Goal: Transaction & Acquisition: Book appointment/travel/reservation

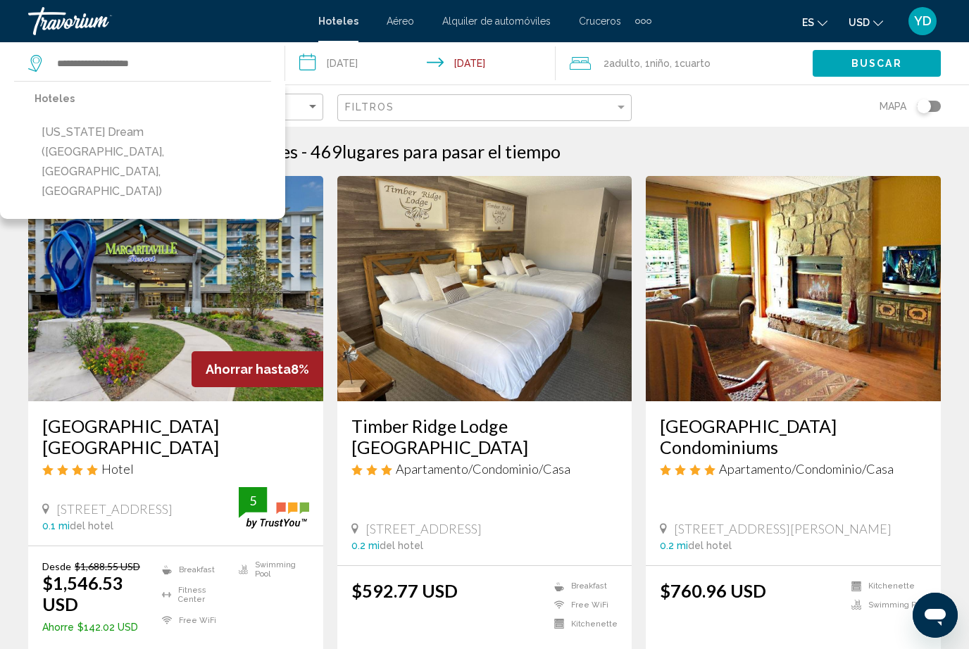
click at [100, 70] on input "Search widget" at bounding box center [160, 63] width 208 height 21
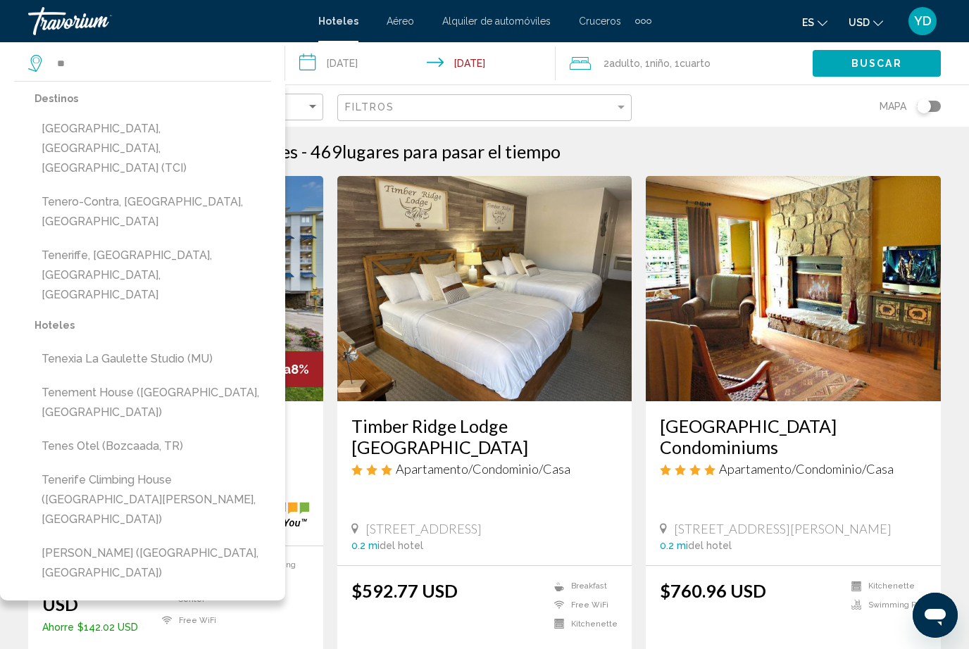
type input "*"
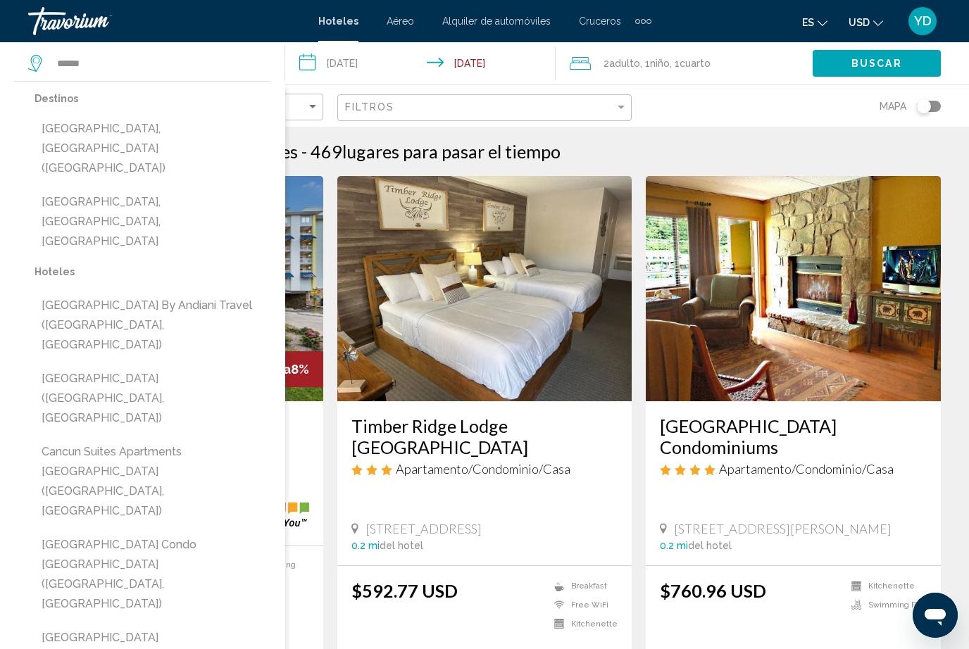
type input "******"
click at [391, 56] on input "**********" at bounding box center [423, 65] width 277 height 46
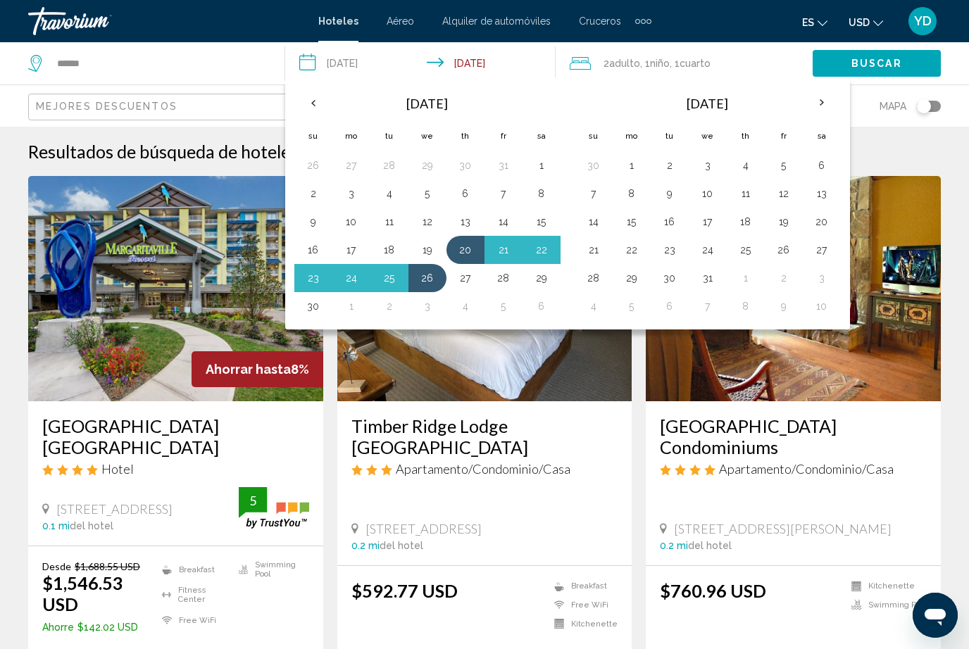
click at [499, 194] on button "7" at bounding box center [503, 194] width 23 height 20
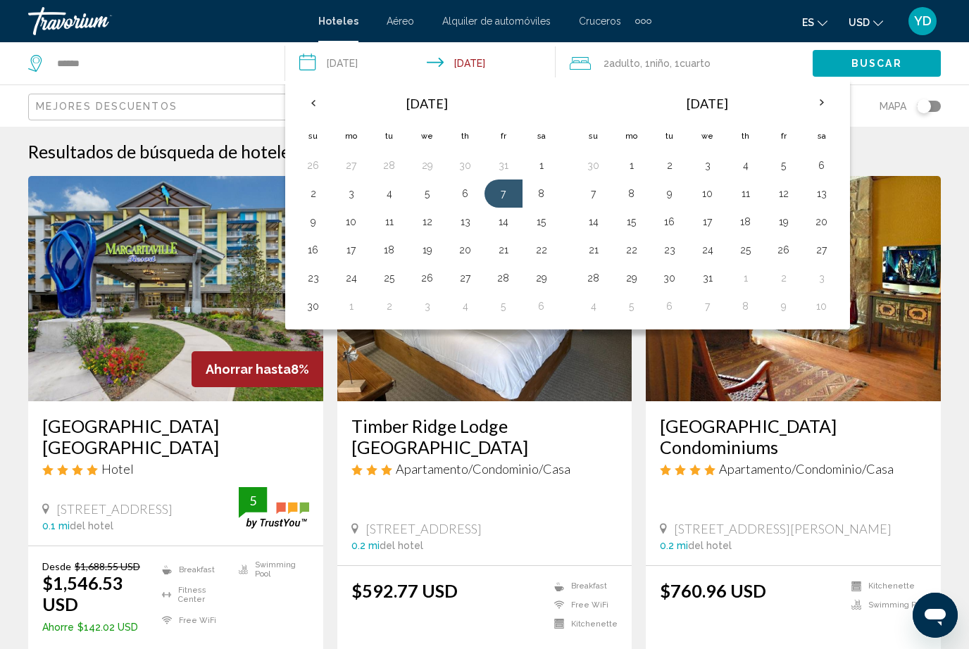
click at [429, 225] on button "12" at bounding box center [427, 222] width 23 height 20
type input "**********"
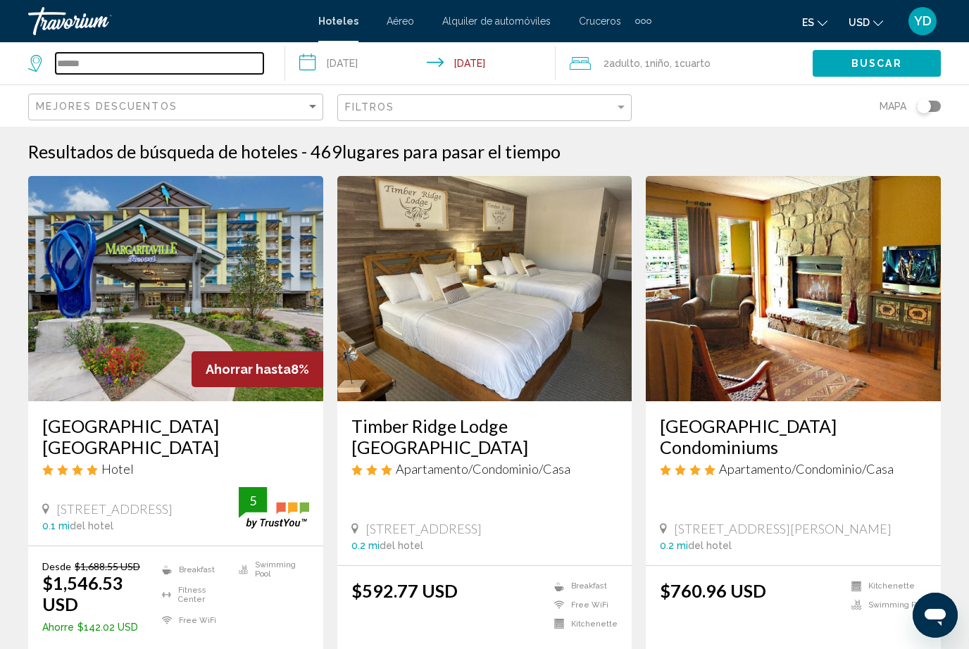
click at [130, 54] on input "******" at bounding box center [160, 63] width 208 height 21
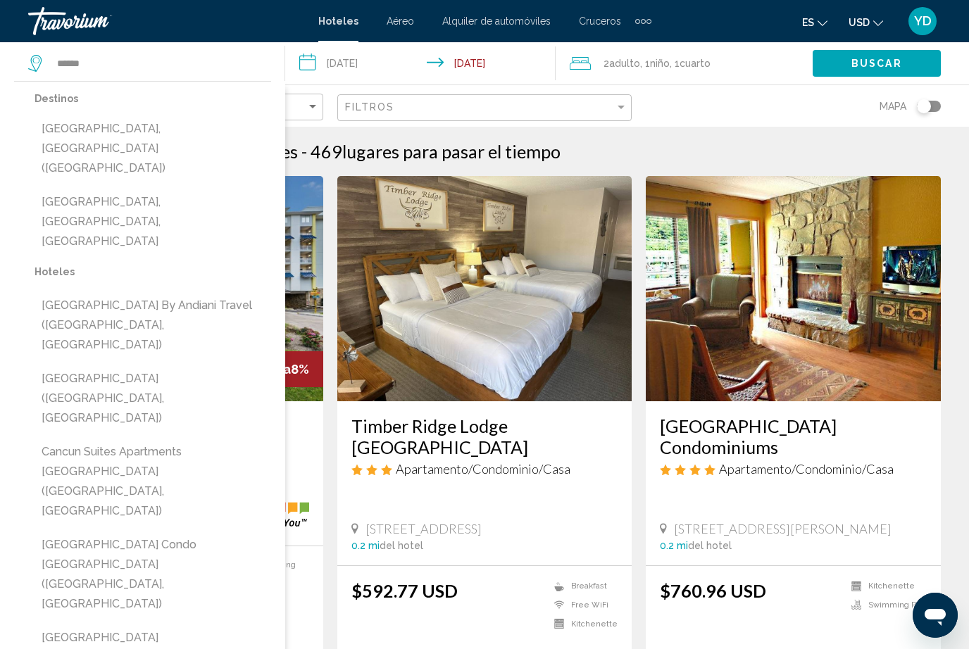
click at [65, 136] on button "[GEOGRAPHIC_DATA], [GEOGRAPHIC_DATA] ([GEOGRAPHIC_DATA])" at bounding box center [152, 148] width 237 height 66
type input "**********"
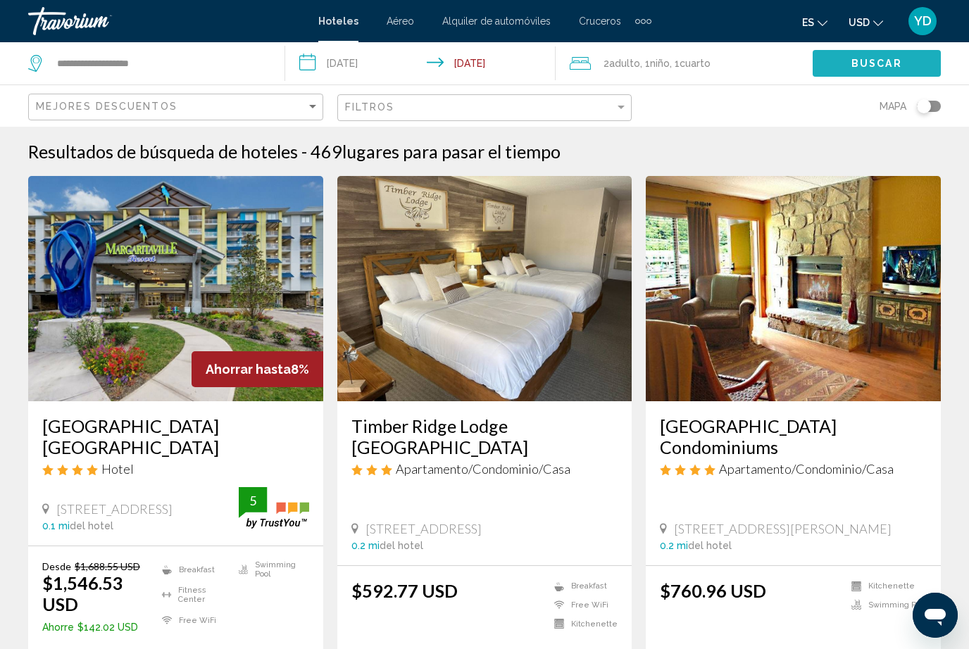
click at [891, 65] on span "Buscar" at bounding box center [876, 63] width 51 height 11
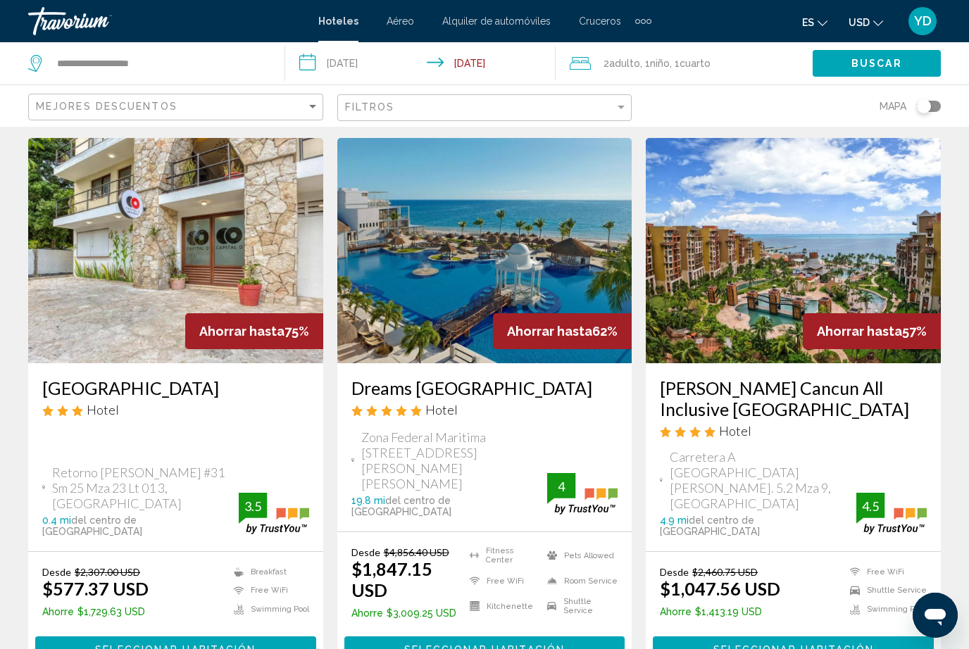
scroll to position [25, 0]
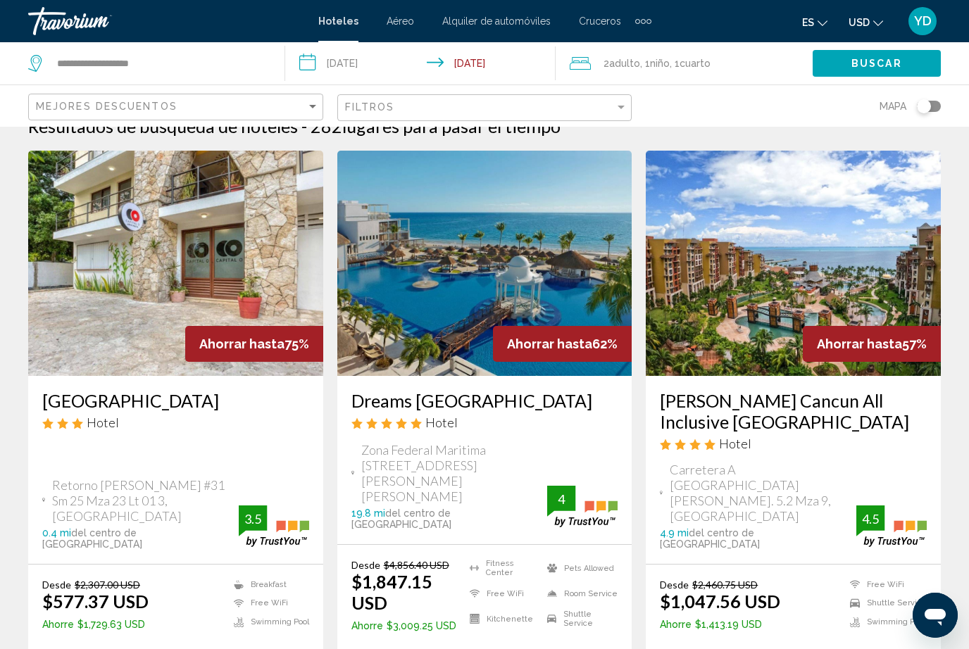
click at [893, 254] on img "Main content" at bounding box center [793, 263] width 295 height 225
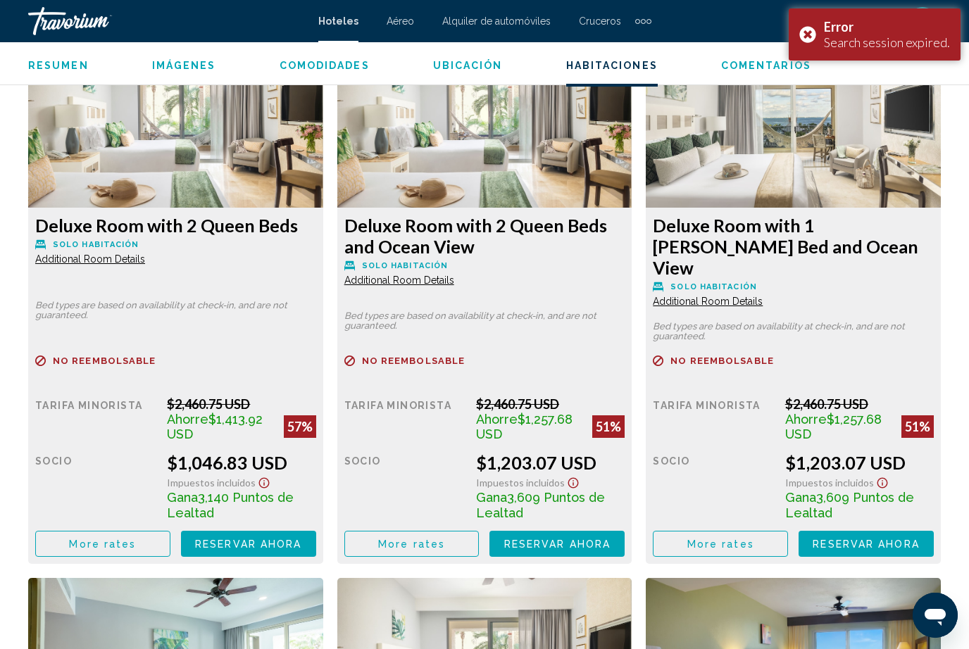
scroll to position [2213, 0]
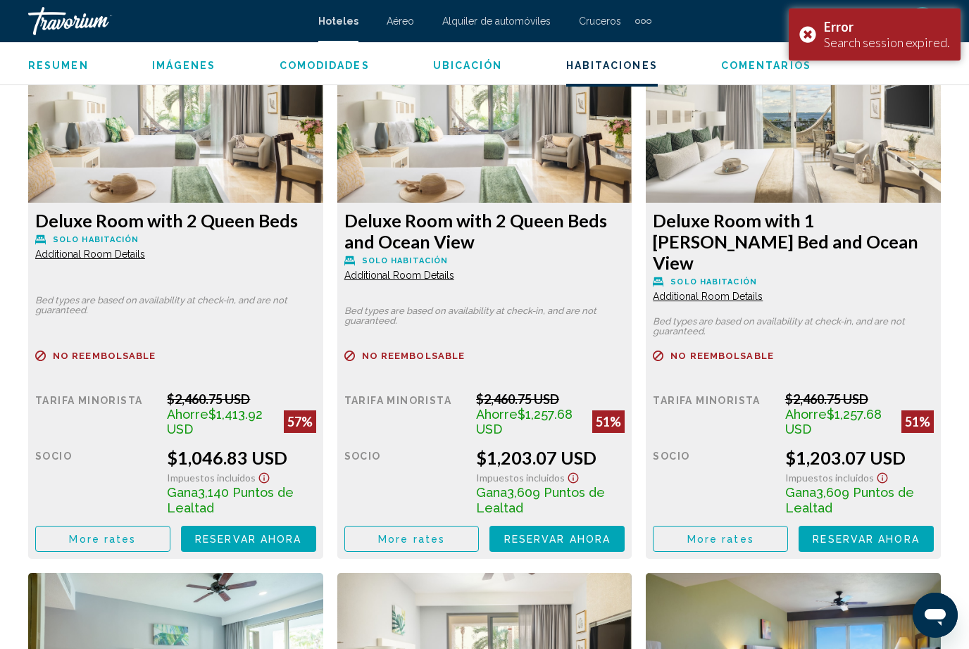
click at [260, 529] on button "Reservar ahora Ya no está disponible" at bounding box center [248, 539] width 135 height 26
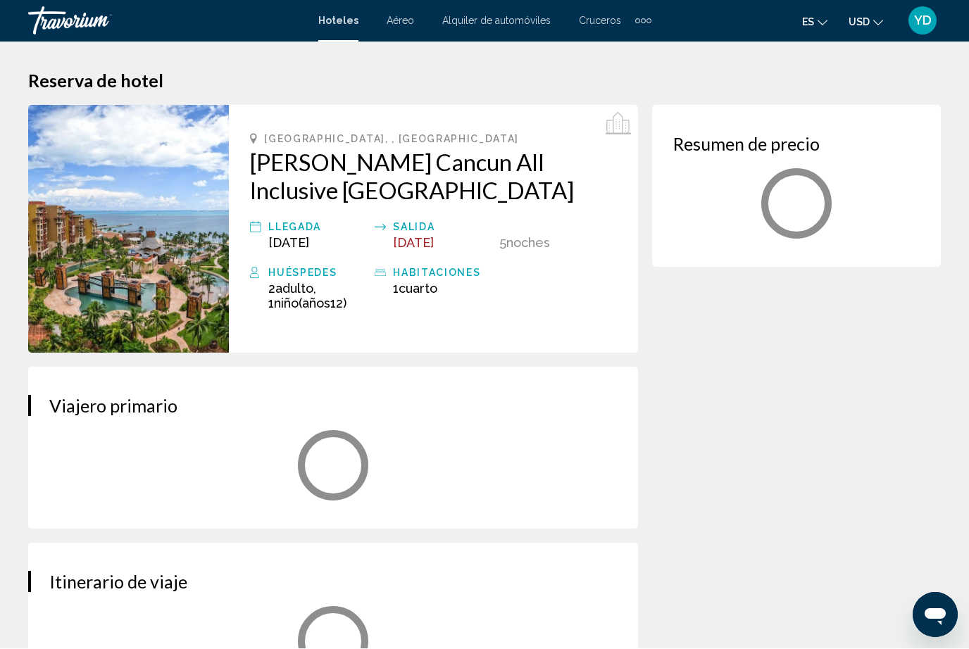
scroll to position [1, 0]
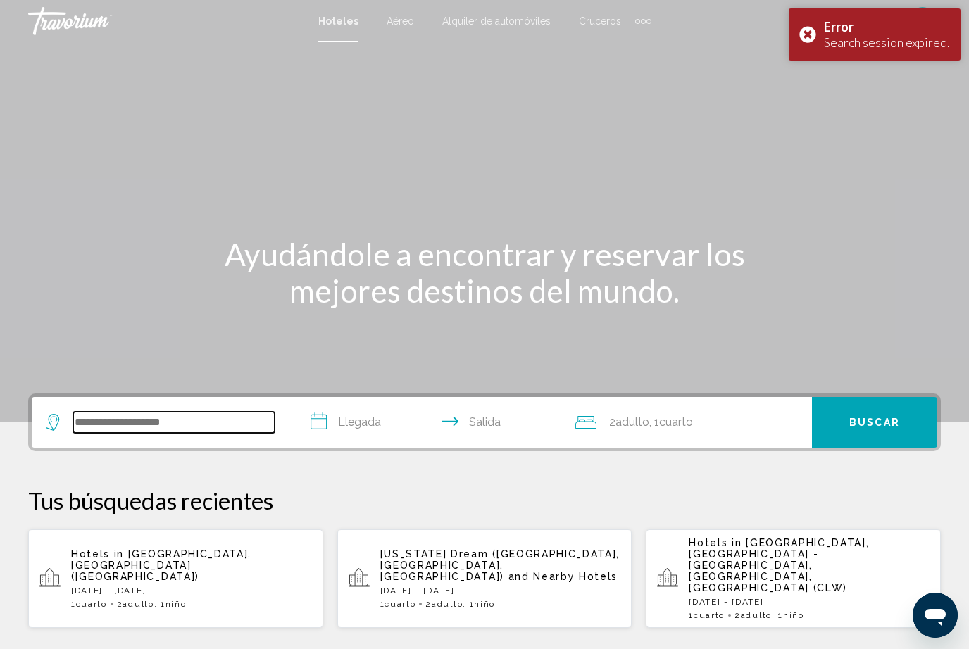
click at [131, 422] on input "Search widget" at bounding box center [173, 422] width 201 height 21
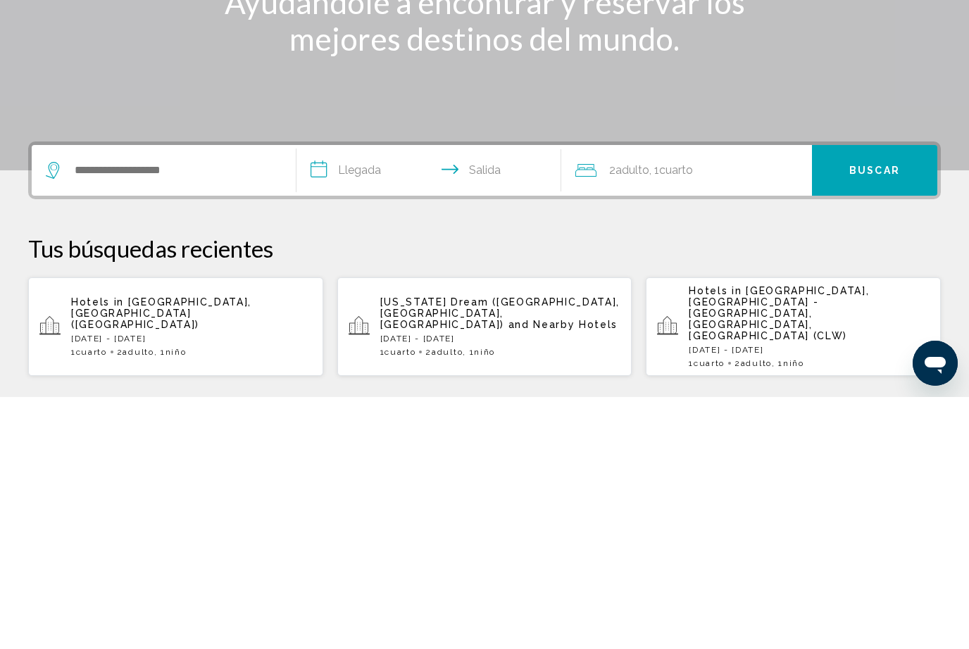
click at [115, 599] on div "1 Cuarto habitaciones 2 Adulto Adulto , 1 Niño Niños" at bounding box center [191, 604] width 241 height 10
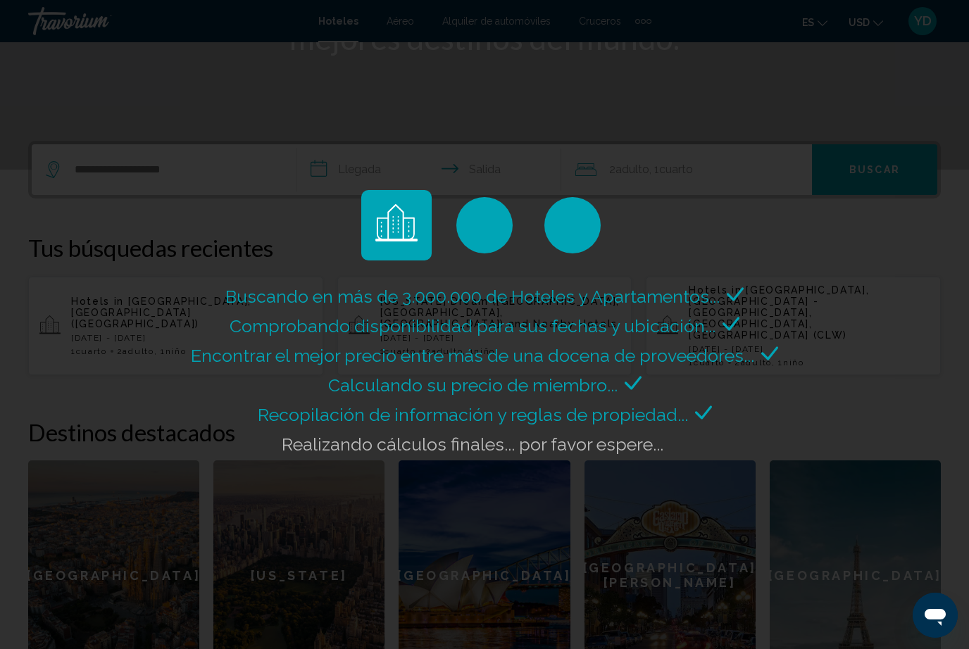
click at [111, 310] on div "Buscando en más de 3.000.000 de Hoteles y Apartamentos... Comprobando disponibi…" at bounding box center [484, 324] width 969 height 649
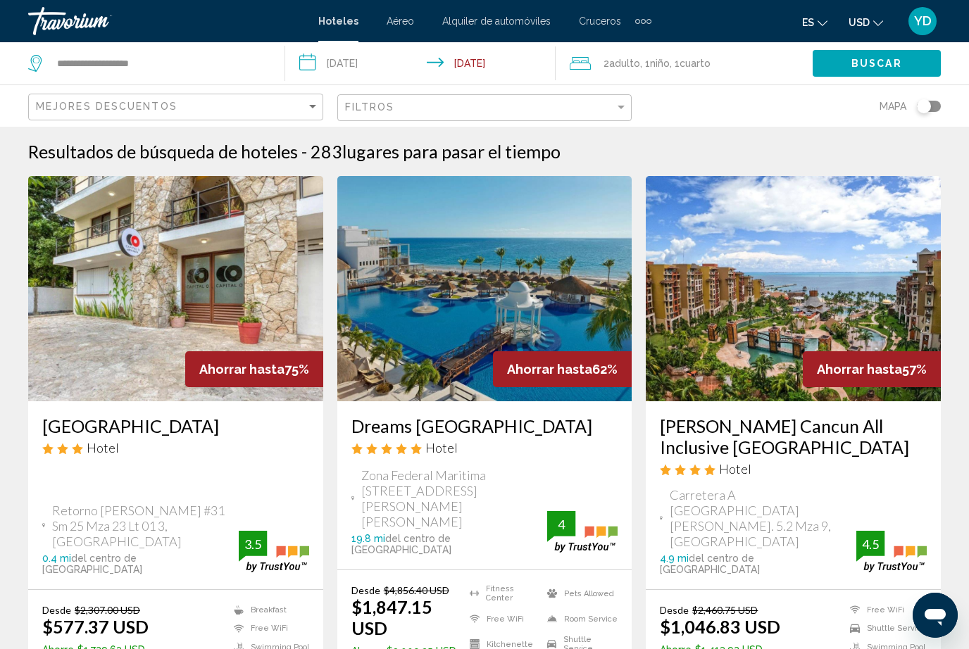
click at [491, 70] on input "**********" at bounding box center [423, 65] width 277 height 46
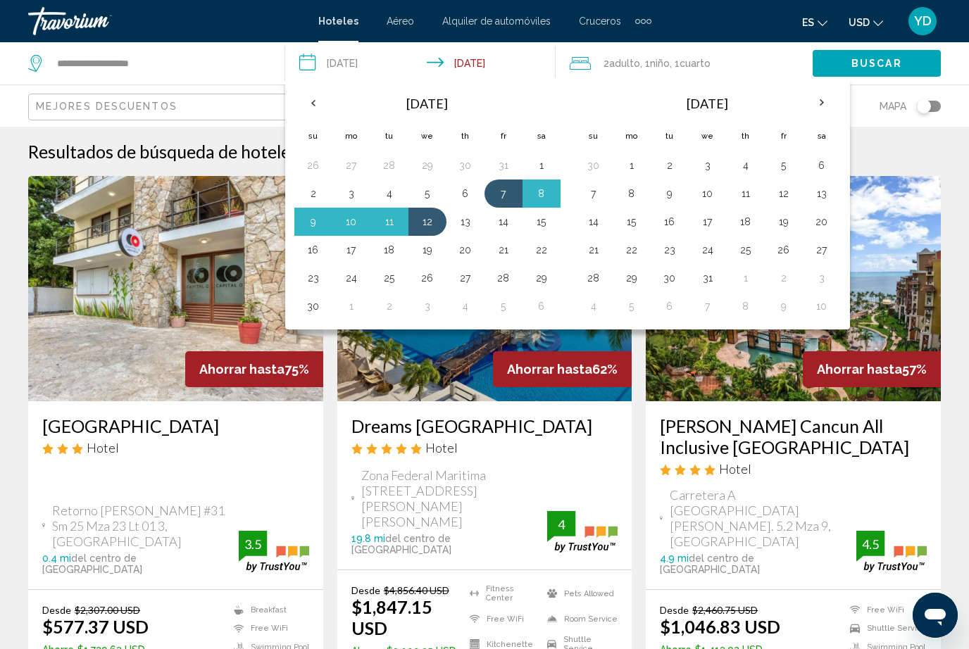
click at [389, 228] on button "11" at bounding box center [389, 222] width 23 height 20
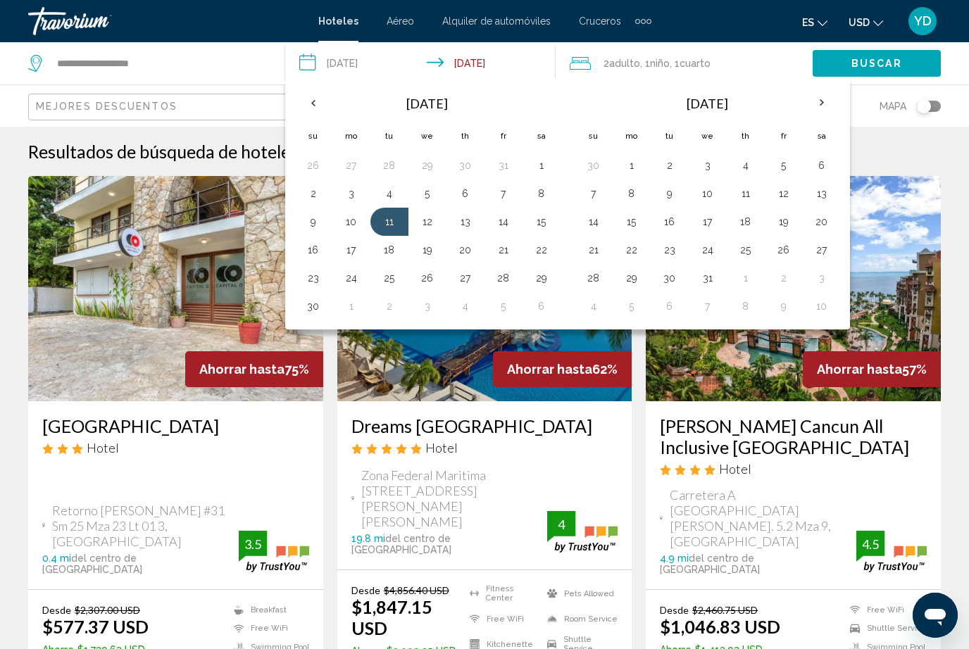
click at [503, 196] on button "7" at bounding box center [503, 194] width 23 height 20
type input "**********"
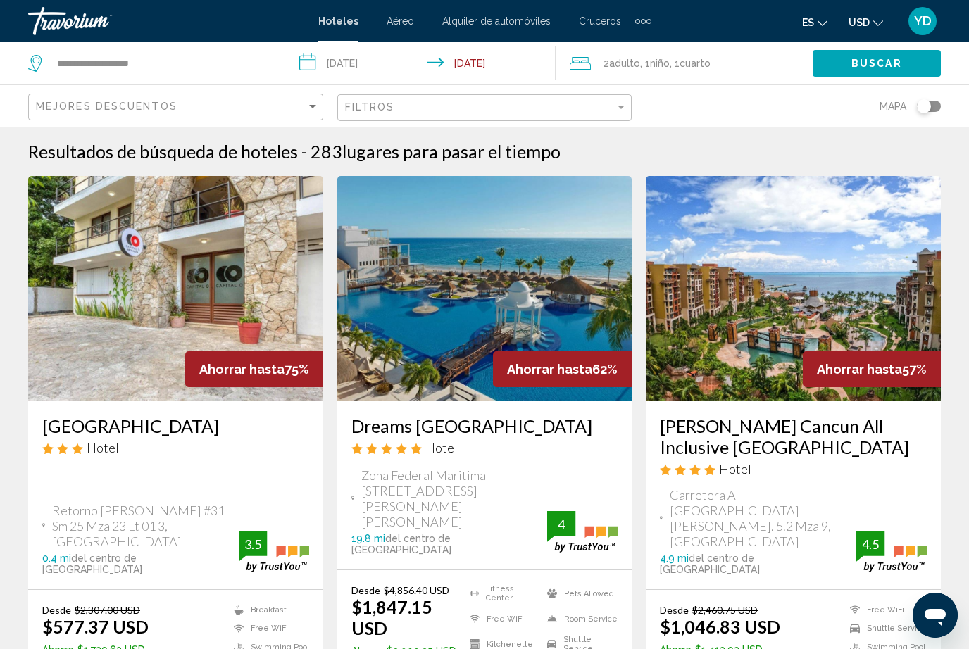
click at [884, 65] on span "Buscar" at bounding box center [876, 63] width 51 height 11
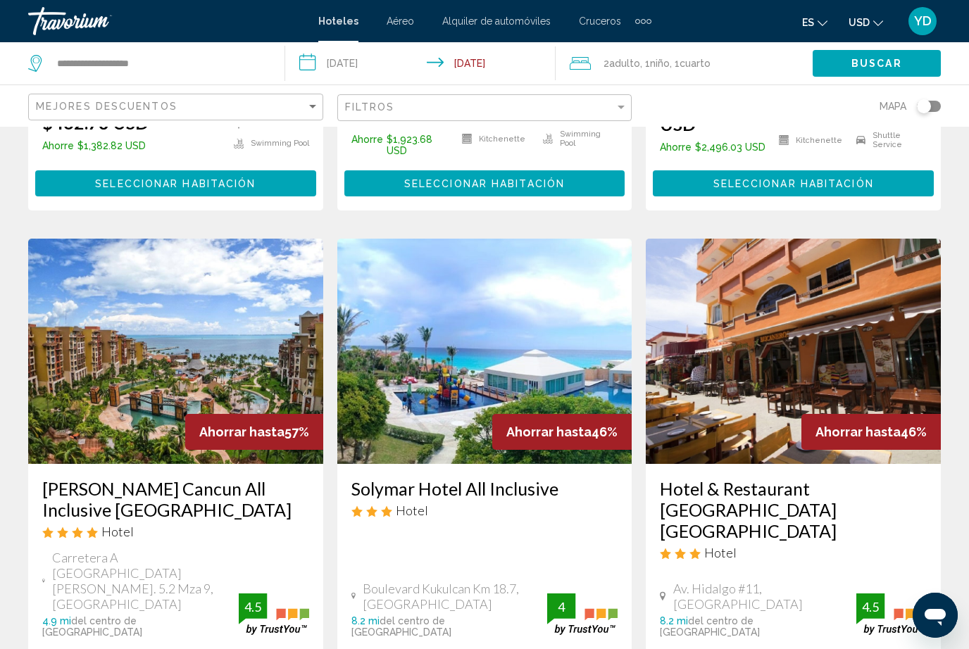
scroll to position [505, 0]
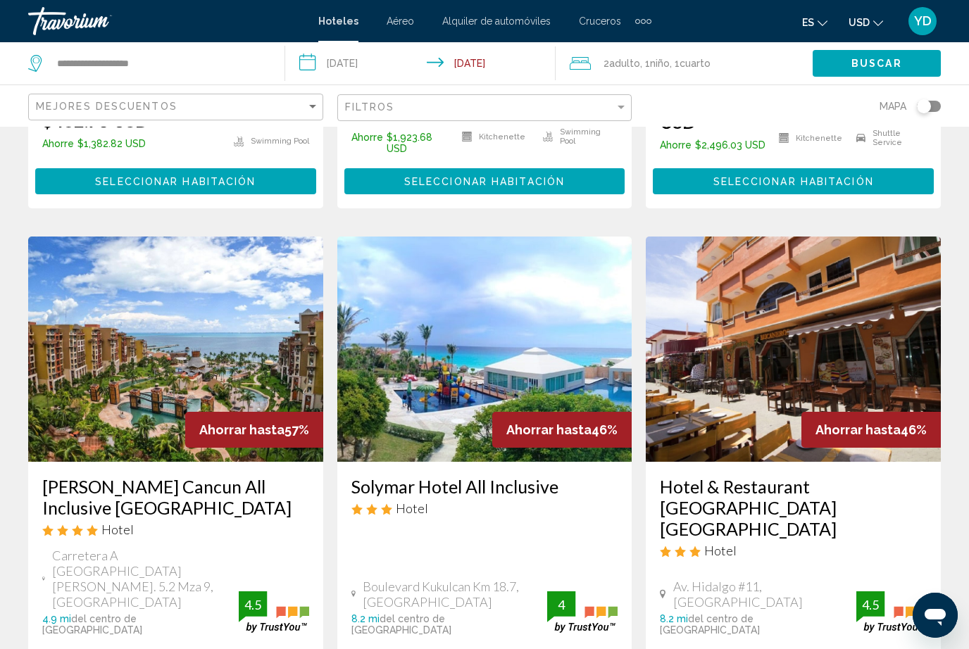
click at [130, 370] on img "Main content" at bounding box center [175, 349] width 295 height 225
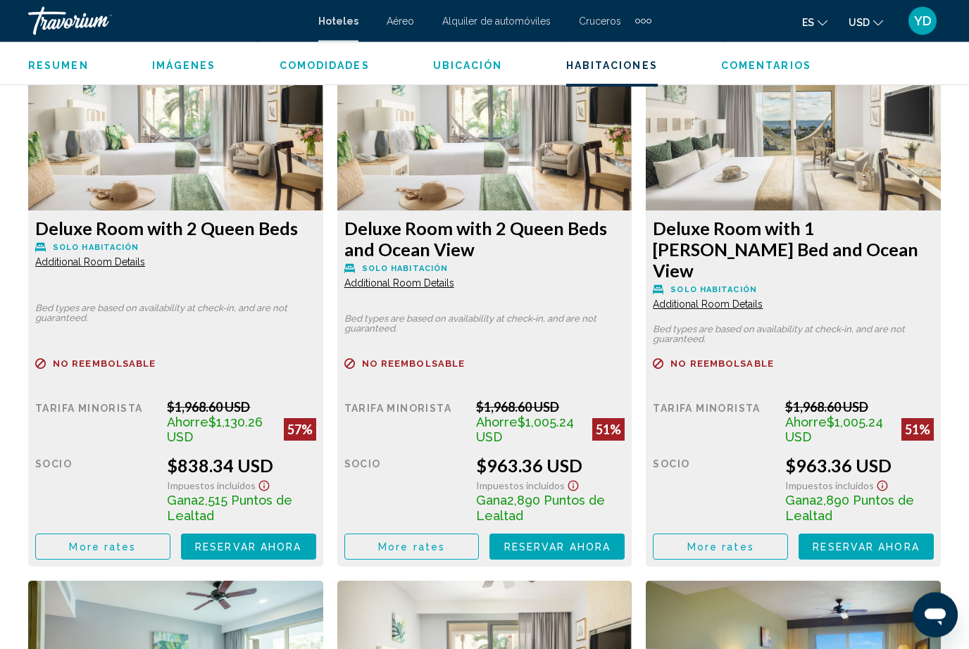
scroll to position [2227, 0]
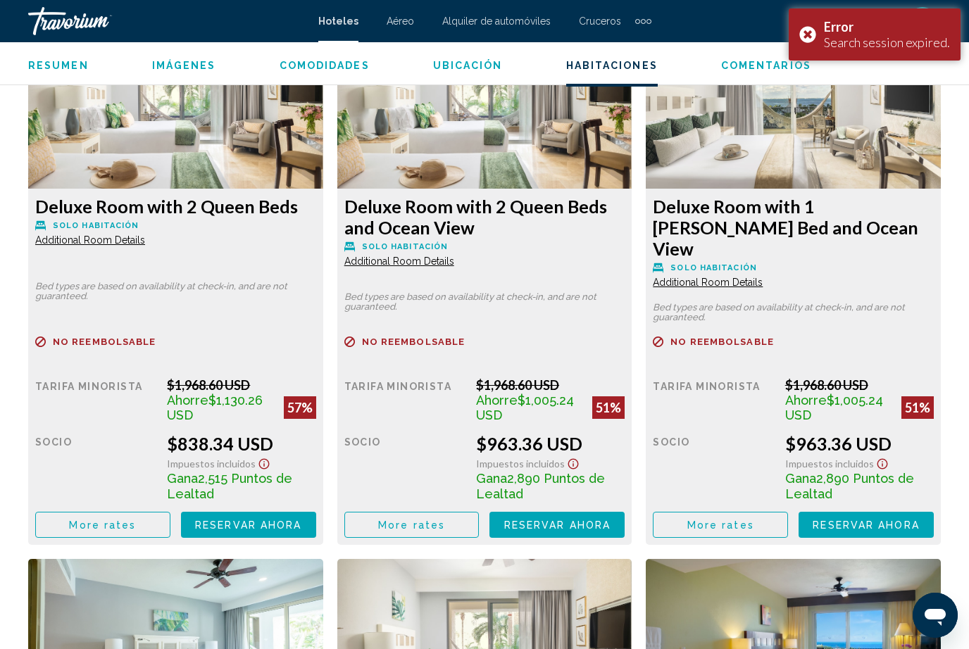
click at [245, 516] on button "Reservar ahora Ya no está disponible" at bounding box center [248, 525] width 135 height 26
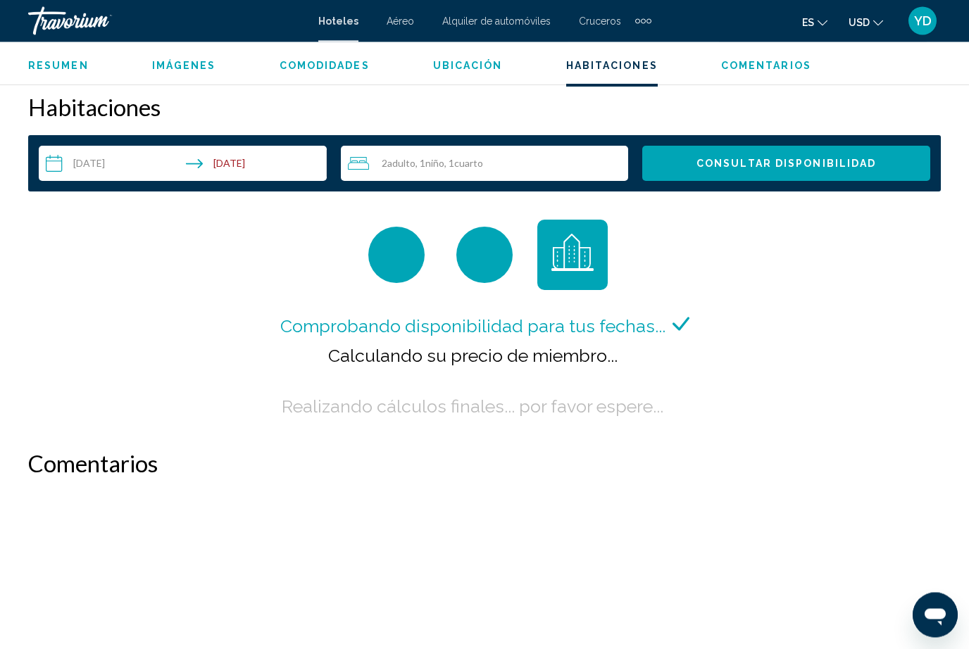
scroll to position [2020, 0]
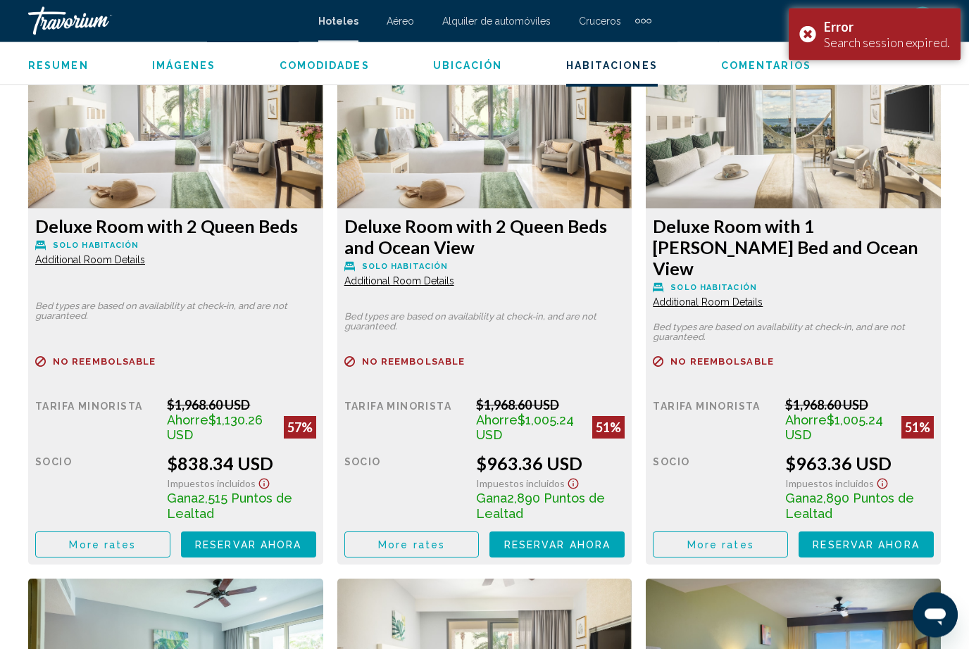
click at [250, 532] on button "Reservar ahora Ya no está disponible" at bounding box center [248, 545] width 135 height 26
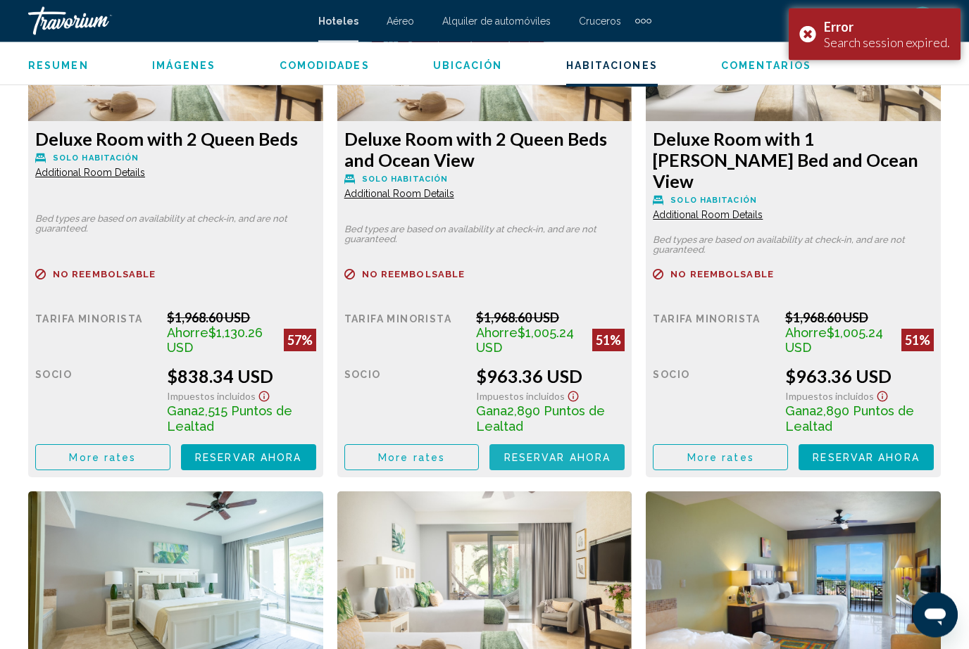
scroll to position [2295, 0]
click at [301, 452] on span "Reservar ahora" at bounding box center [248, 457] width 106 height 11
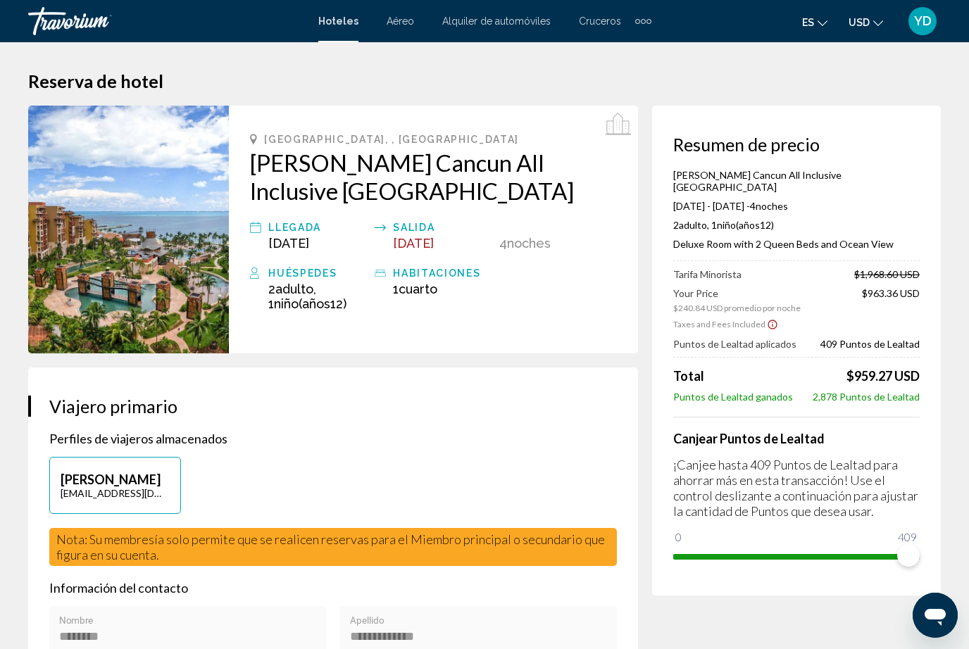
click at [87, 302] on img "Main content" at bounding box center [128, 230] width 201 height 248
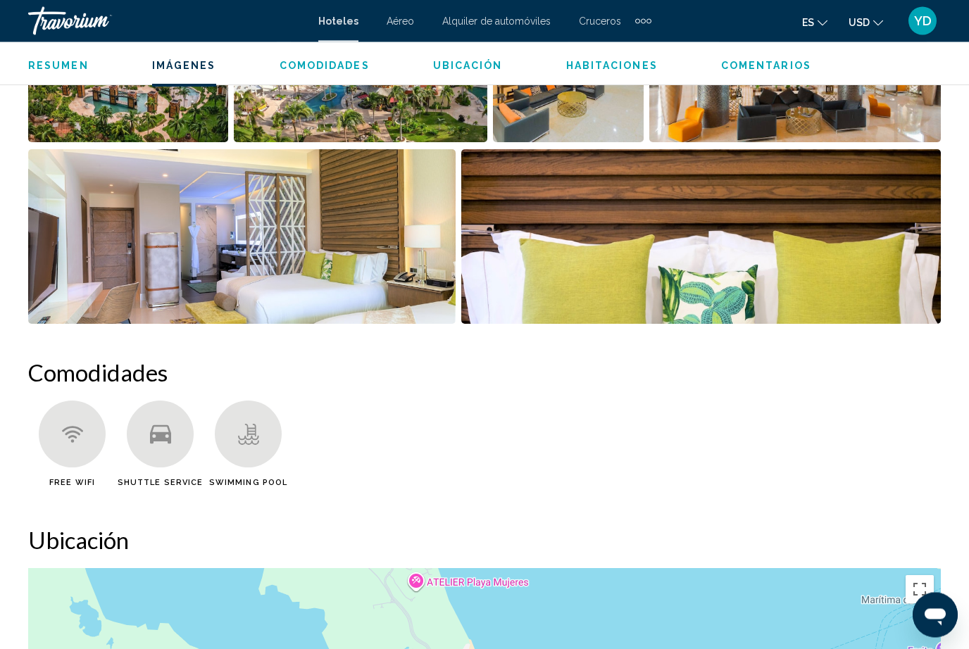
scroll to position [1077, 0]
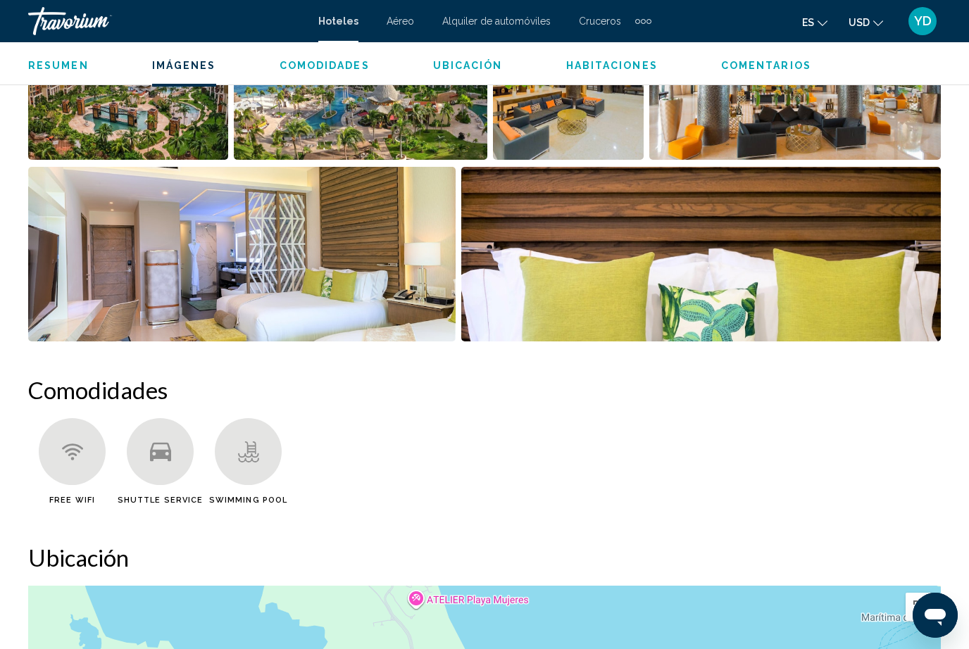
click at [196, 244] on img "Open full-screen image slider" at bounding box center [241, 254] width 427 height 175
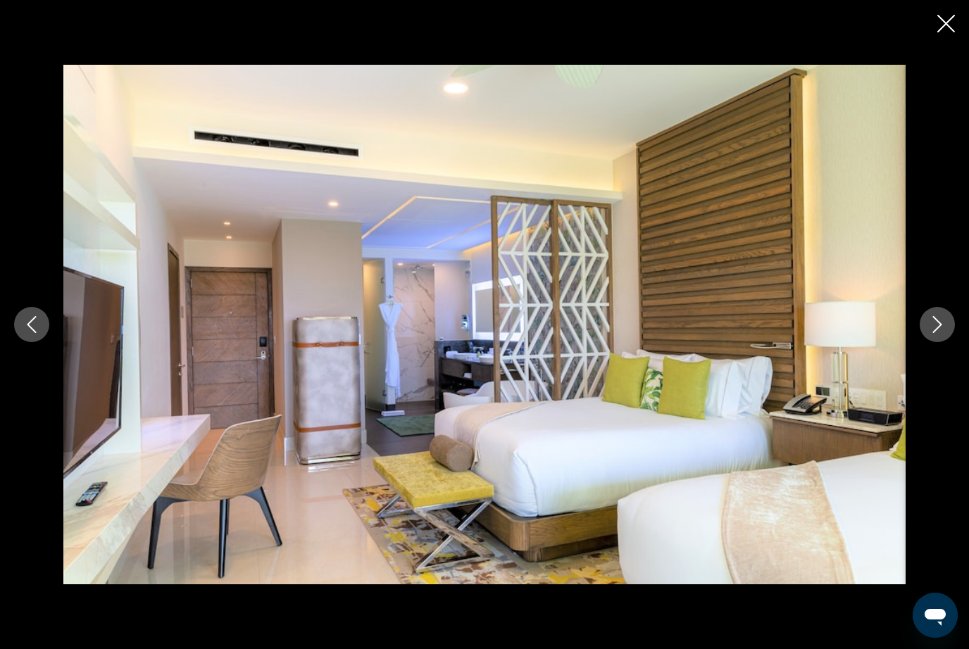
click at [935, 333] on icon "Next image" at bounding box center [937, 324] width 9 height 17
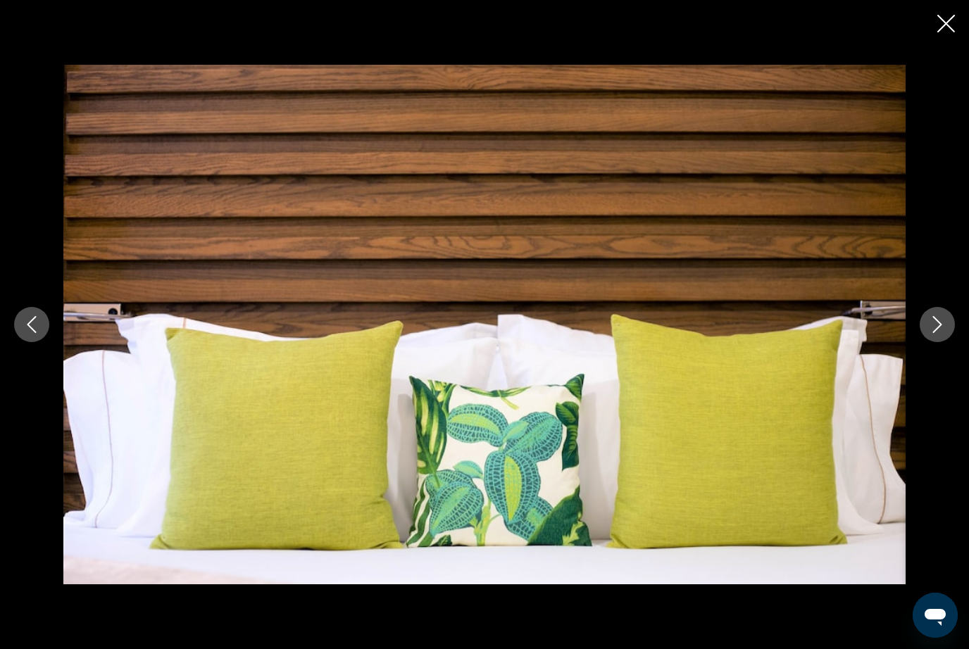
click at [935, 333] on icon "Next image" at bounding box center [937, 324] width 17 height 17
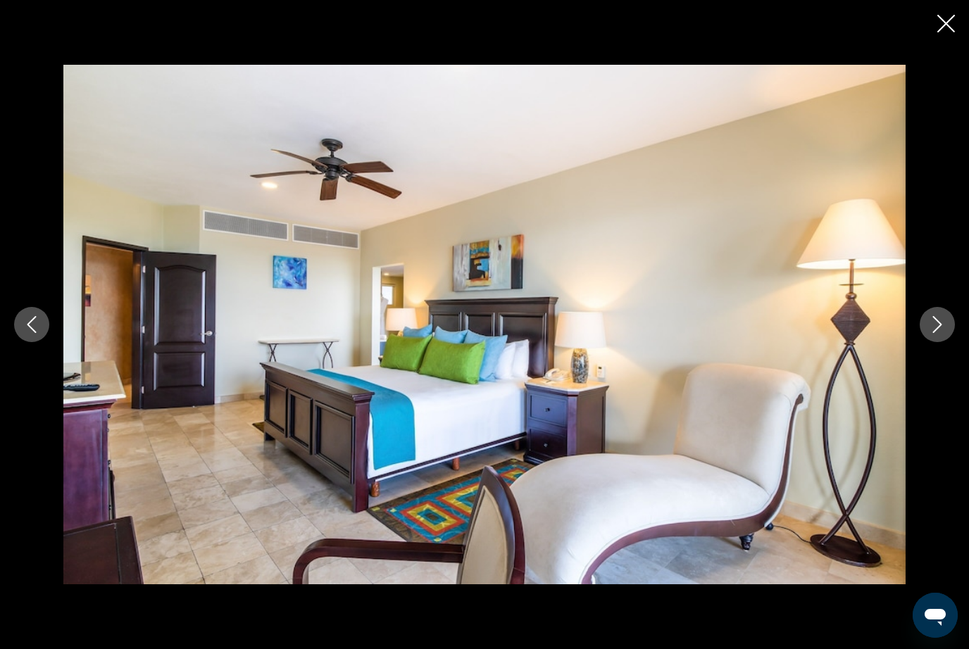
click at [940, 333] on icon "Next image" at bounding box center [937, 324] width 9 height 17
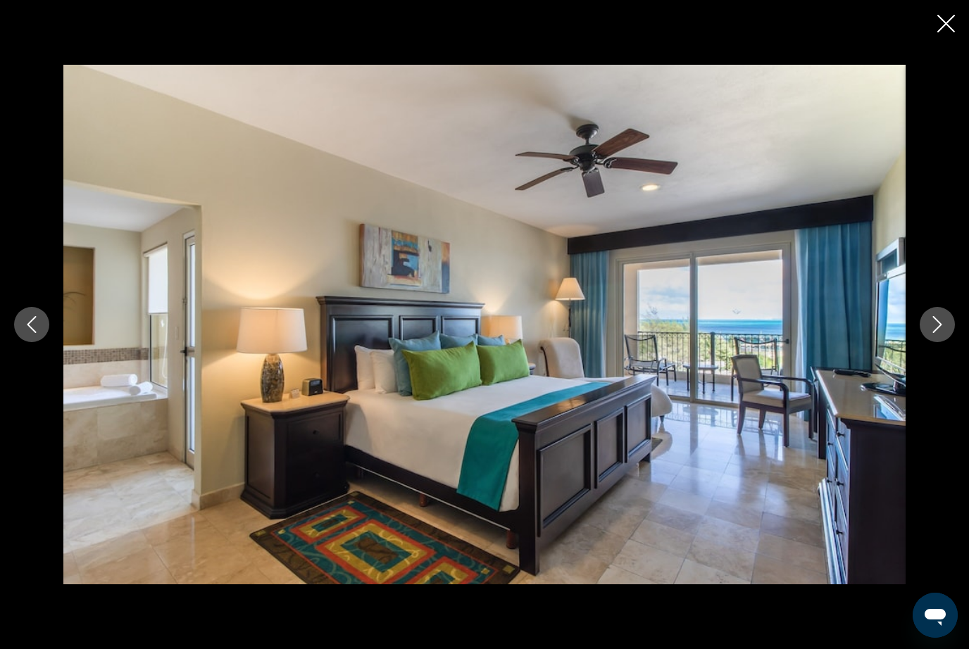
click at [936, 333] on icon "Next image" at bounding box center [937, 324] width 17 height 17
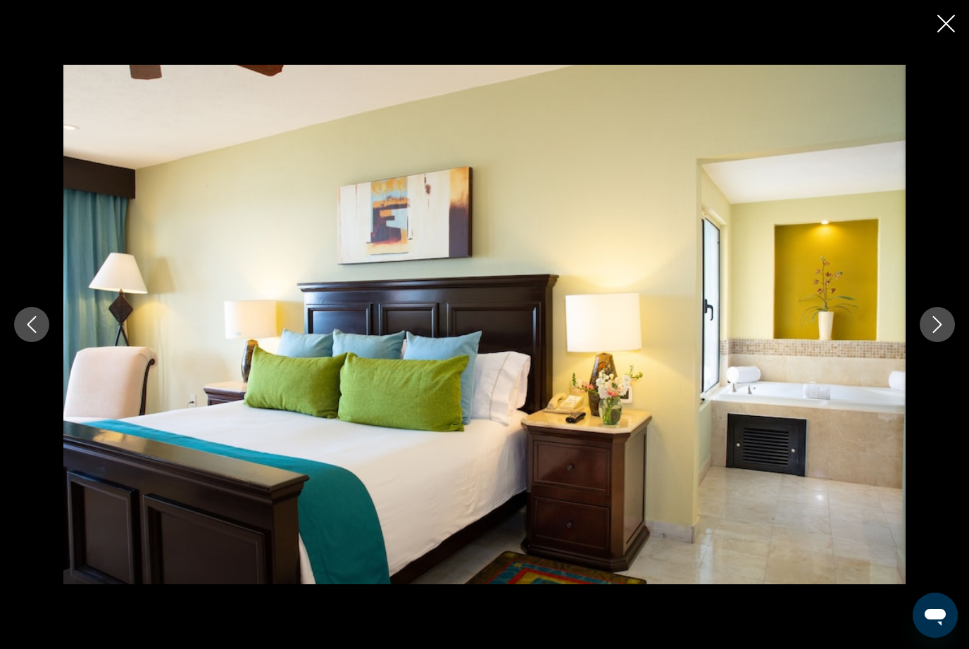
click at [936, 333] on icon "Next image" at bounding box center [937, 324] width 17 height 17
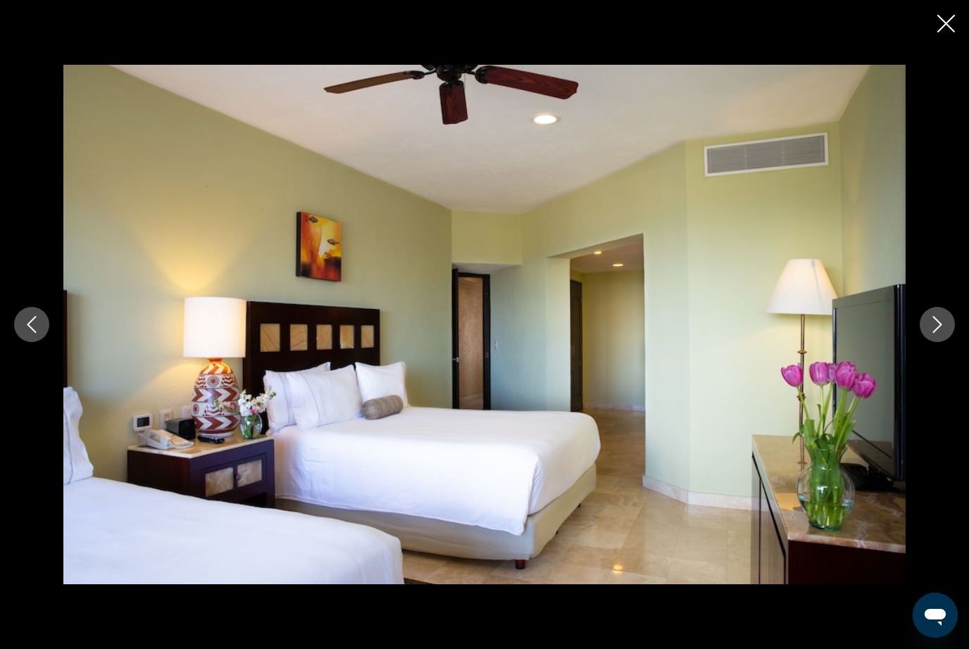
click at [933, 342] on button "Next image" at bounding box center [936, 324] width 35 height 35
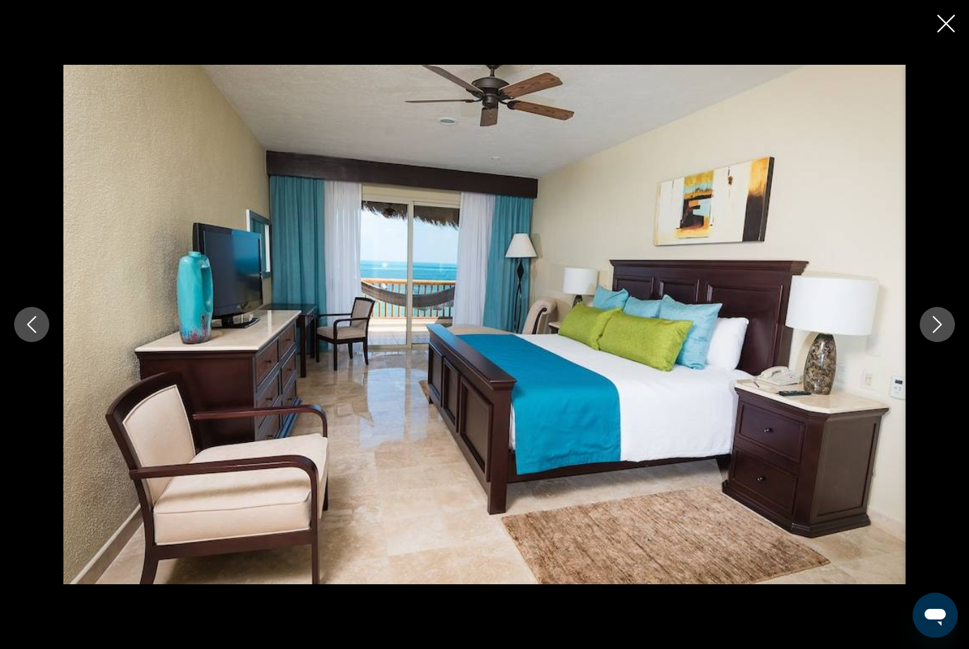
click at [930, 342] on button "Next image" at bounding box center [936, 324] width 35 height 35
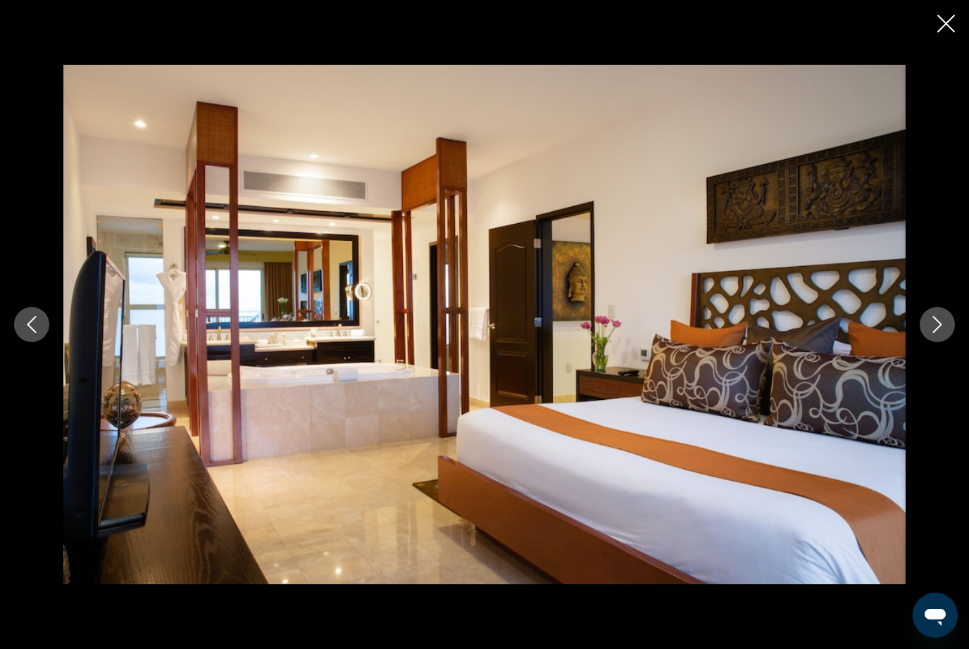
click at [936, 333] on icon "Next image" at bounding box center [937, 324] width 17 height 17
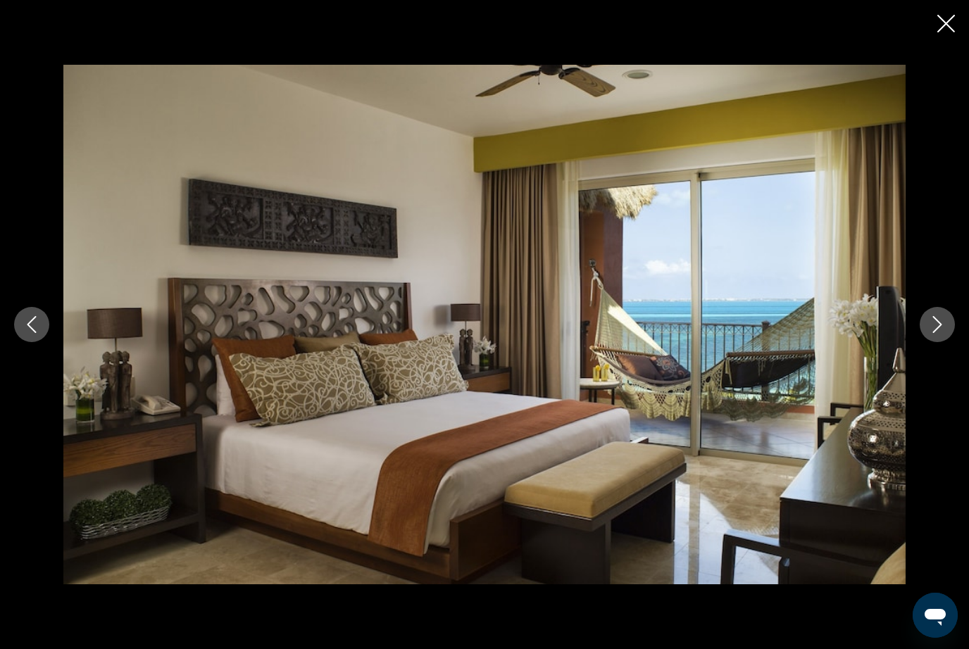
click at [934, 342] on button "Next image" at bounding box center [936, 324] width 35 height 35
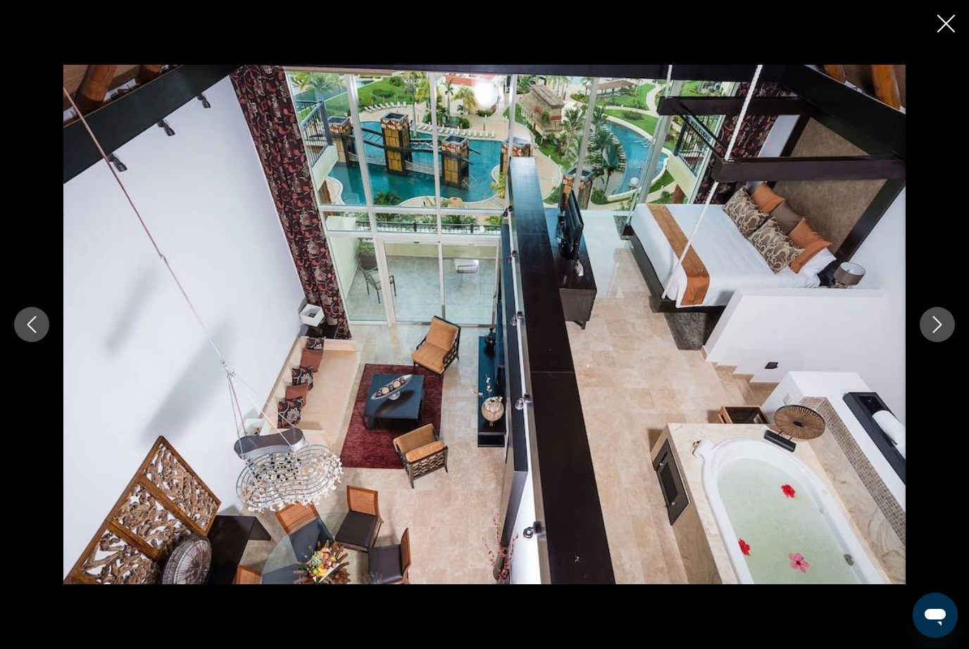
click at [938, 333] on icon "Next image" at bounding box center [937, 324] width 9 height 17
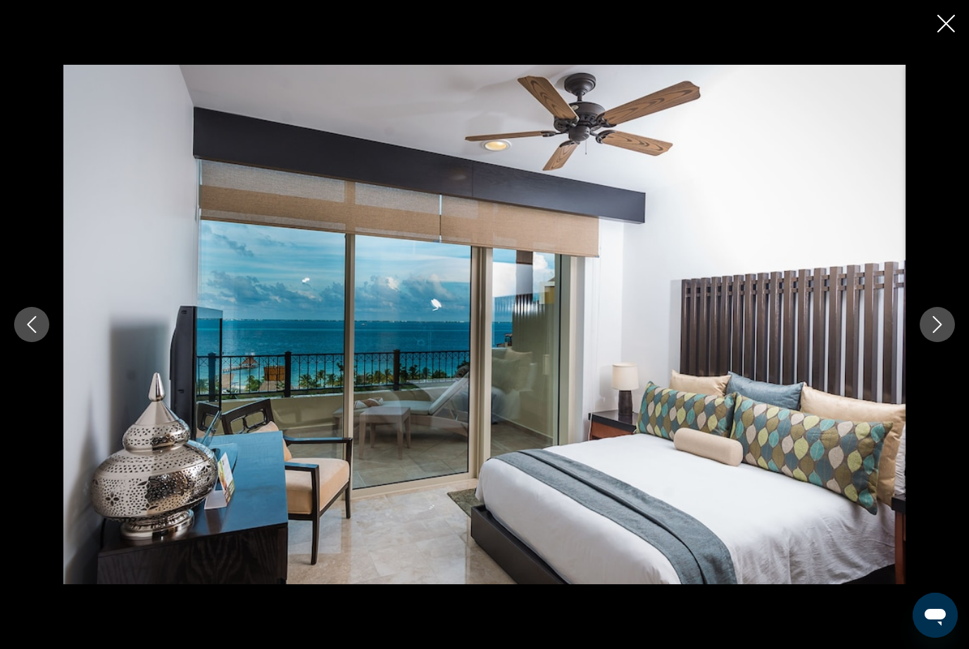
click at [938, 333] on icon "Next image" at bounding box center [937, 324] width 17 height 17
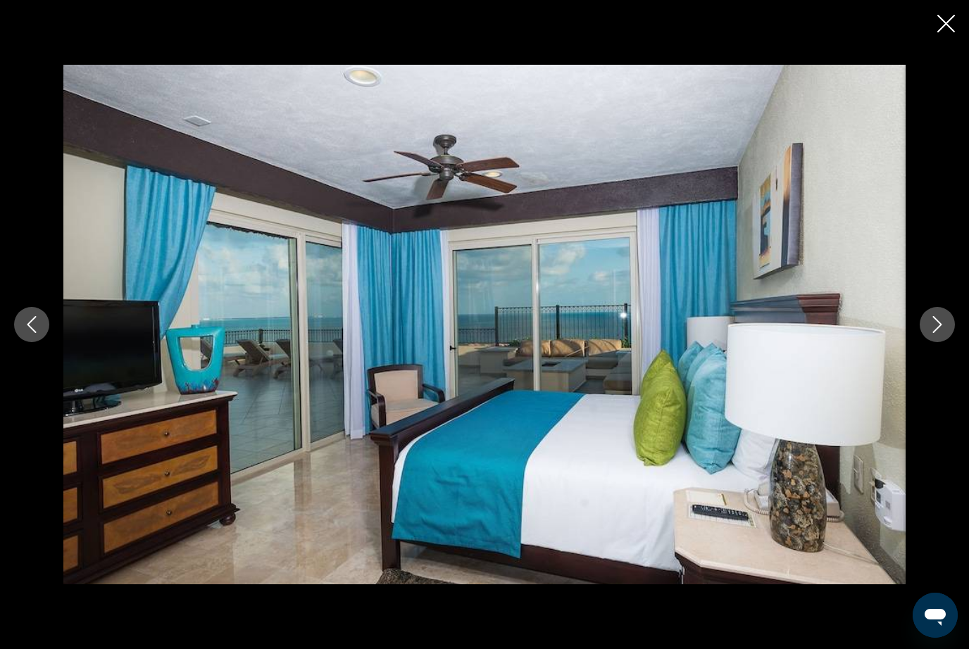
click at [939, 342] on button "Next image" at bounding box center [936, 324] width 35 height 35
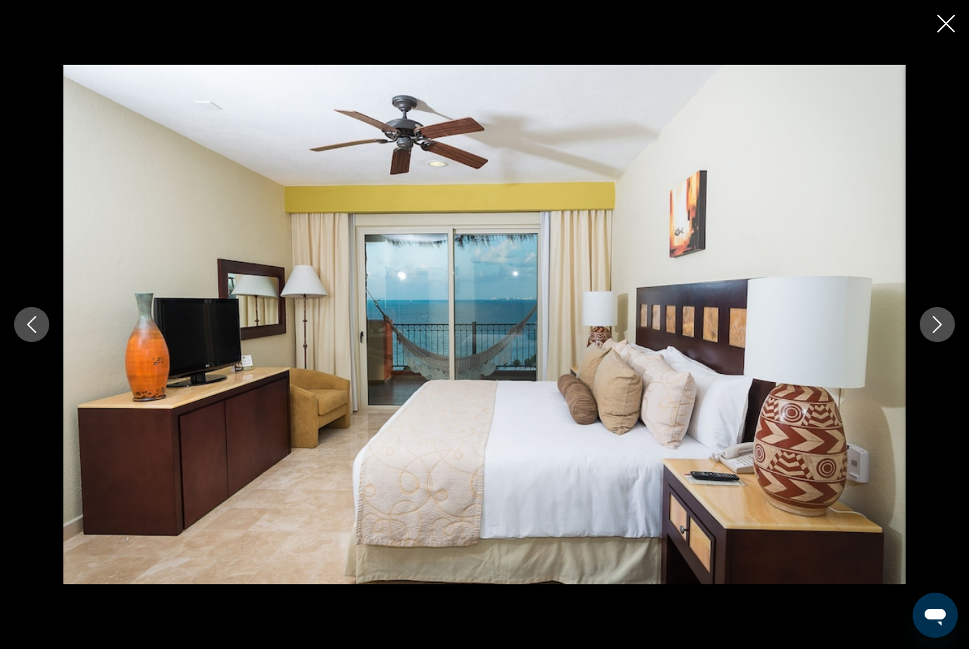
click at [936, 342] on button "Next image" at bounding box center [936, 324] width 35 height 35
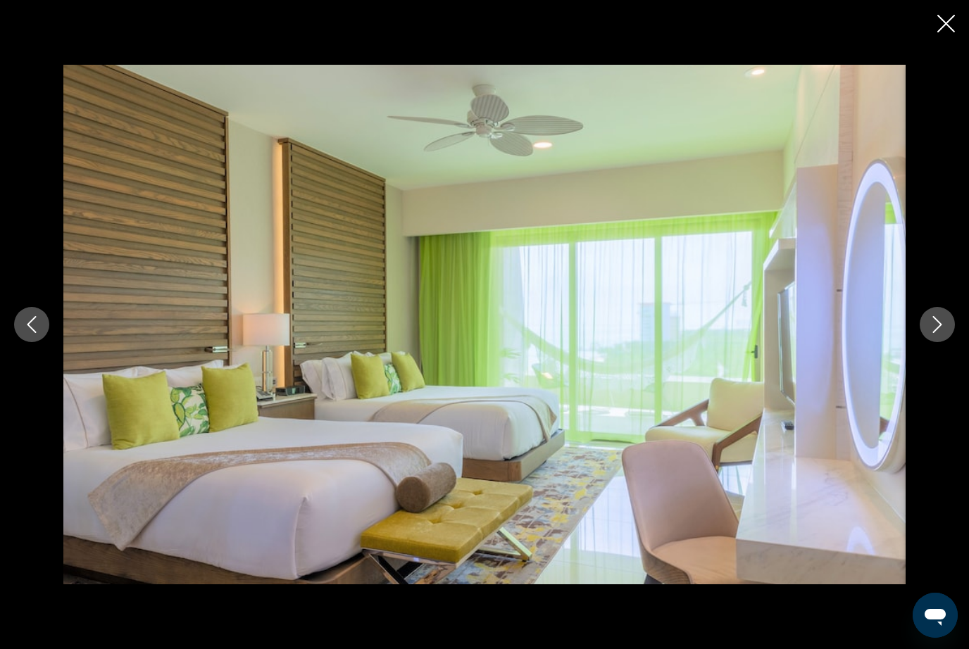
click at [941, 342] on button "Next image" at bounding box center [936, 324] width 35 height 35
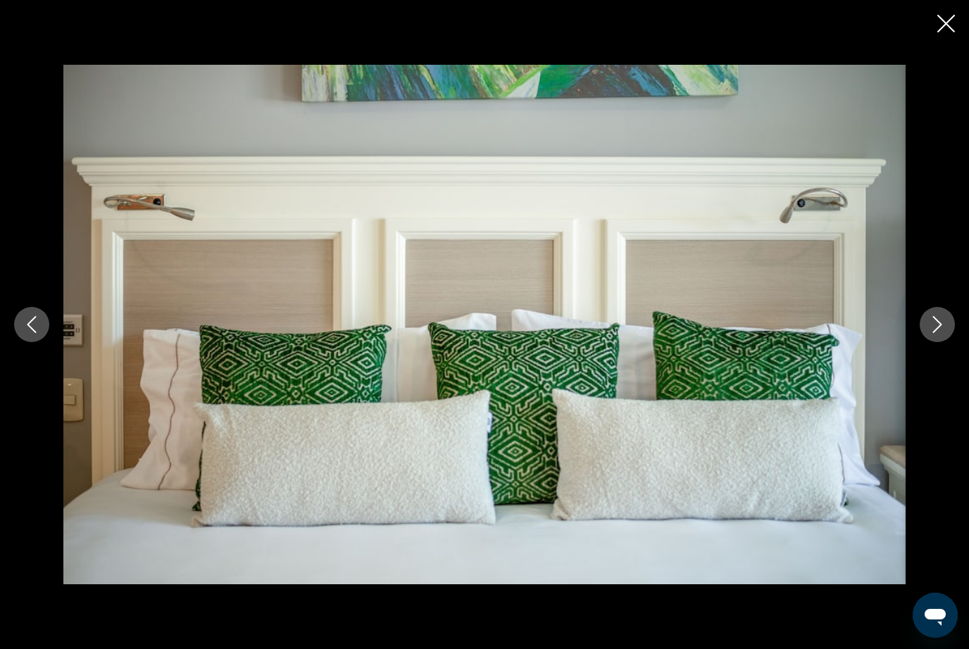
click at [941, 333] on icon "Next image" at bounding box center [937, 324] width 17 height 17
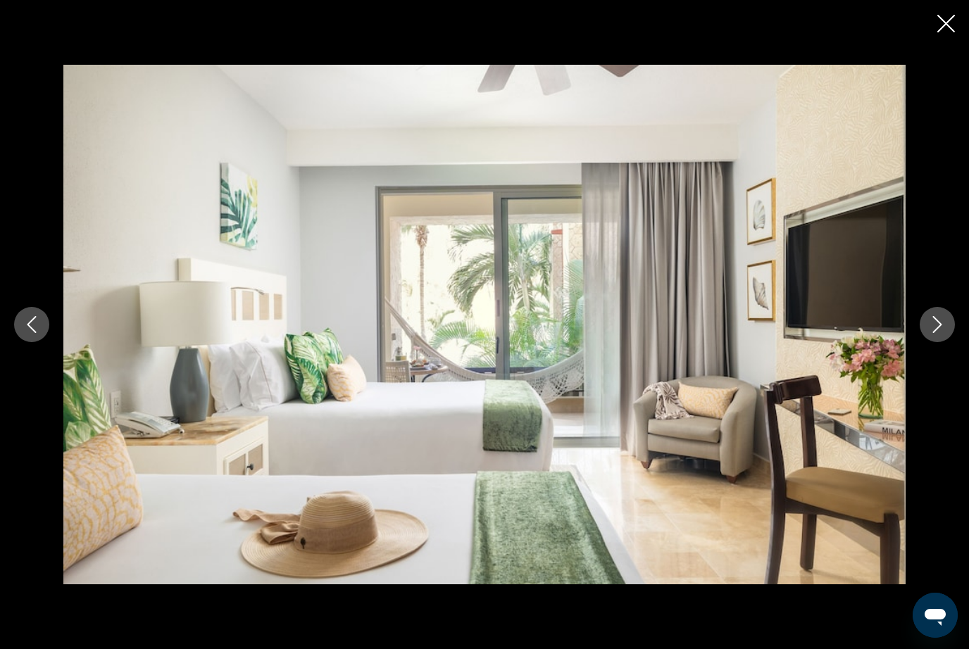
click at [942, 333] on icon "Next image" at bounding box center [937, 324] width 17 height 17
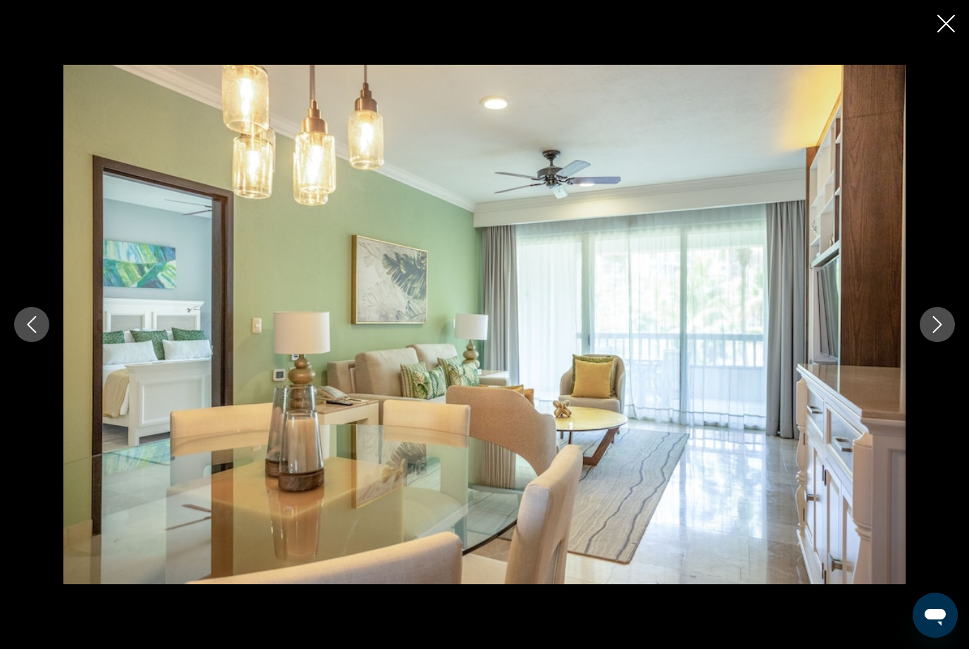
click at [943, 333] on icon "Next image" at bounding box center [937, 324] width 17 height 17
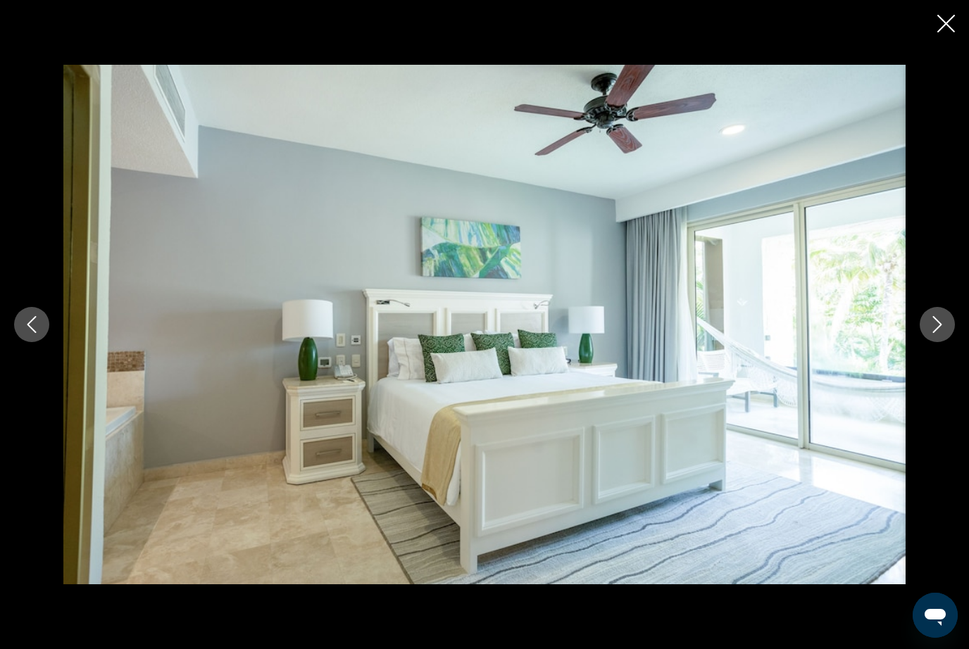
click at [943, 333] on icon "Next image" at bounding box center [937, 324] width 17 height 17
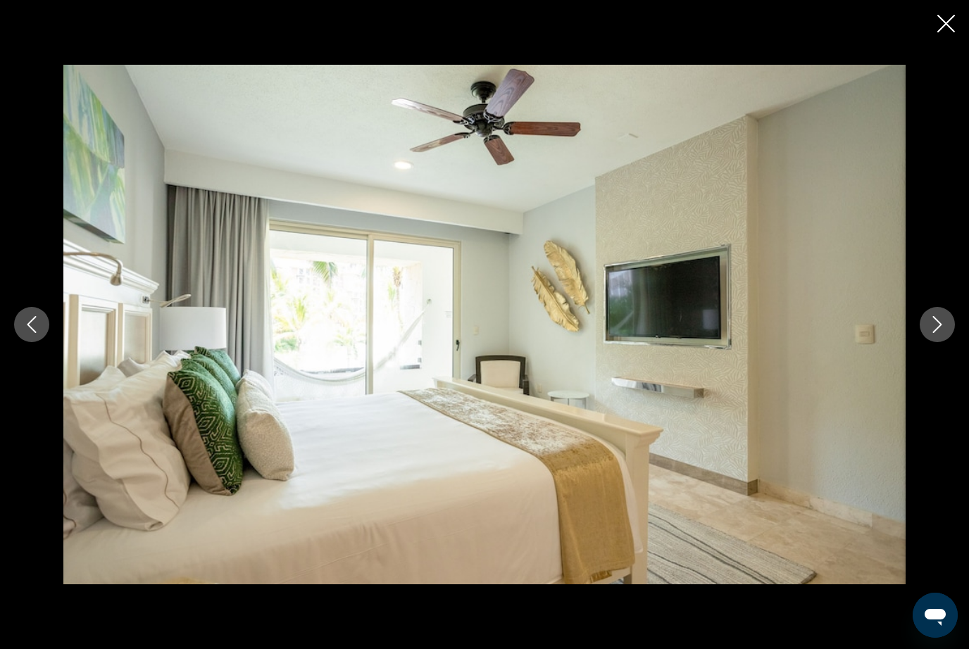
click at [943, 333] on icon "Next image" at bounding box center [937, 324] width 17 height 17
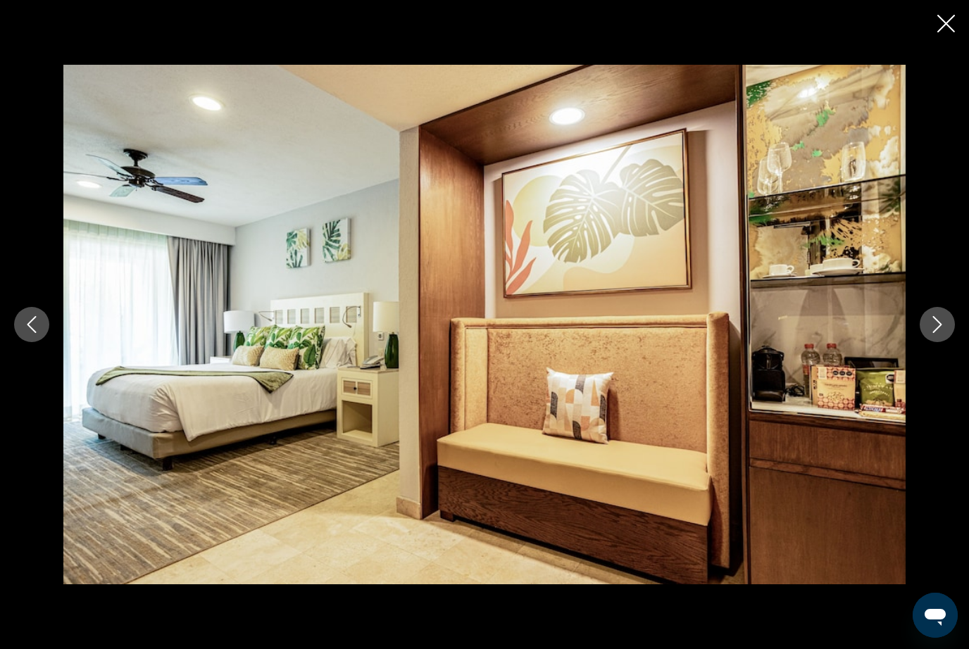
click at [942, 333] on icon "Next image" at bounding box center [937, 324] width 17 height 17
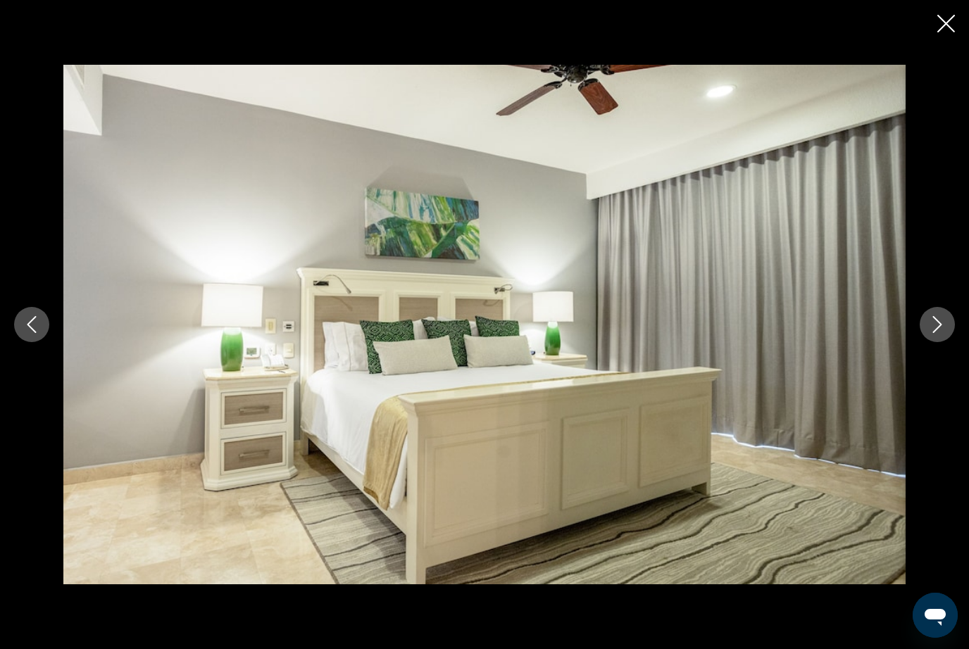
click at [941, 333] on icon "Next image" at bounding box center [937, 324] width 17 height 17
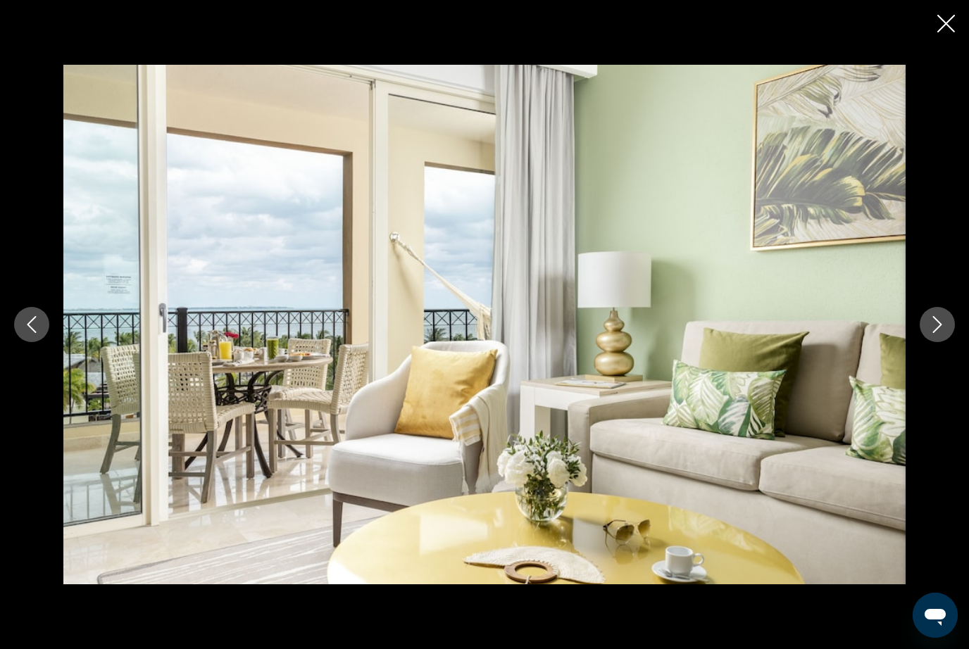
click at [941, 333] on icon "Next image" at bounding box center [937, 324] width 17 height 17
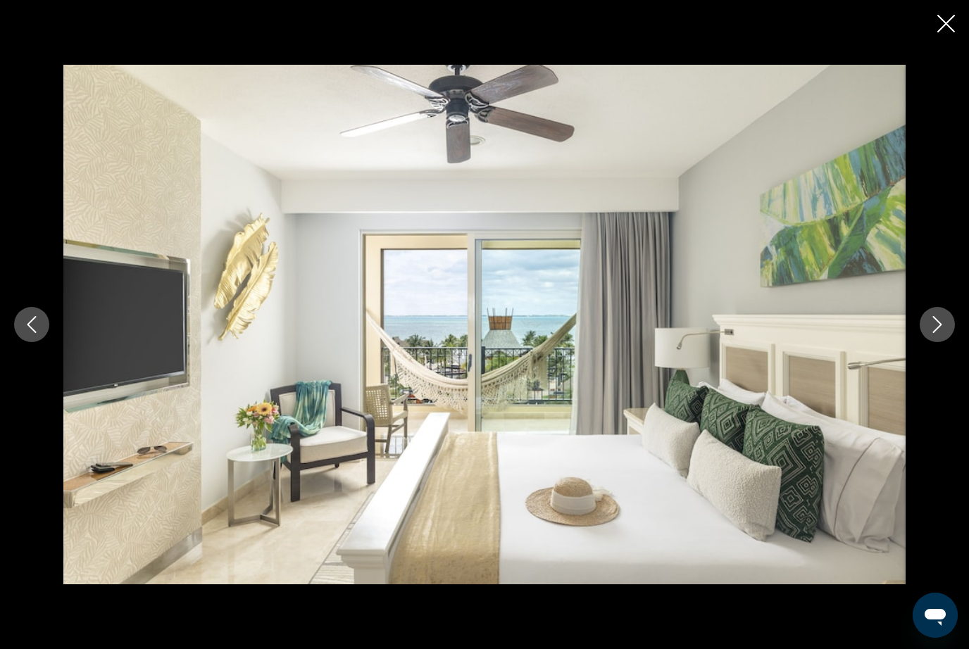
click at [941, 333] on icon "Next image" at bounding box center [937, 324] width 17 height 17
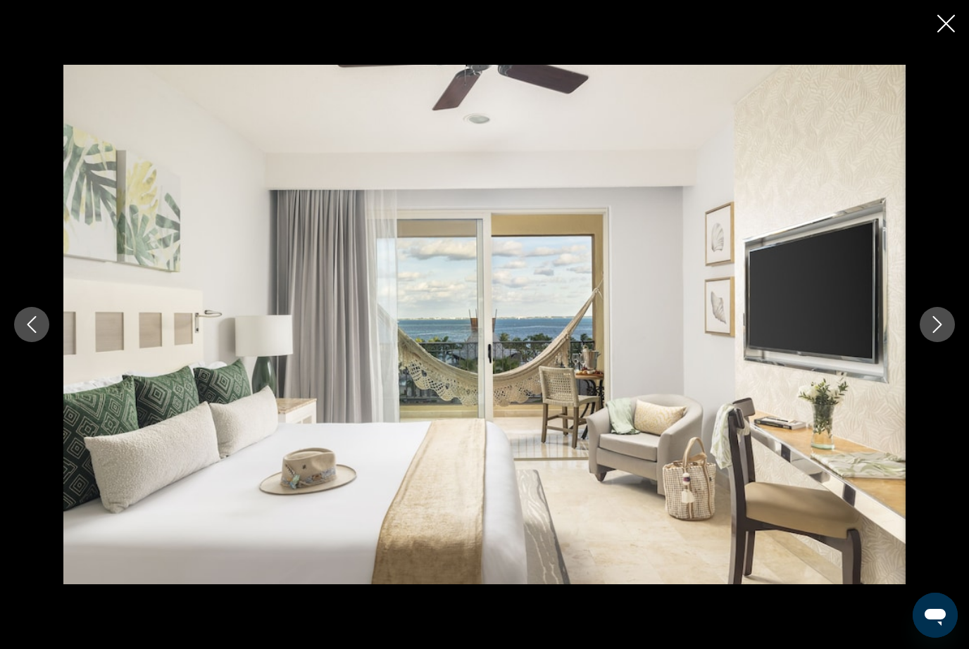
click at [942, 333] on icon "Next image" at bounding box center [937, 324] width 17 height 17
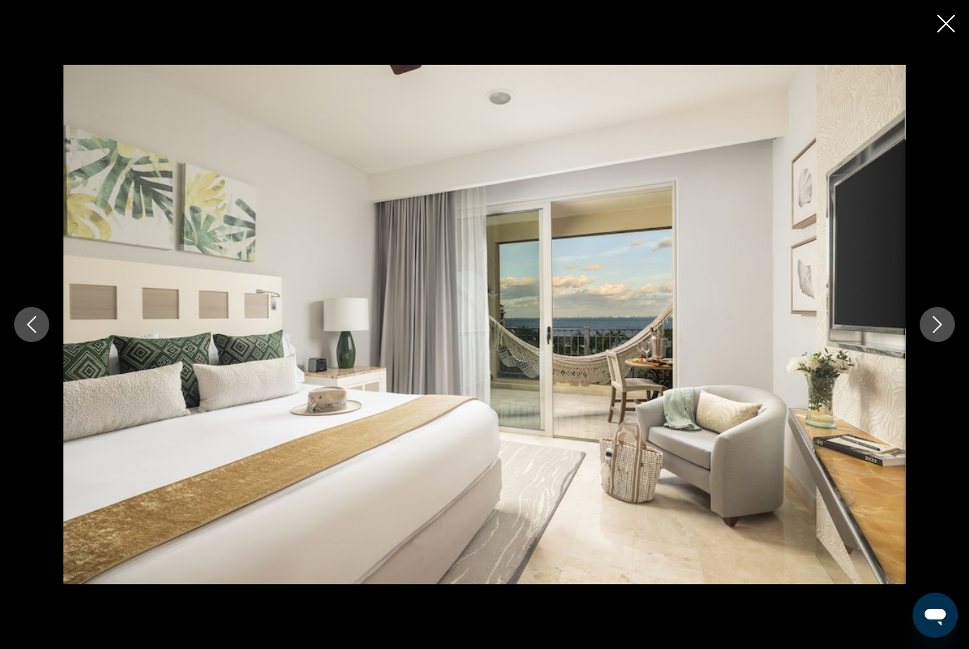
click at [941, 333] on icon "Next image" at bounding box center [937, 324] width 17 height 17
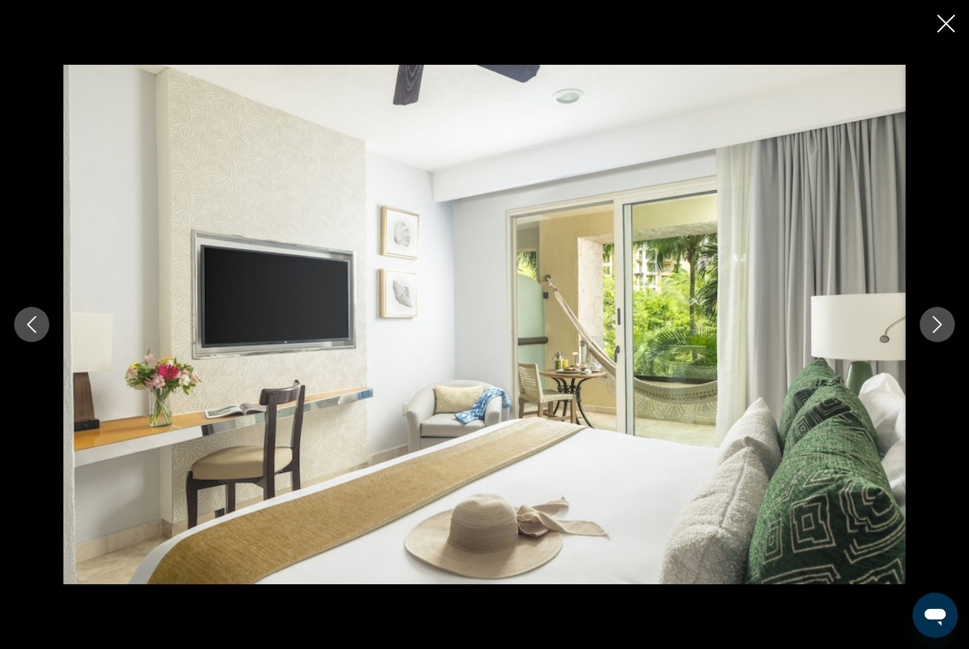
click at [941, 333] on icon "Next image" at bounding box center [937, 324] width 17 height 17
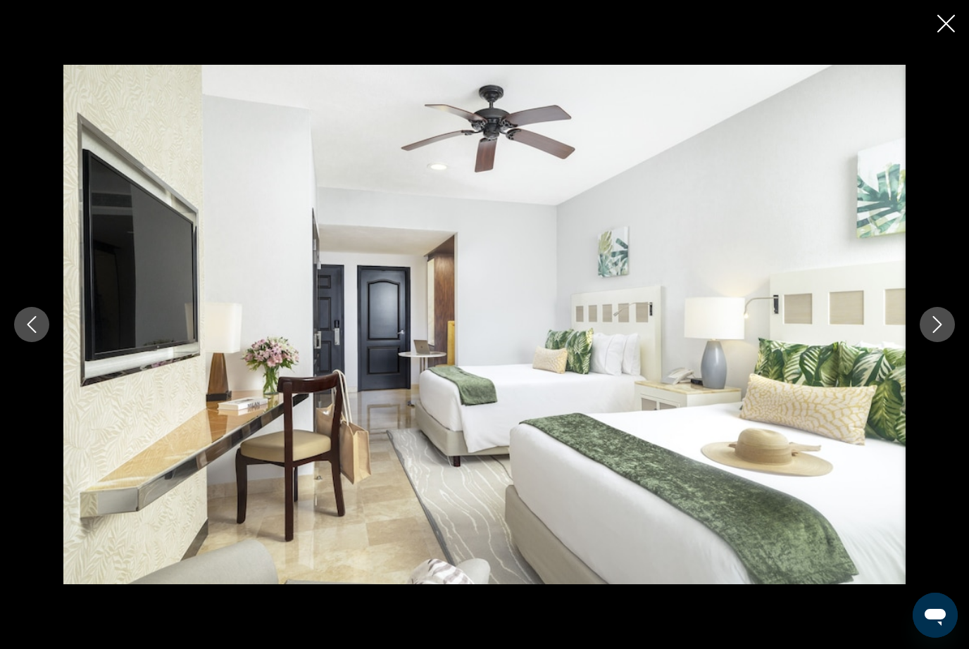
click at [941, 333] on icon "Next image" at bounding box center [937, 324] width 17 height 17
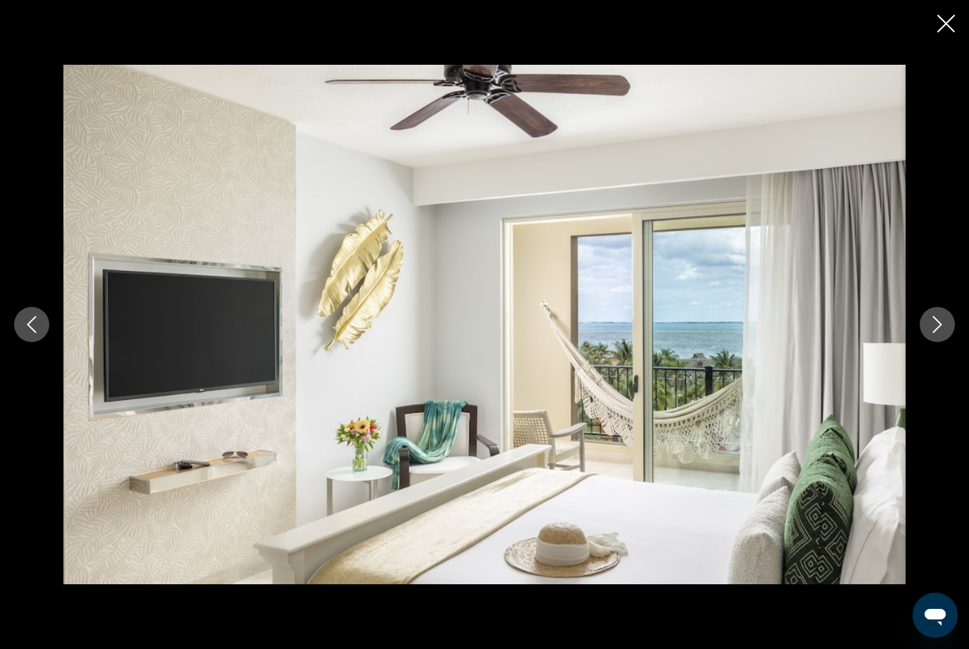
click at [941, 333] on icon "Next image" at bounding box center [937, 324] width 17 height 17
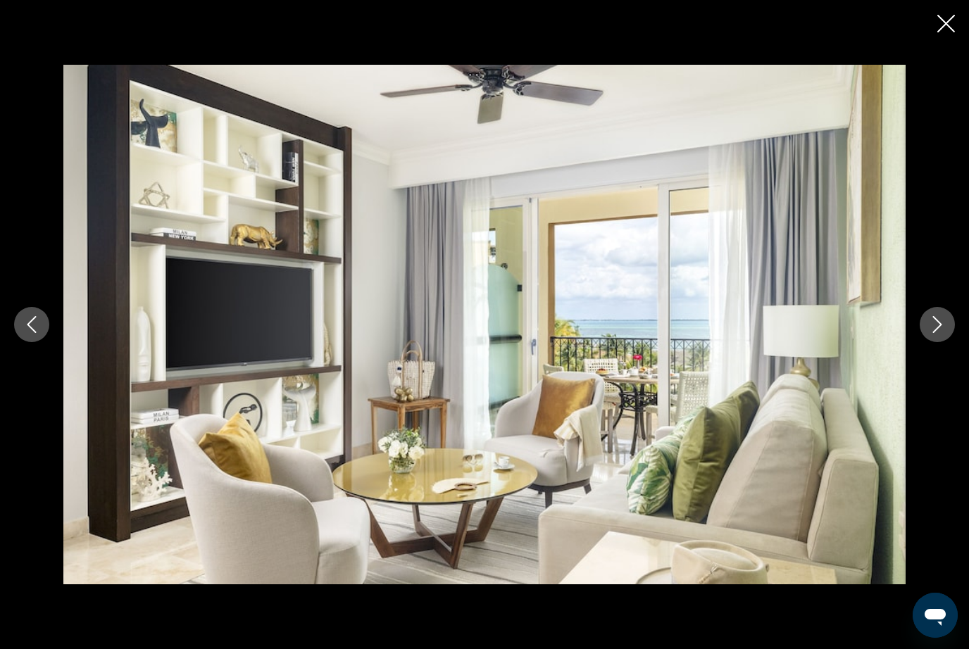
click at [941, 333] on icon "Next image" at bounding box center [937, 324] width 17 height 17
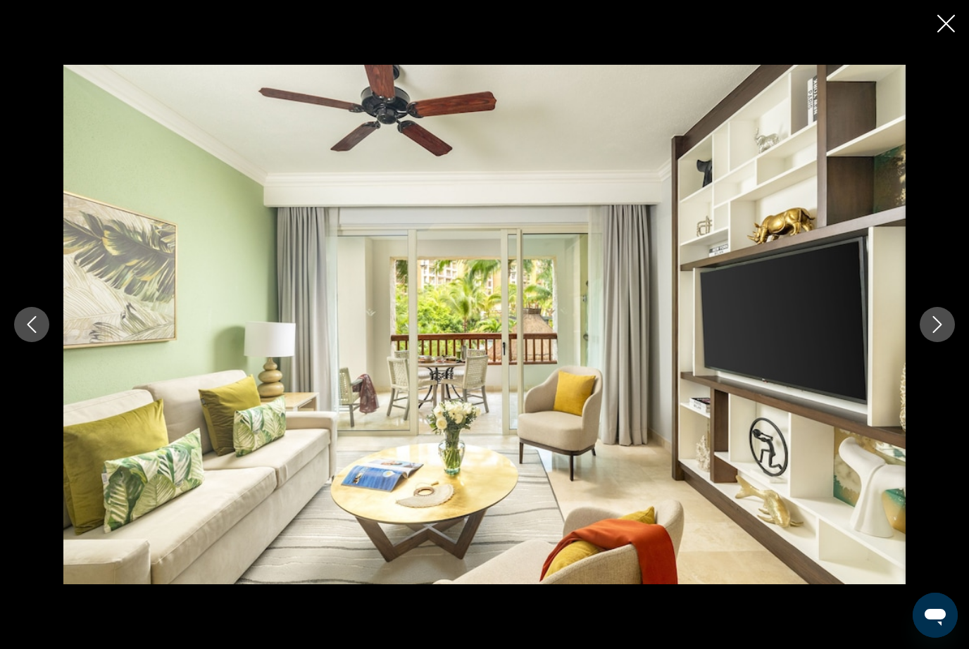
click at [942, 333] on icon "Next image" at bounding box center [937, 324] width 17 height 17
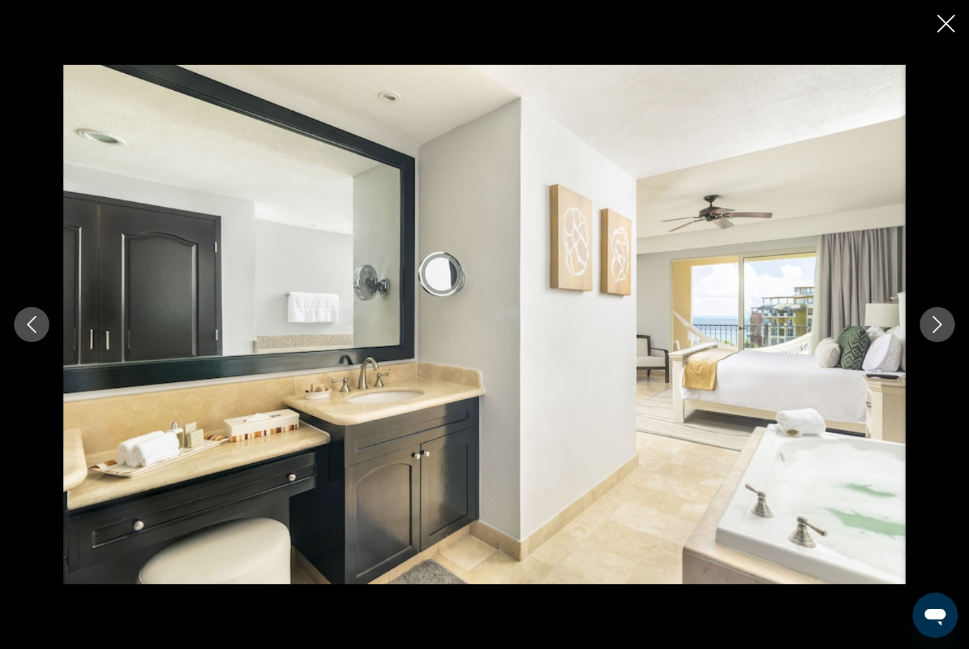
click at [942, 333] on icon "Next image" at bounding box center [937, 324] width 17 height 17
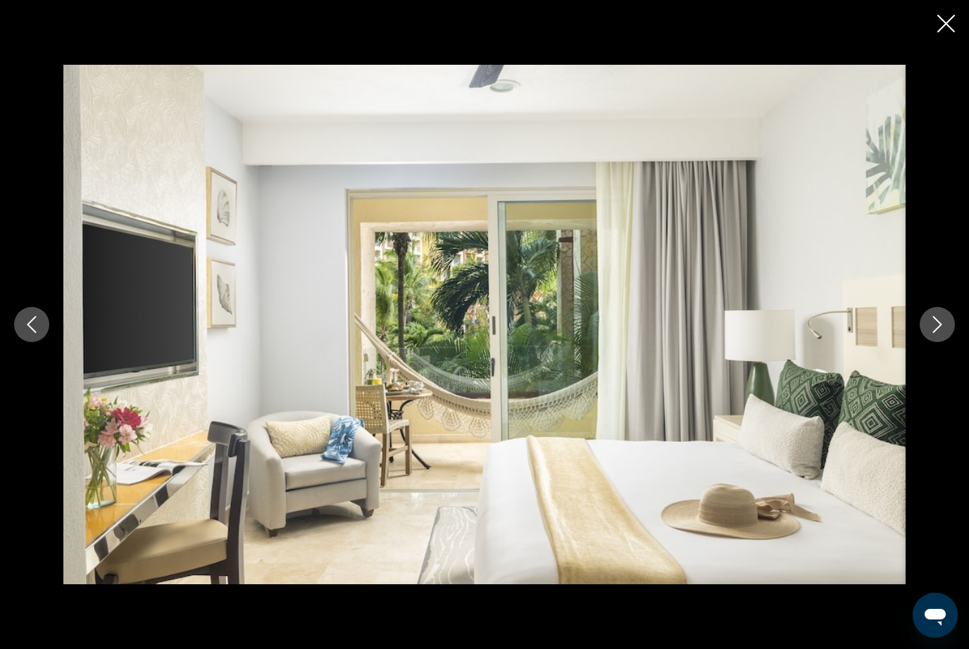
click at [943, 333] on icon "Next image" at bounding box center [937, 324] width 17 height 17
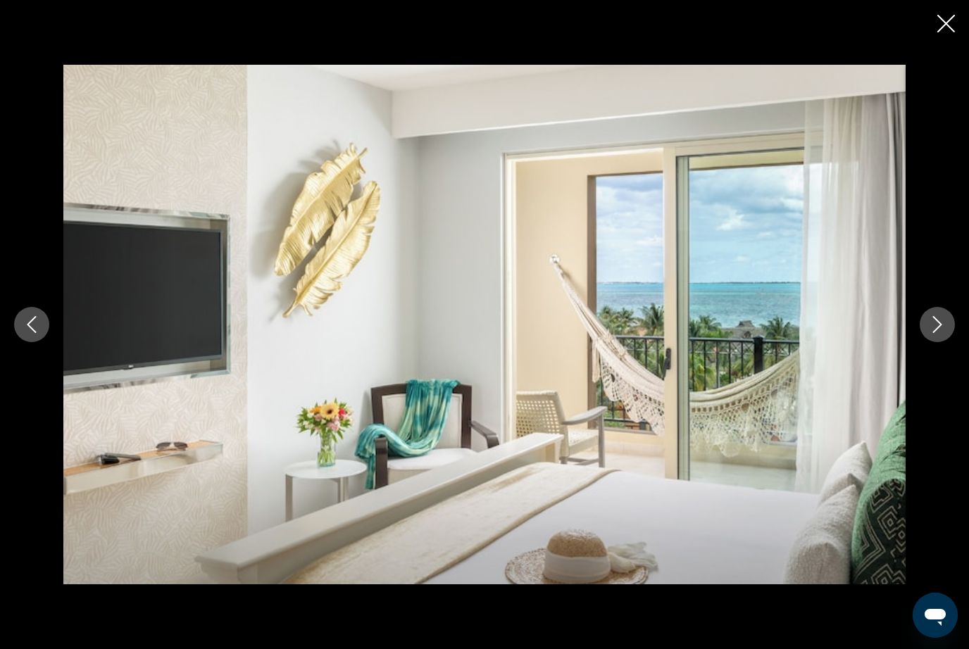
click at [941, 333] on icon "Next image" at bounding box center [937, 324] width 17 height 17
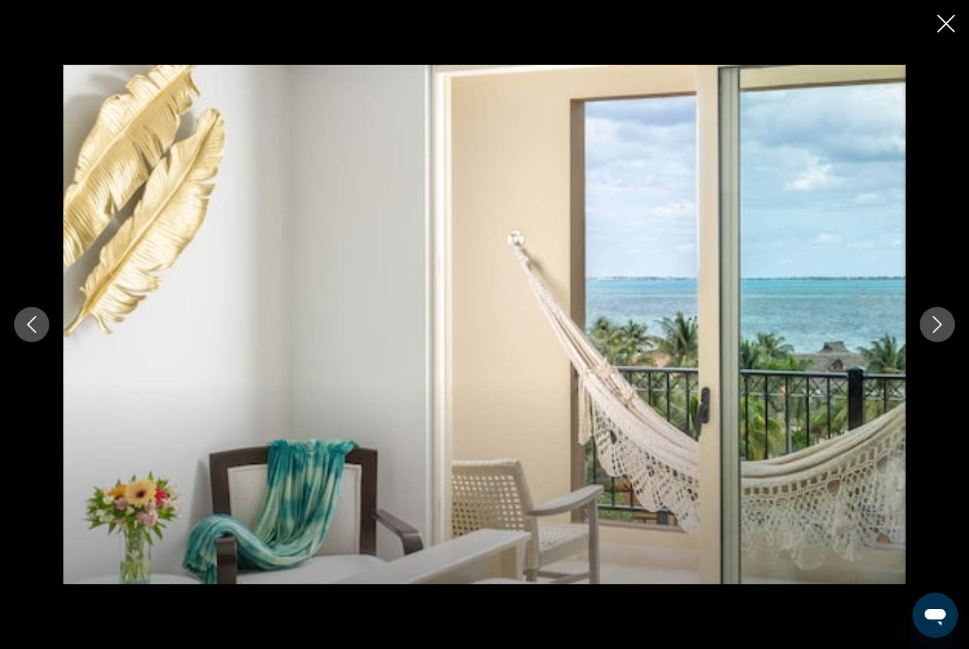
click at [936, 342] on button "Next image" at bounding box center [936, 324] width 35 height 35
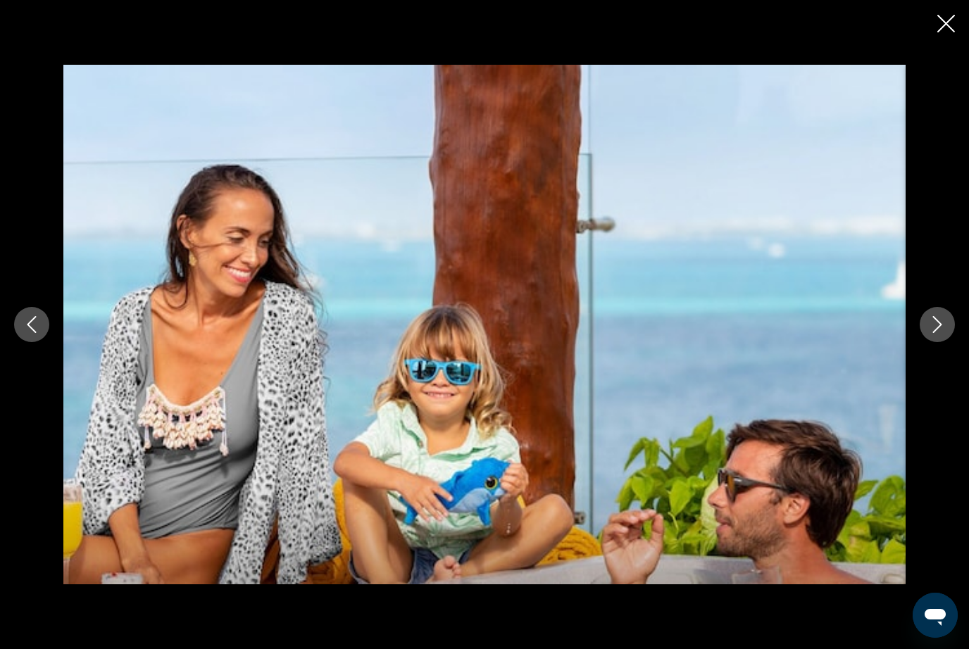
click at [938, 333] on icon "Next image" at bounding box center [937, 324] width 17 height 17
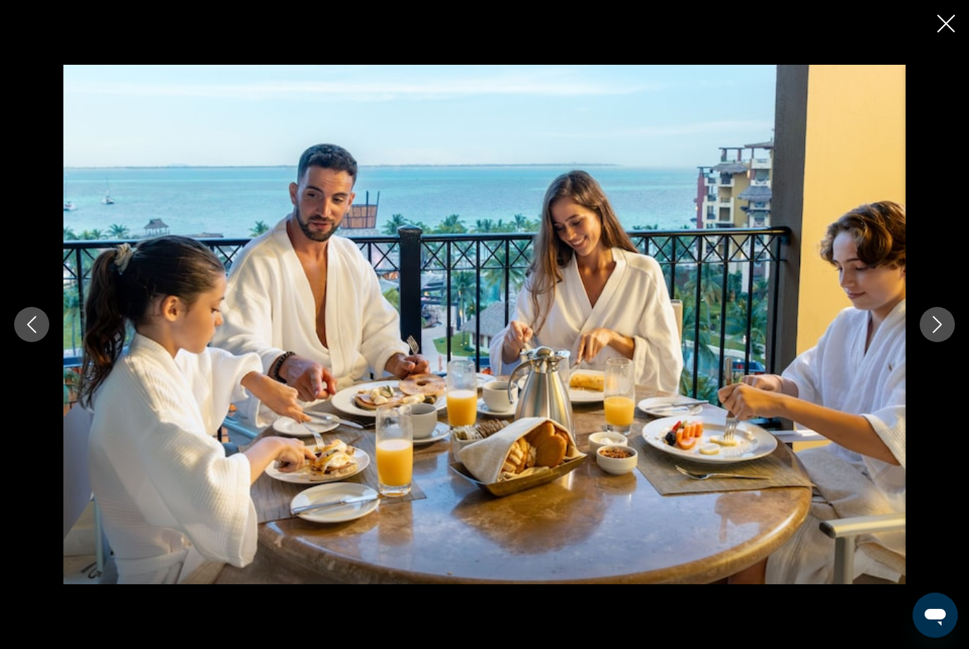
click at [940, 333] on icon "Next image" at bounding box center [937, 324] width 17 height 17
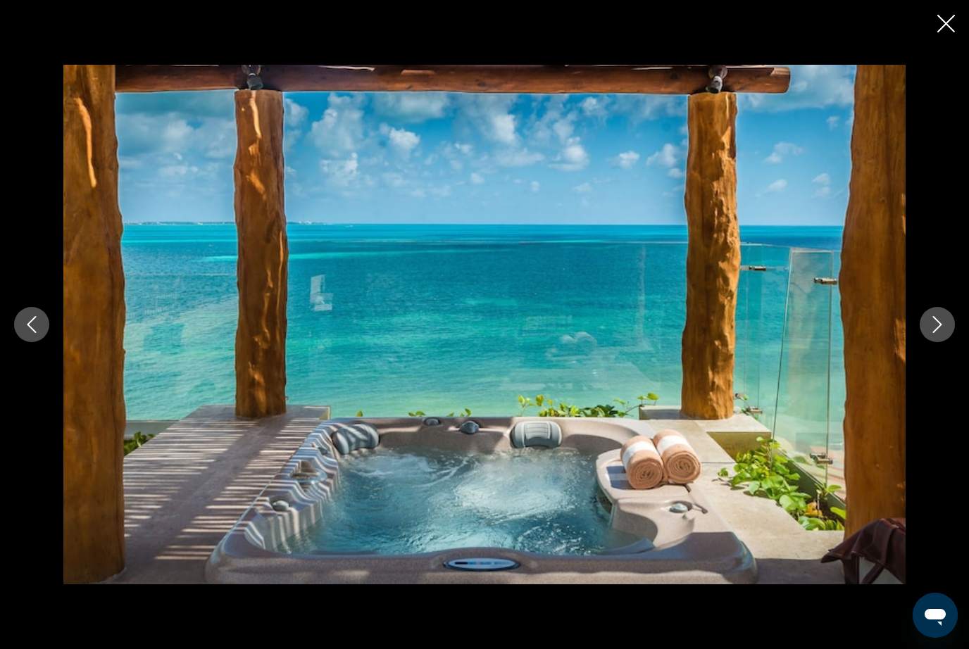
click at [941, 333] on icon "Next image" at bounding box center [937, 324] width 17 height 17
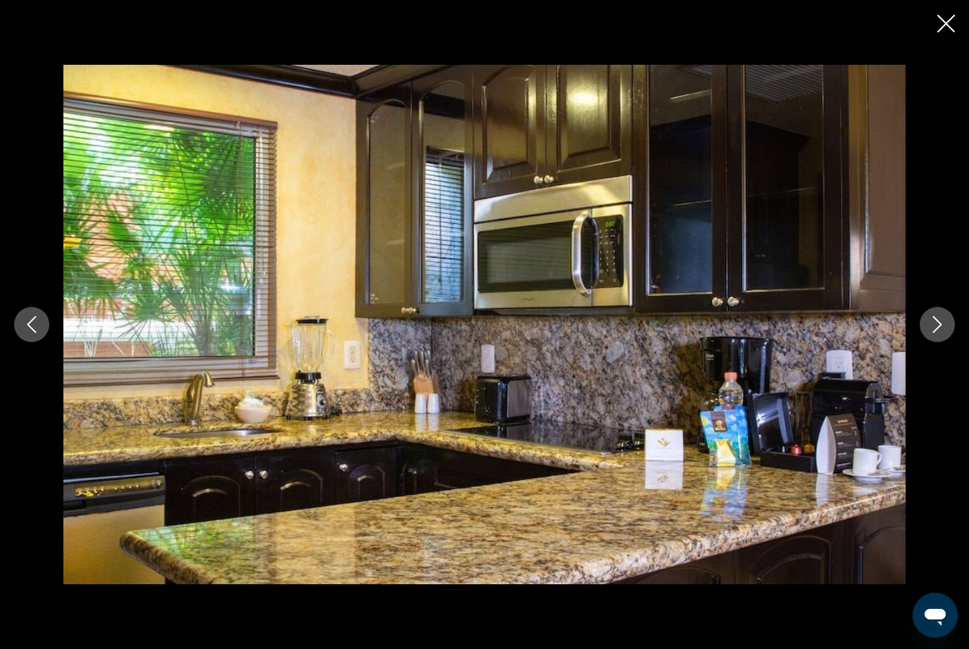
click at [941, 333] on icon "Next image" at bounding box center [937, 324] width 17 height 17
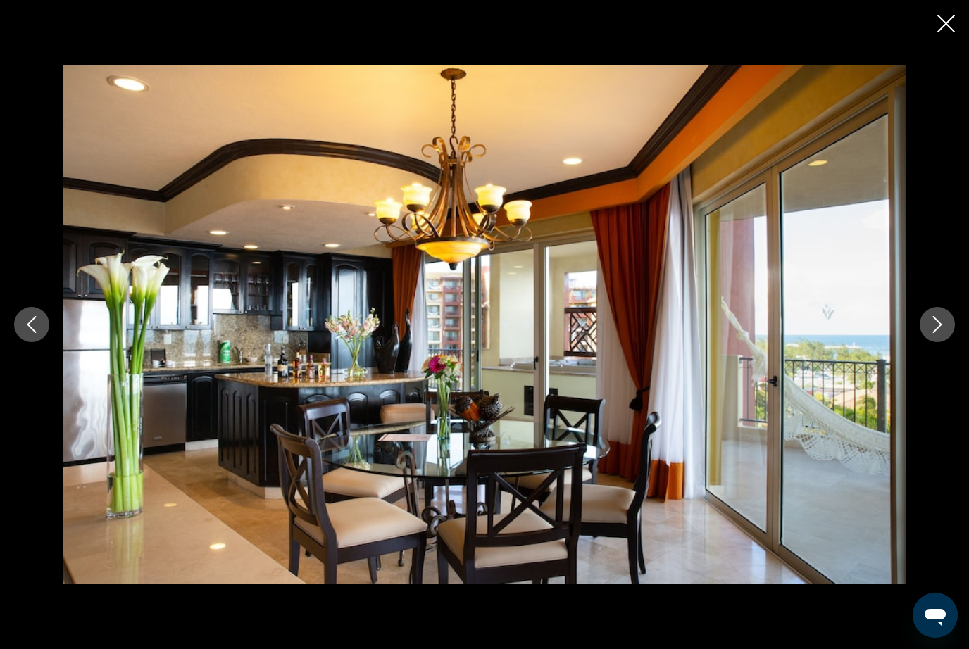
click at [941, 333] on icon "Next image" at bounding box center [937, 324] width 17 height 17
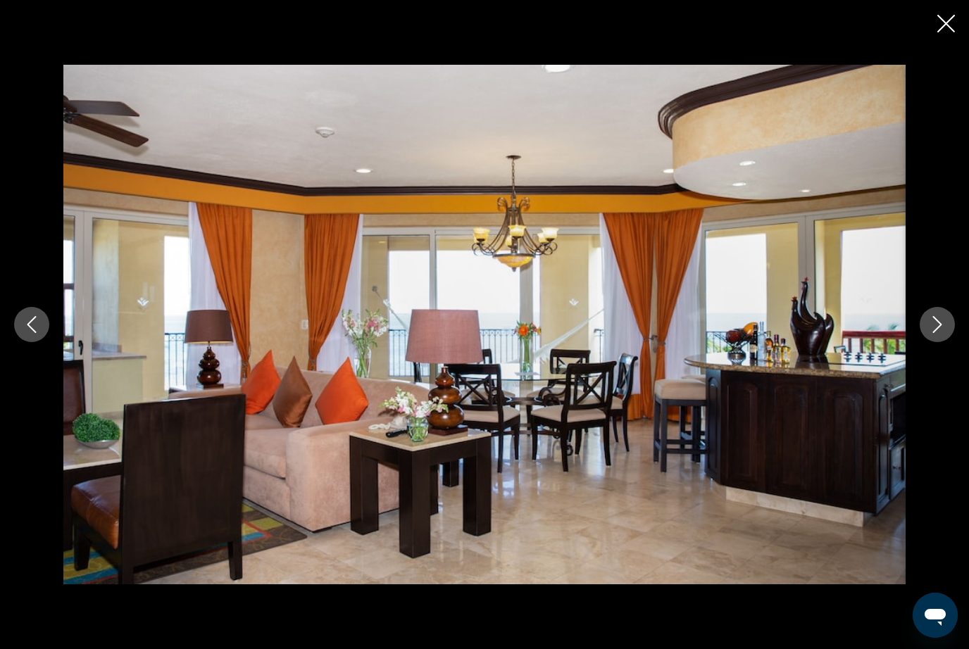
click at [942, 333] on icon "Next image" at bounding box center [937, 324] width 17 height 17
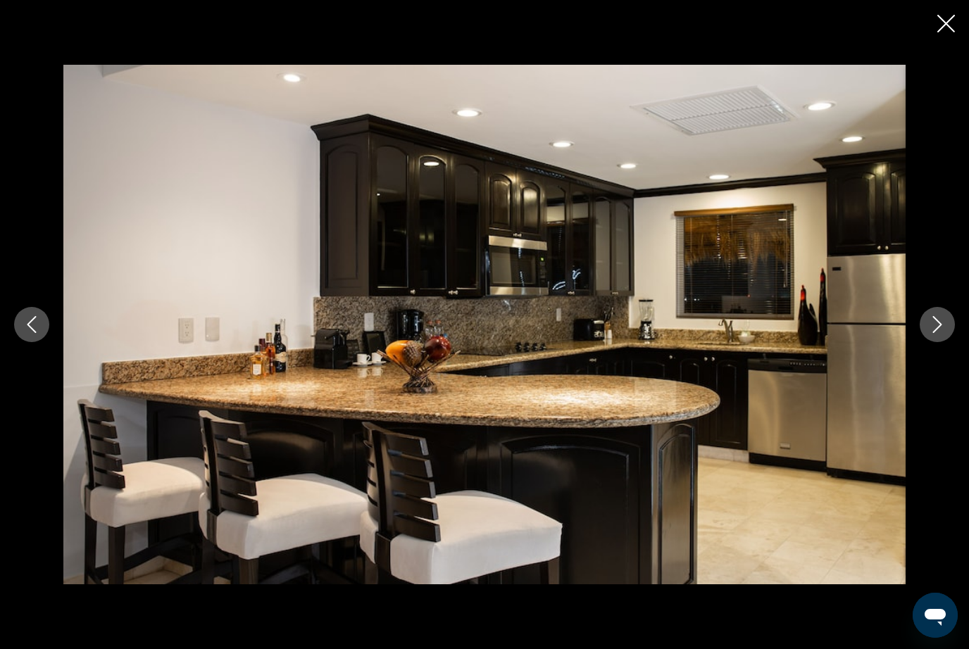
click at [943, 333] on icon "Next image" at bounding box center [937, 324] width 17 height 17
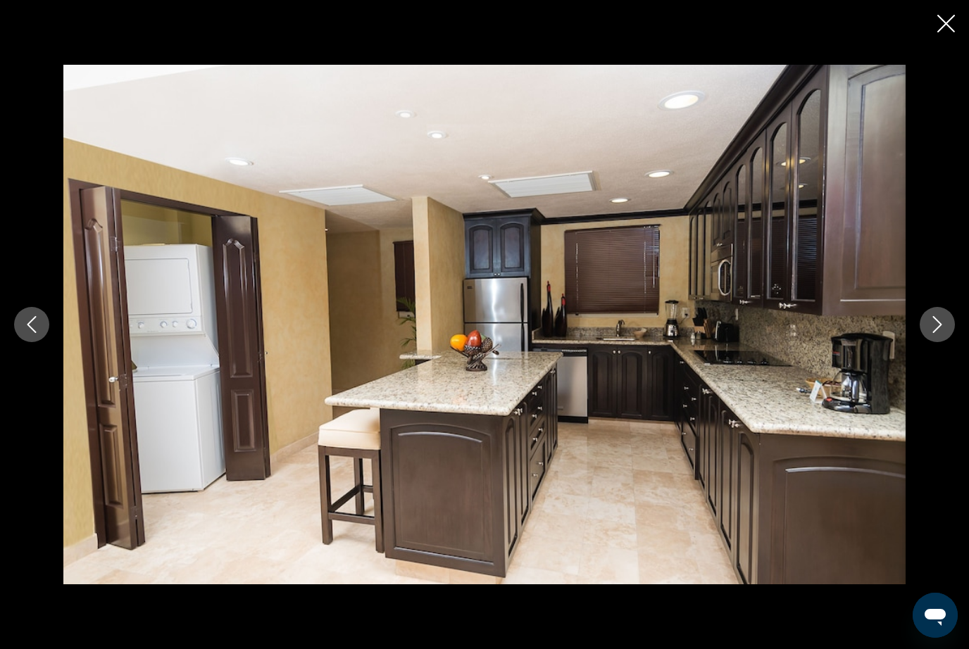
click at [943, 333] on icon "Next image" at bounding box center [937, 324] width 17 height 17
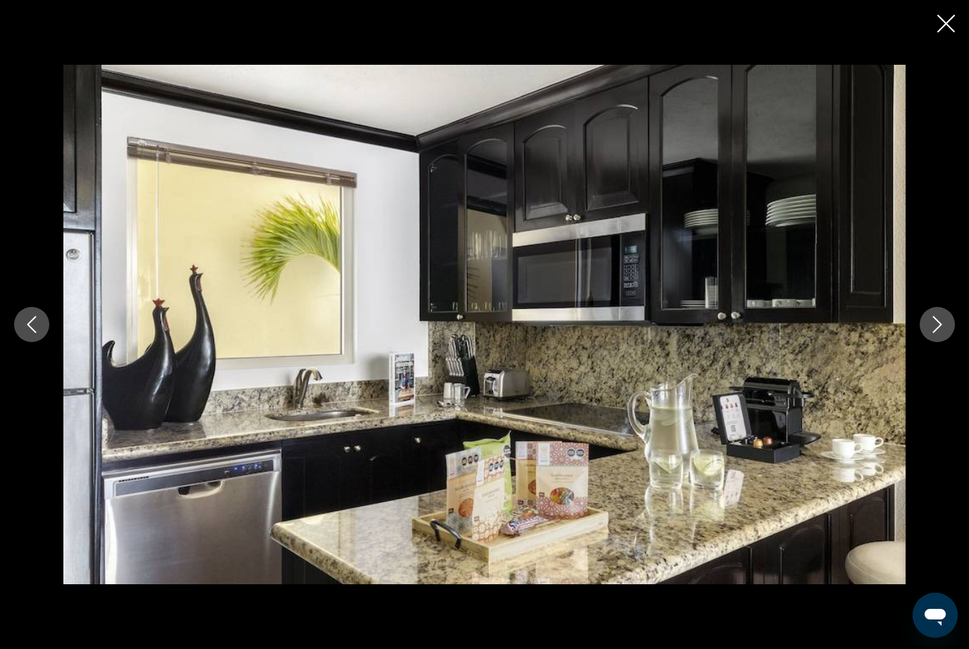
click at [943, 333] on icon "Next image" at bounding box center [937, 324] width 17 height 17
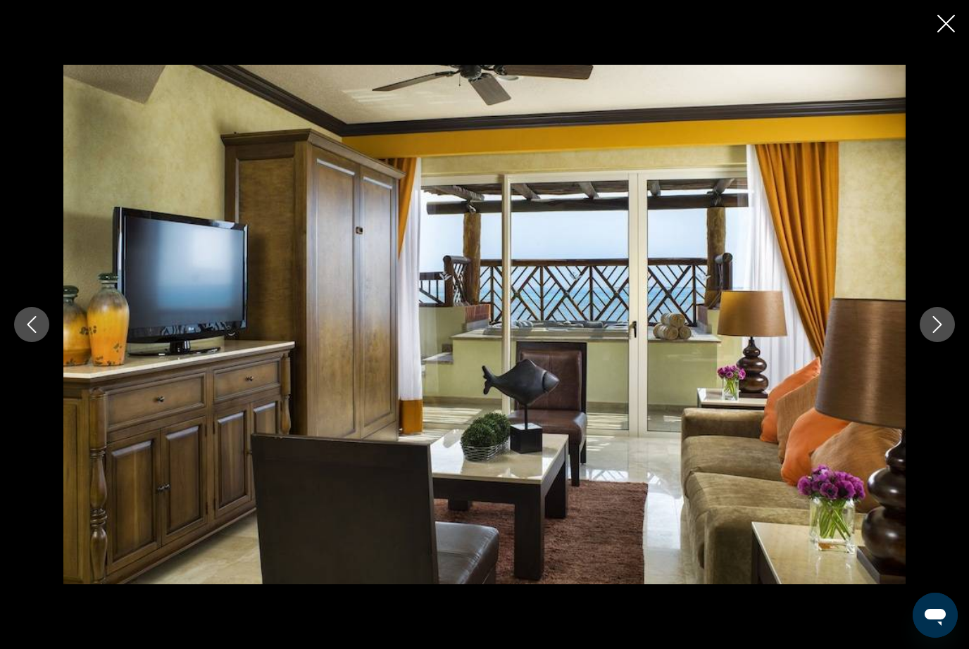
click at [944, 333] on icon "Next image" at bounding box center [937, 324] width 17 height 17
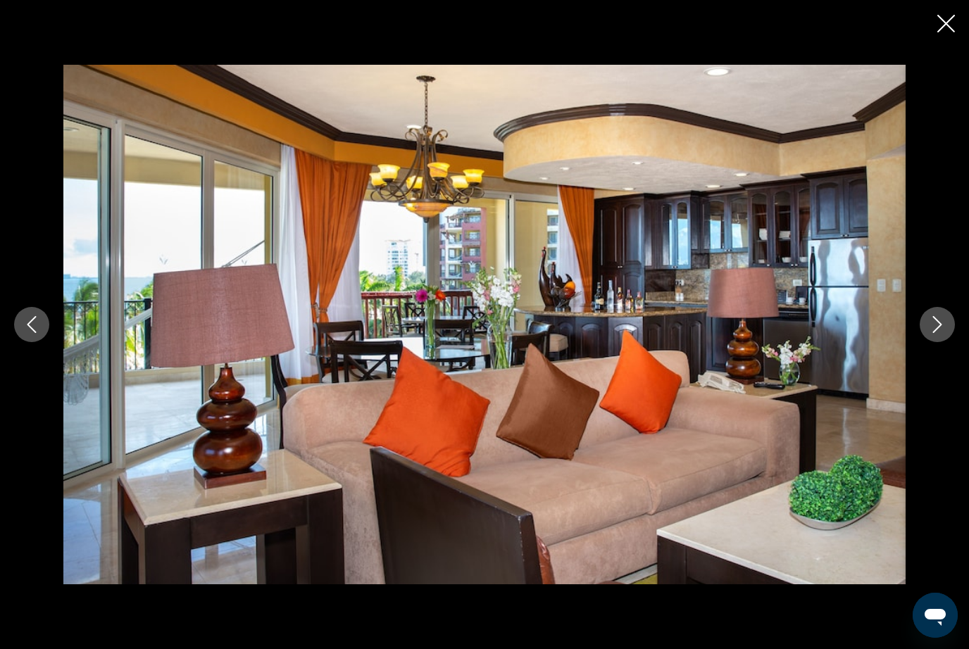
click at [944, 333] on icon "Next image" at bounding box center [937, 324] width 17 height 17
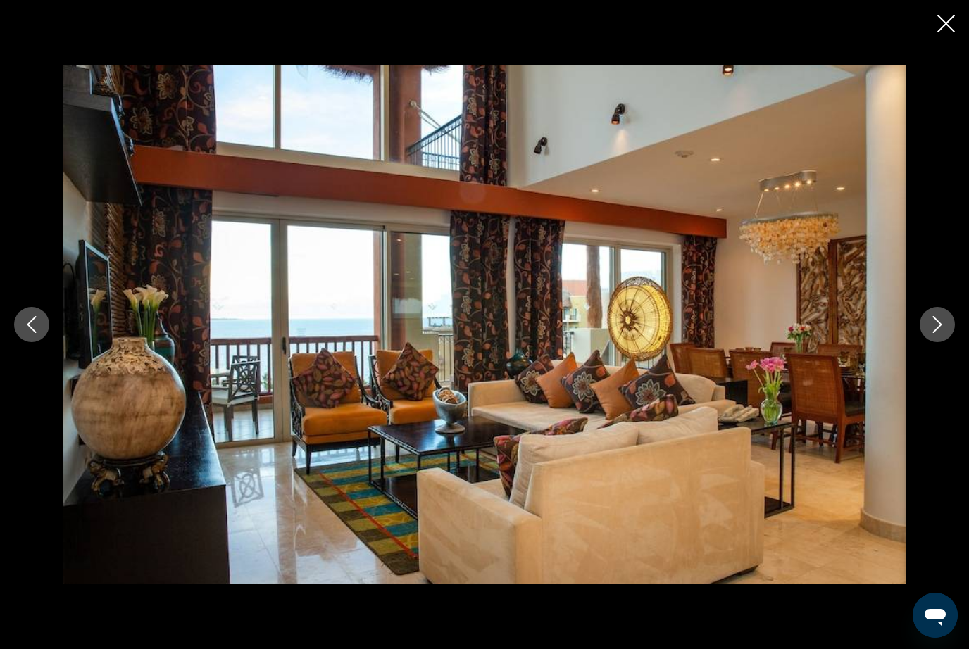
click at [943, 333] on icon "Next image" at bounding box center [937, 324] width 17 height 17
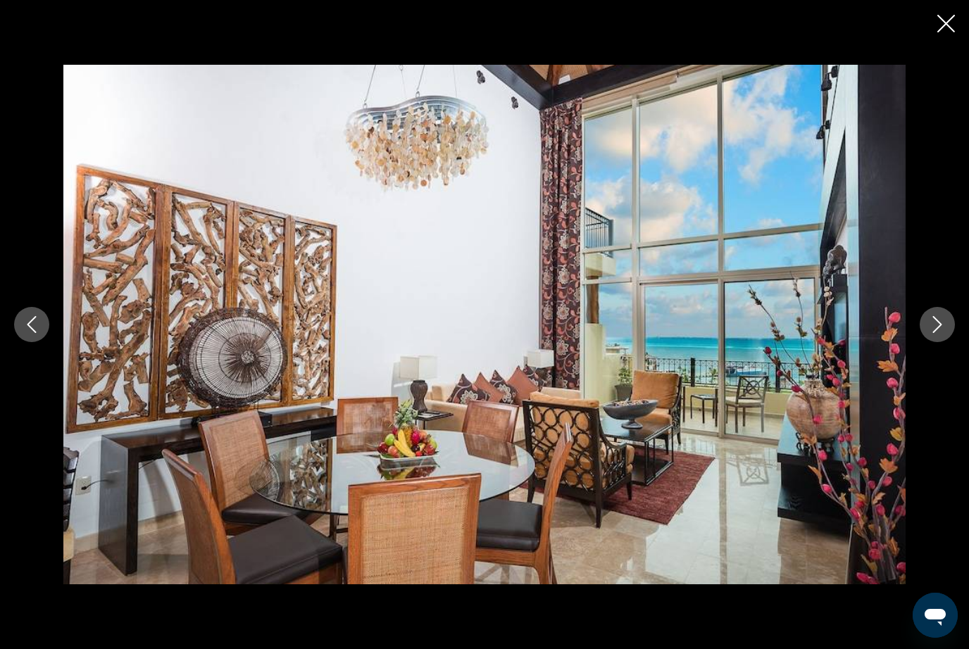
click at [942, 333] on icon "Next image" at bounding box center [937, 324] width 17 height 17
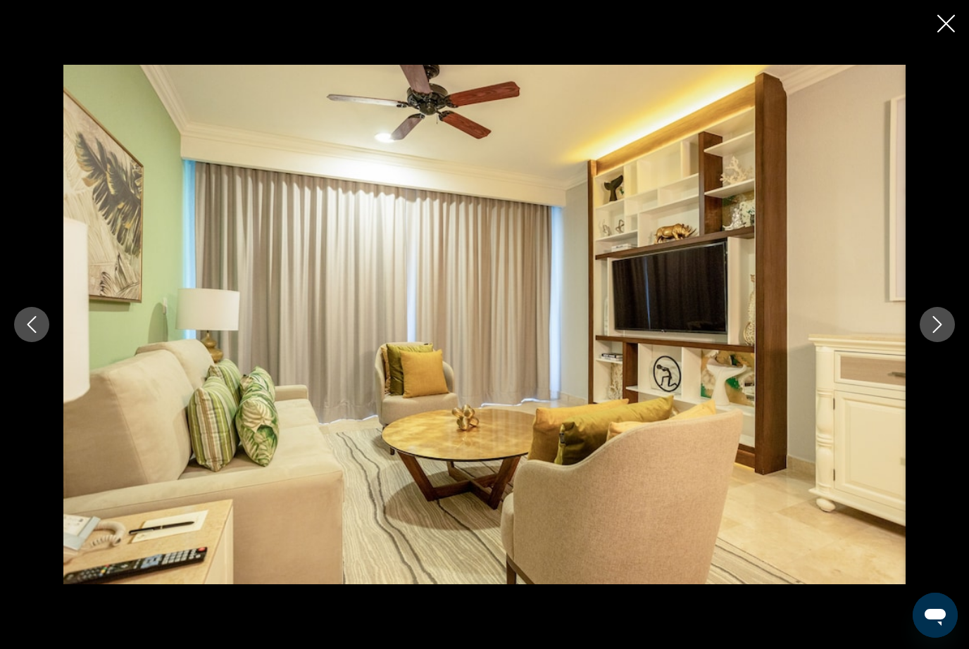
click at [941, 333] on icon "Next image" at bounding box center [937, 324] width 17 height 17
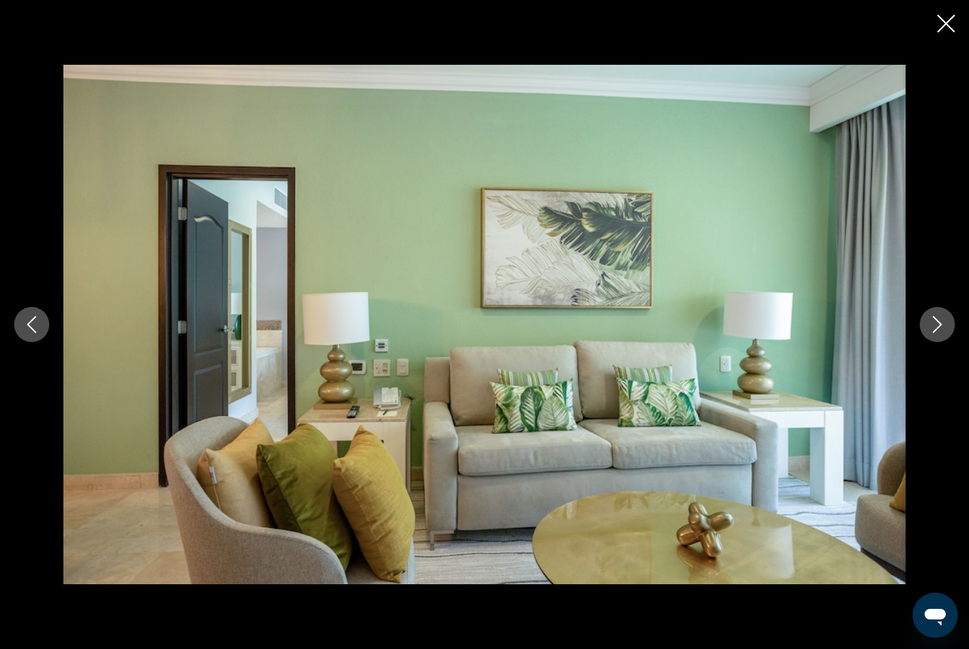
click at [942, 333] on icon "Next image" at bounding box center [937, 324] width 17 height 17
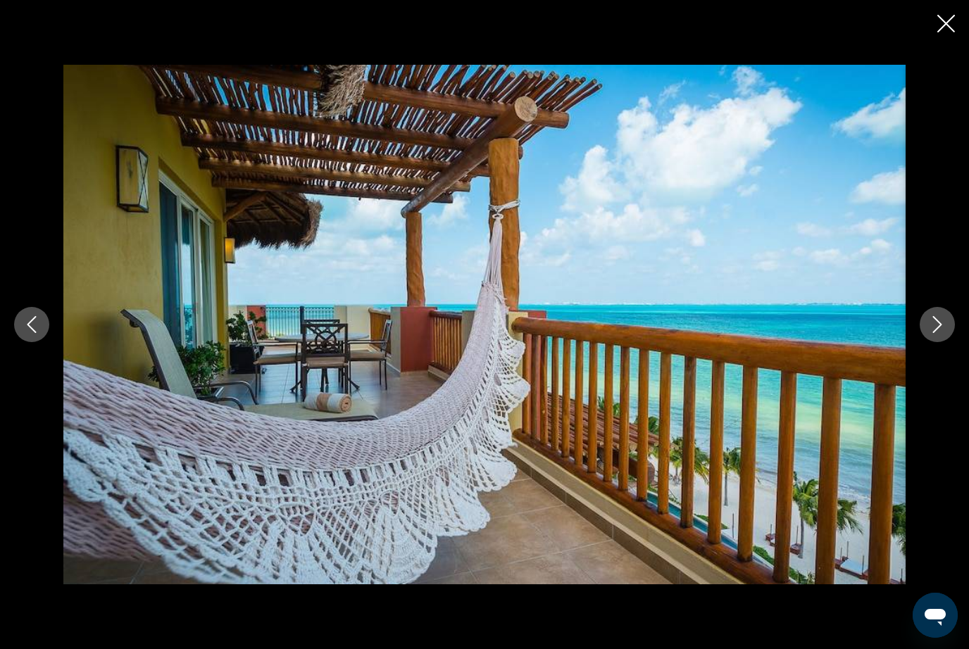
click at [941, 342] on button "Next image" at bounding box center [936, 324] width 35 height 35
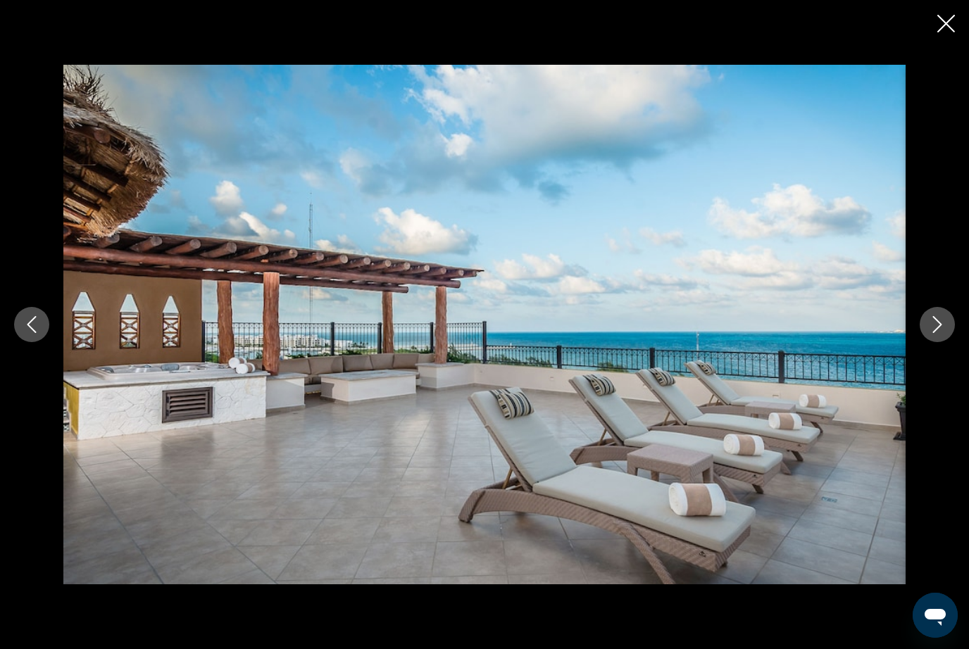
click at [941, 342] on button "Next image" at bounding box center [936, 324] width 35 height 35
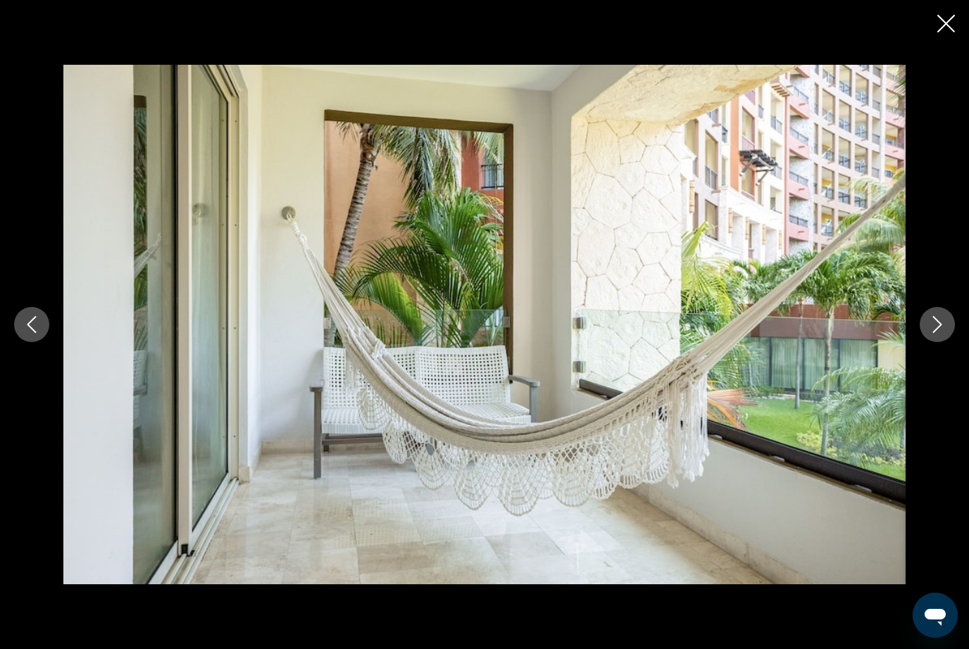
click at [939, 342] on button "Next image" at bounding box center [936, 324] width 35 height 35
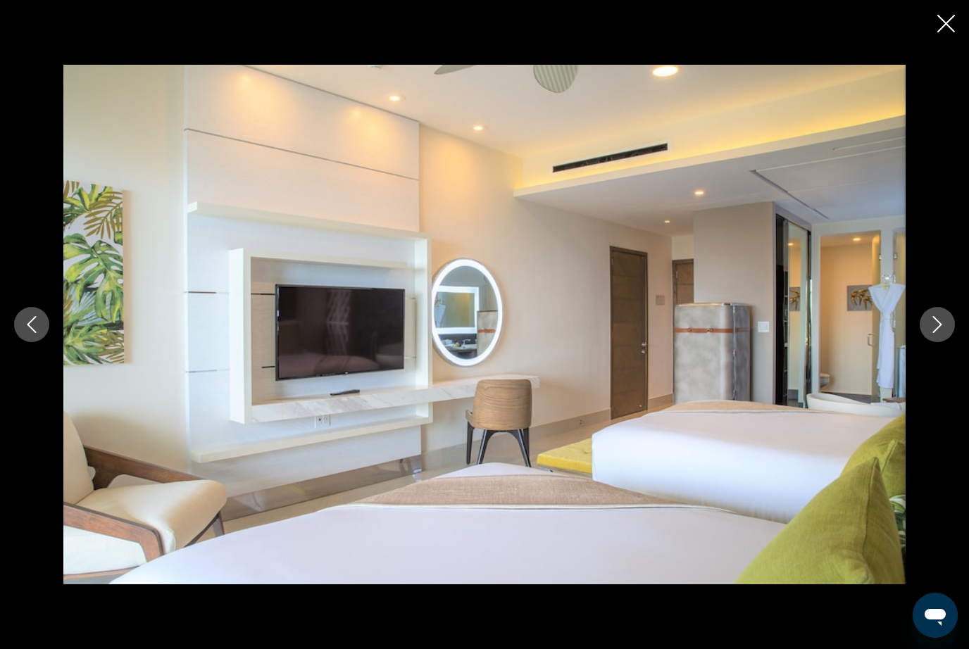
click at [938, 342] on button "Next image" at bounding box center [936, 324] width 35 height 35
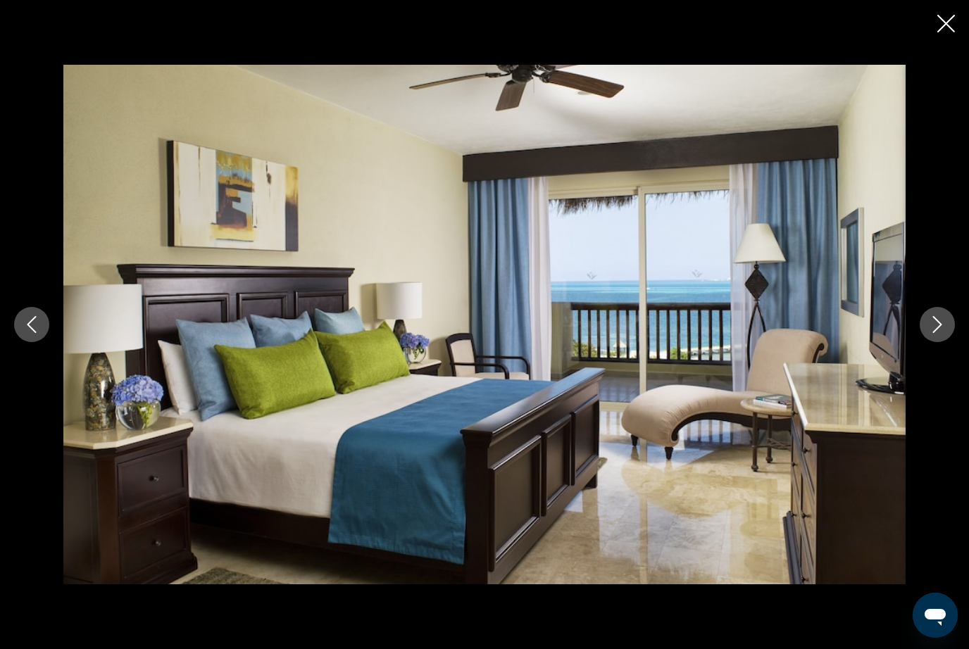
click at [940, 342] on button "Next image" at bounding box center [936, 324] width 35 height 35
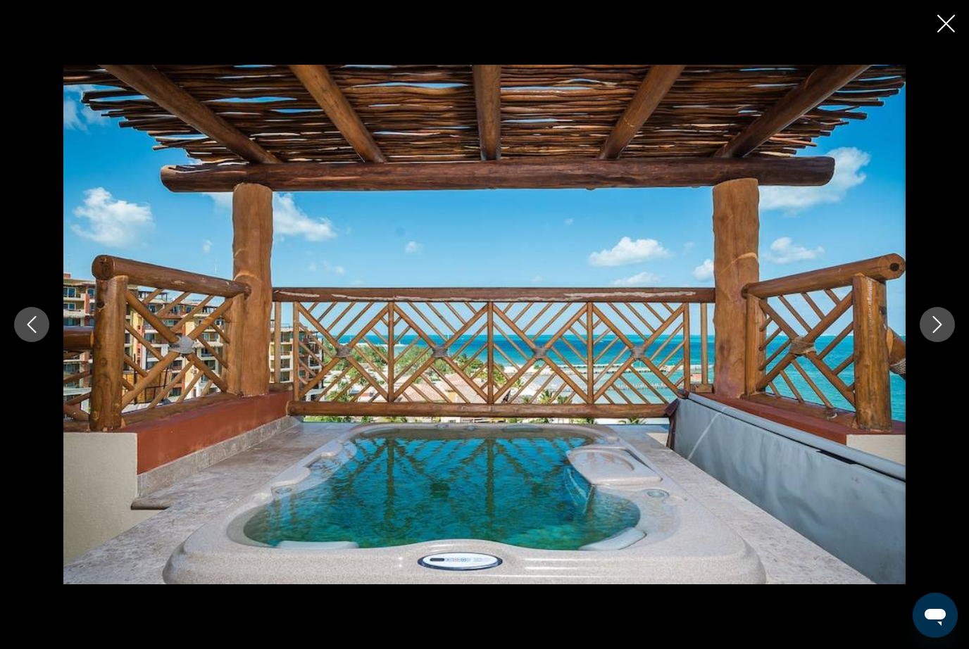
click at [940, 342] on button "Next image" at bounding box center [936, 324] width 35 height 35
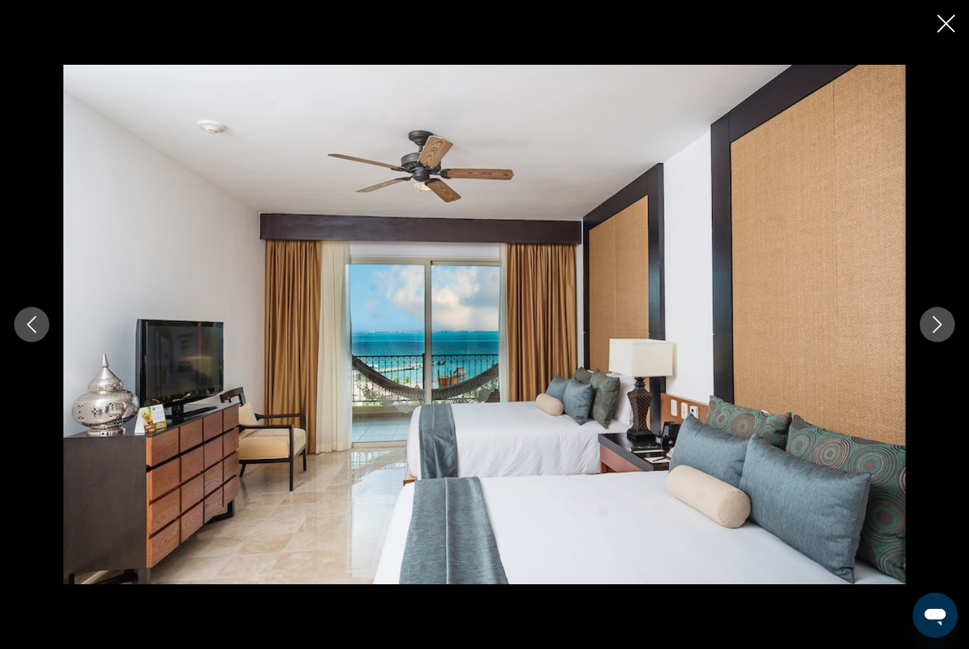
click at [941, 342] on button "Next image" at bounding box center [936, 324] width 35 height 35
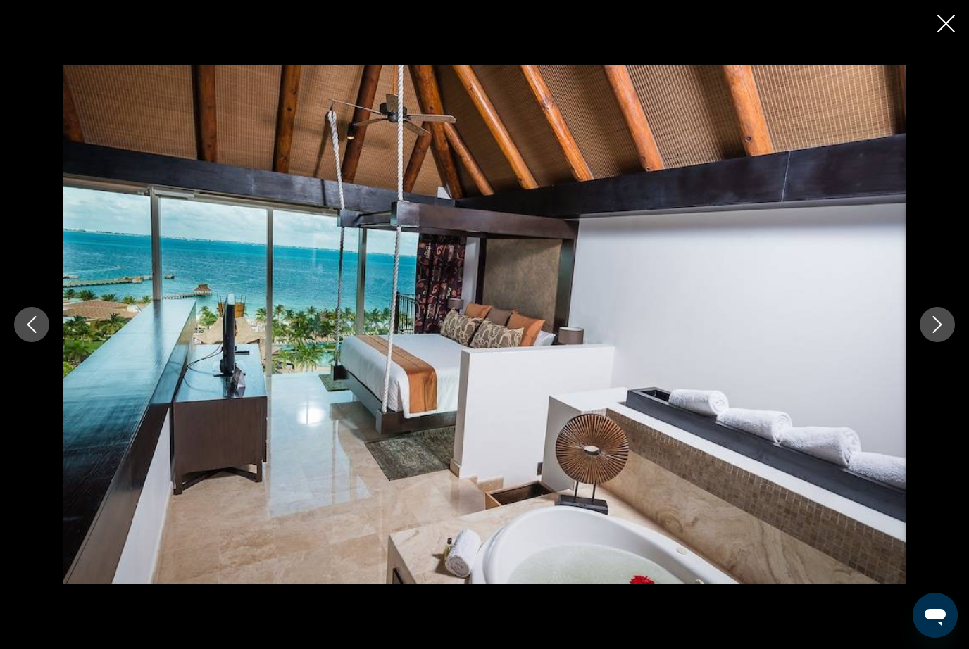
click at [939, 342] on button "Next image" at bounding box center [936, 324] width 35 height 35
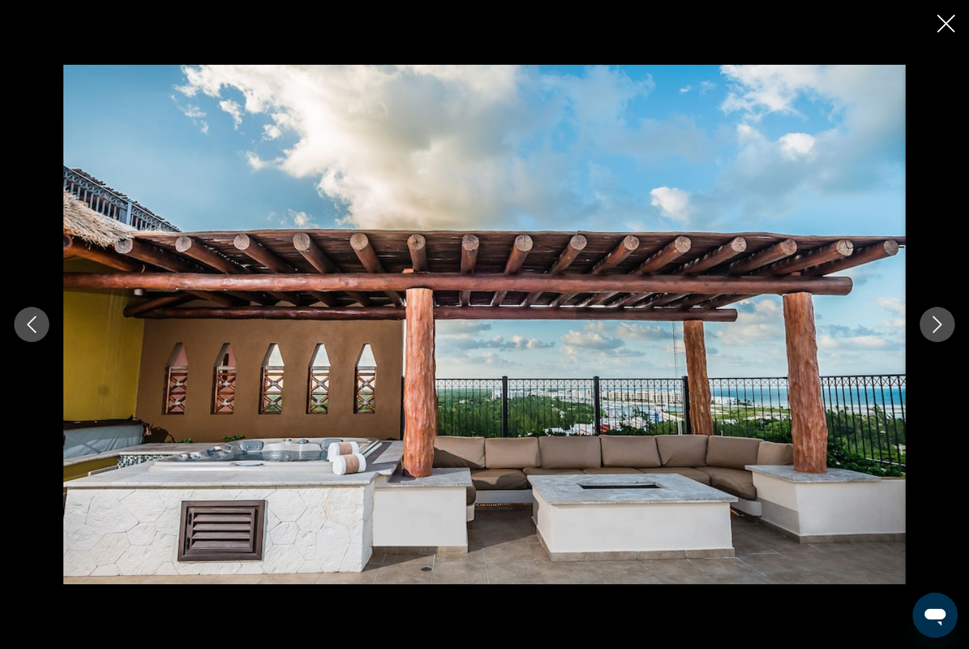
click at [939, 342] on button "Next image" at bounding box center [936, 324] width 35 height 35
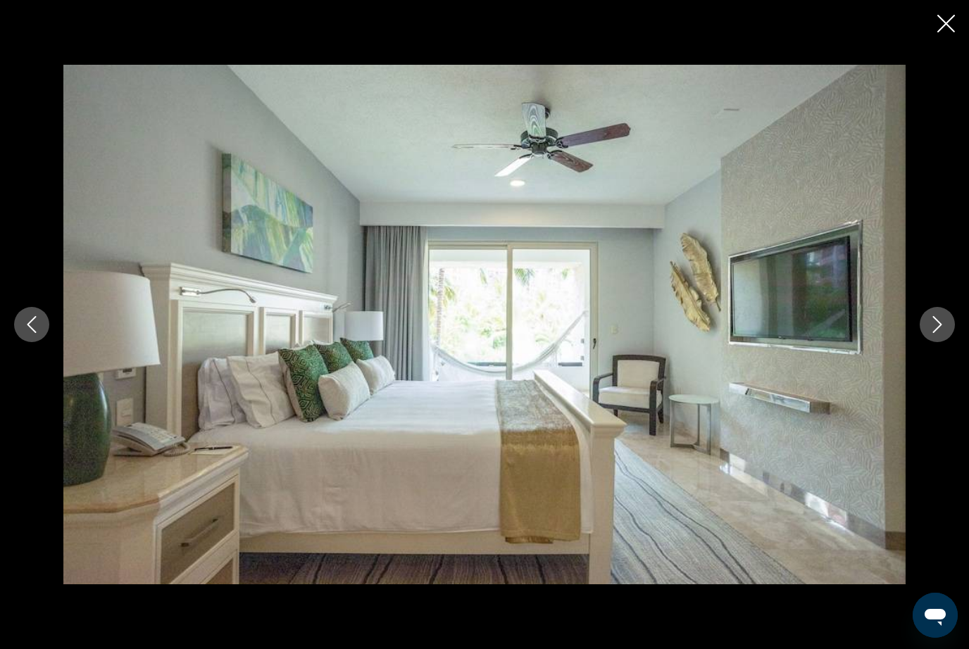
click at [938, 342] on button "Next image" at bounding box center [936, 324] width 35 height 35
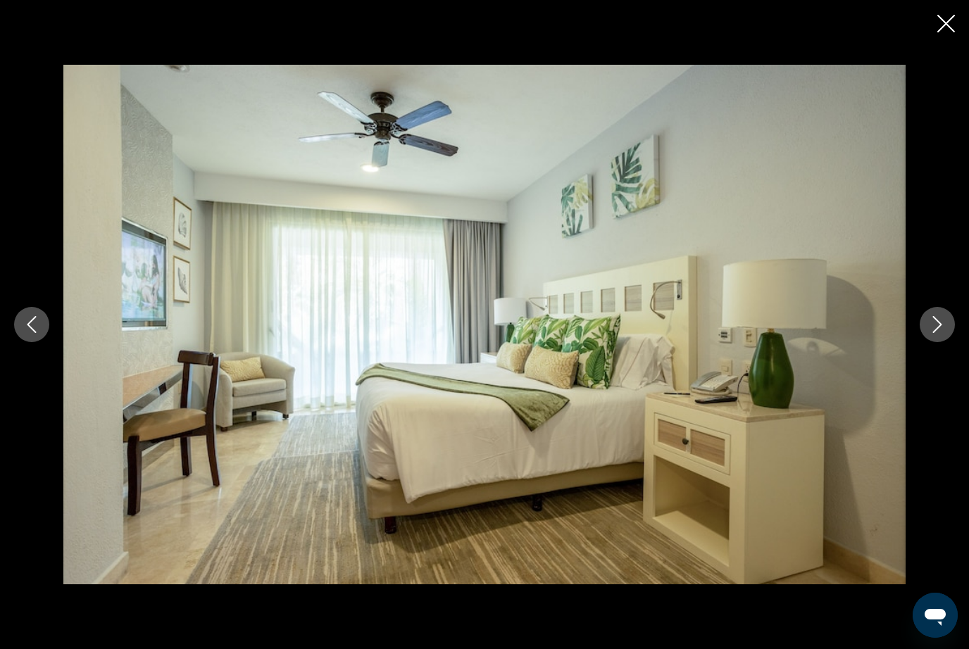
click at [940, 342] on button "Next image" at bounding box center [936, 324] width 35 height 35
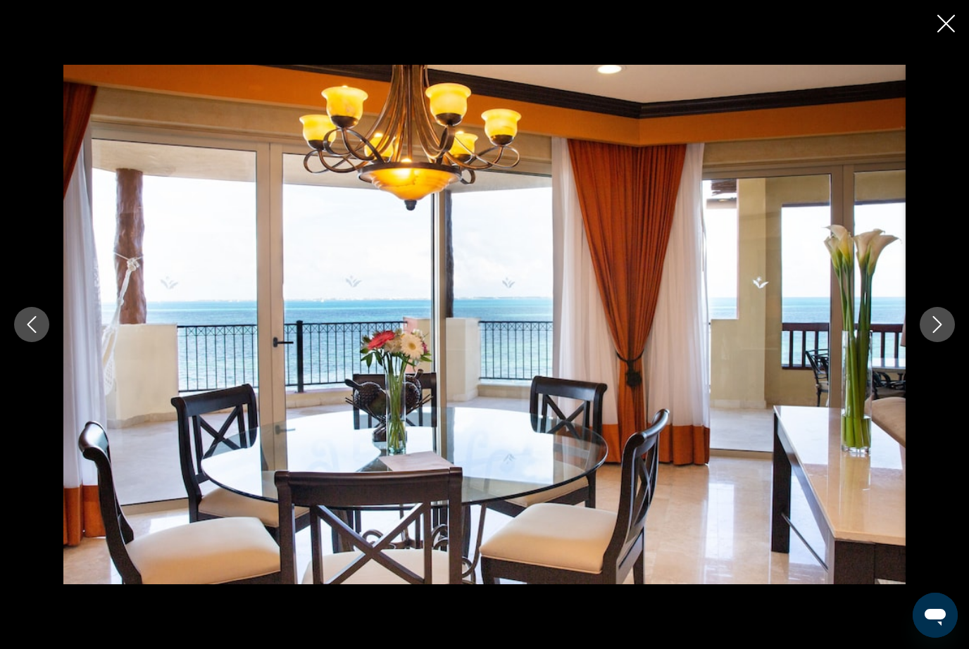
click at [938, 342] on button "Next image" at bounding box center [936, 324] width 35 height 35
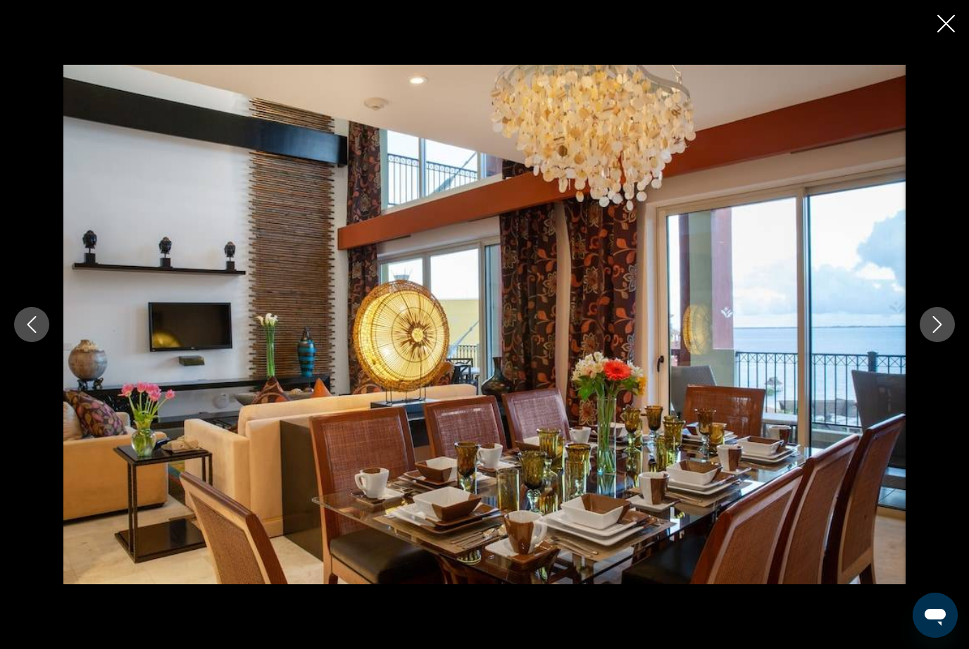
click at [938, 342] on button "Next image" at bounding box center [936, 324] width 35 height 35
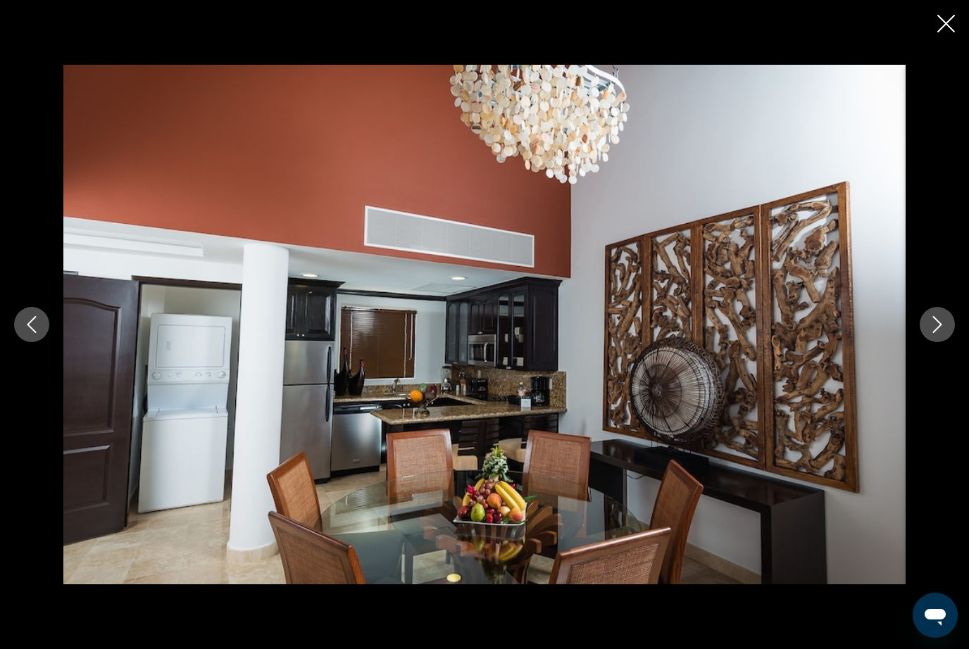
click at [938, 342] on button "Next image" at bounding box center [936, 324] width 35 height 35
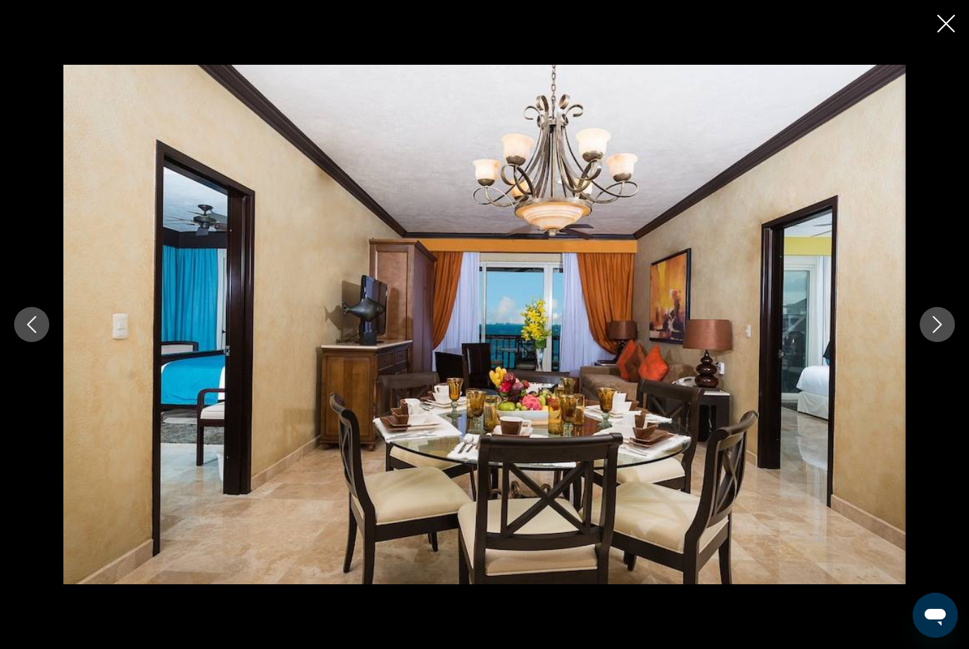
click at [938, 342] on button "Next image" at bounding box center [936, 324] width 35 height 35
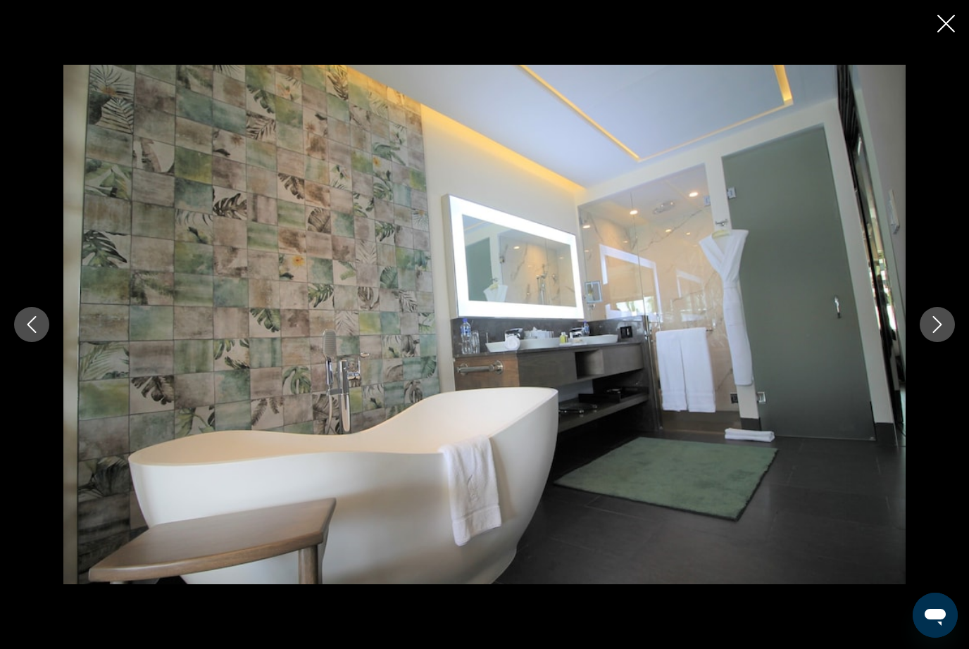
click at [938, 342] on button "Next image" at bounding box center [936, 324] width 35 height 35
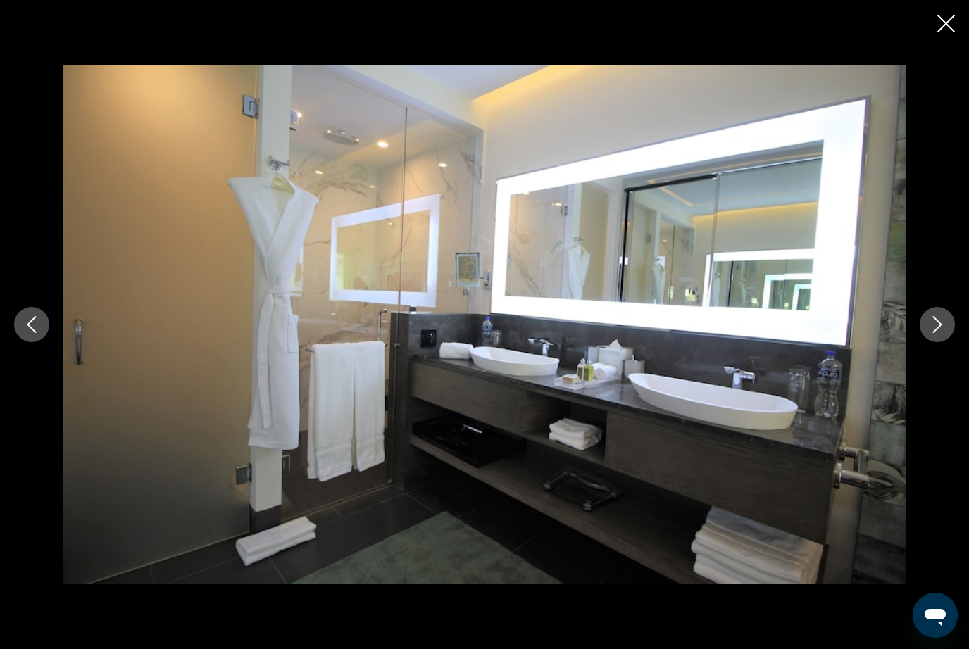
click at [939, 342] on button "Next image" at bounding box center [936, 324] width 35 height 35
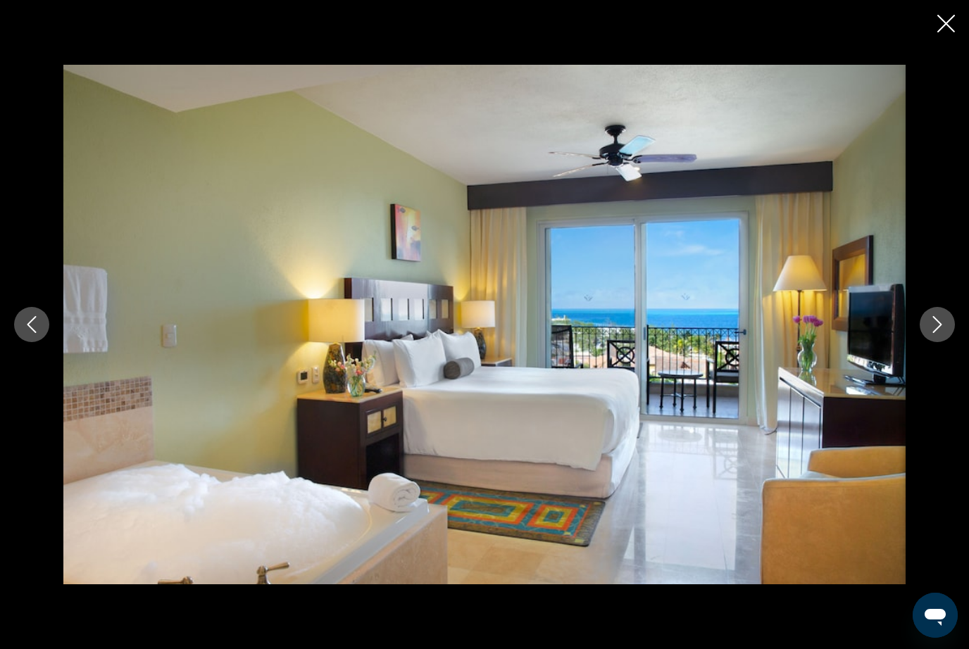
click at [943, 333] on icon "Next image" at bounding box center [937, 324] width 17 height 17
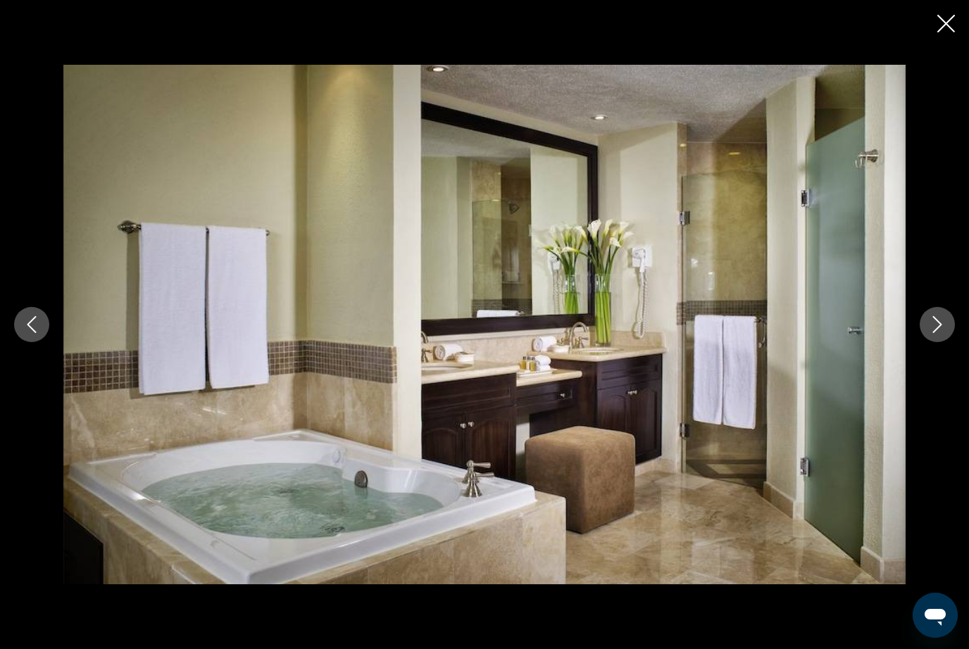
click at [943, 333] on icon "Next image" at bounding box center [937, 324] width 17 height 17
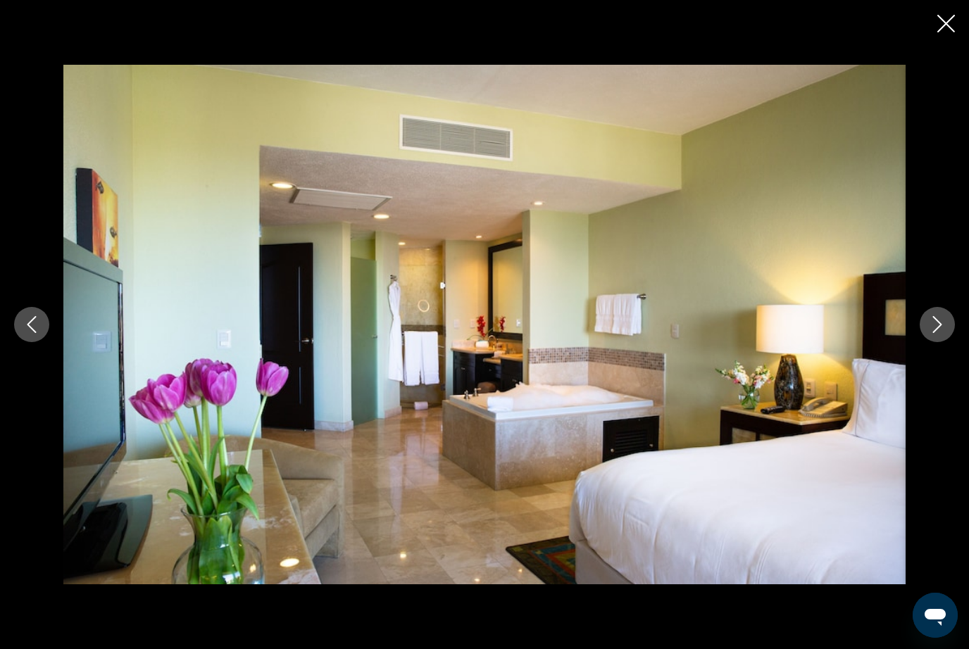
click at [945, 333] on icon "Next image" at bounding box center [937, 324] width 17 height 17
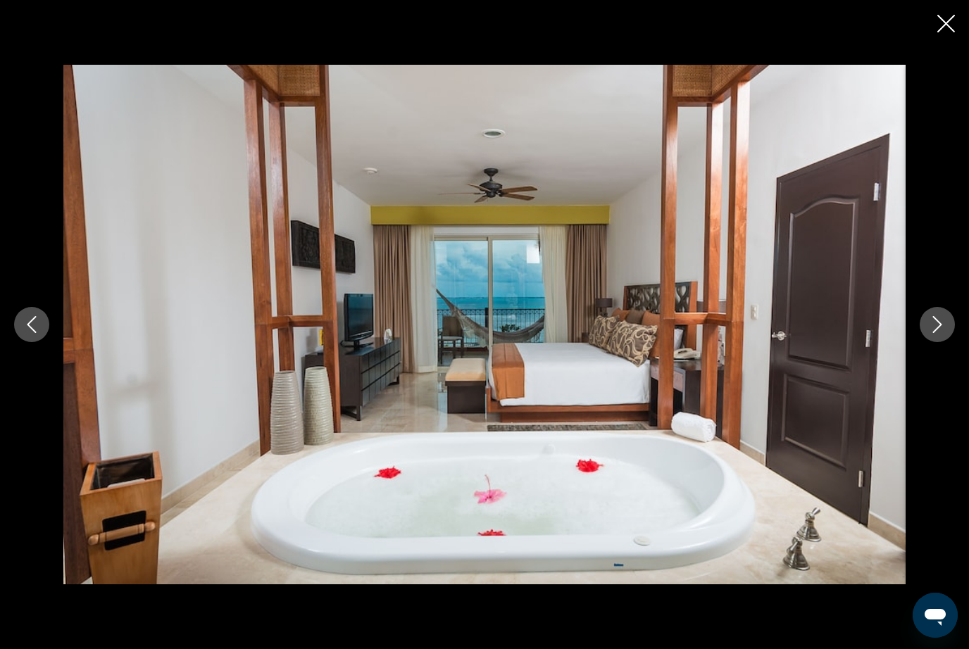
click at [945, 342] on button "Next image" at bounding box center [936, 324] width 35 height 35
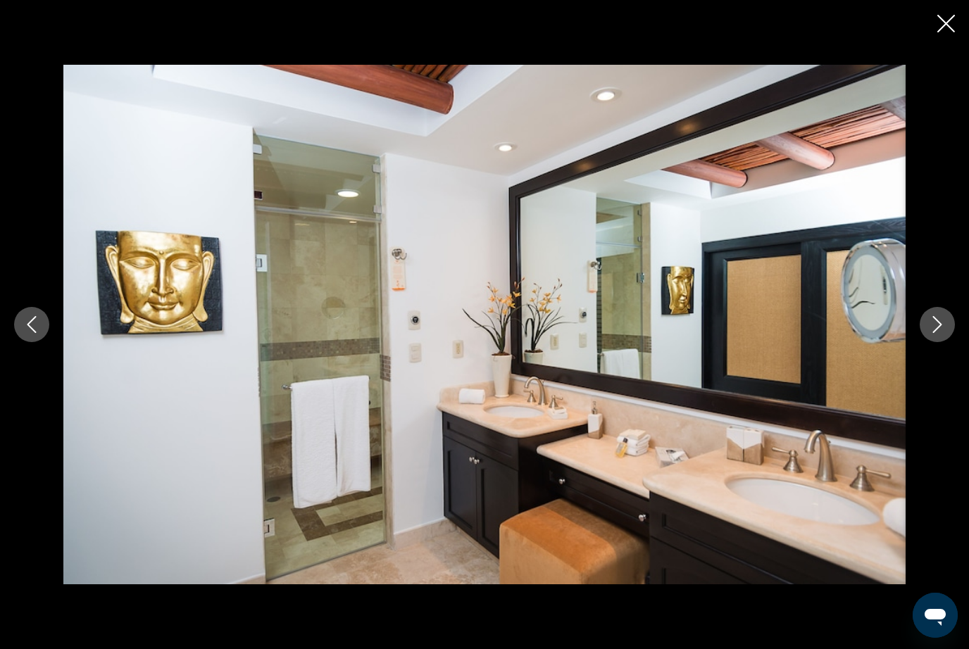
click at [945, 333] on icon "Next image" at bounding box center [937, 324] width 17 height 17
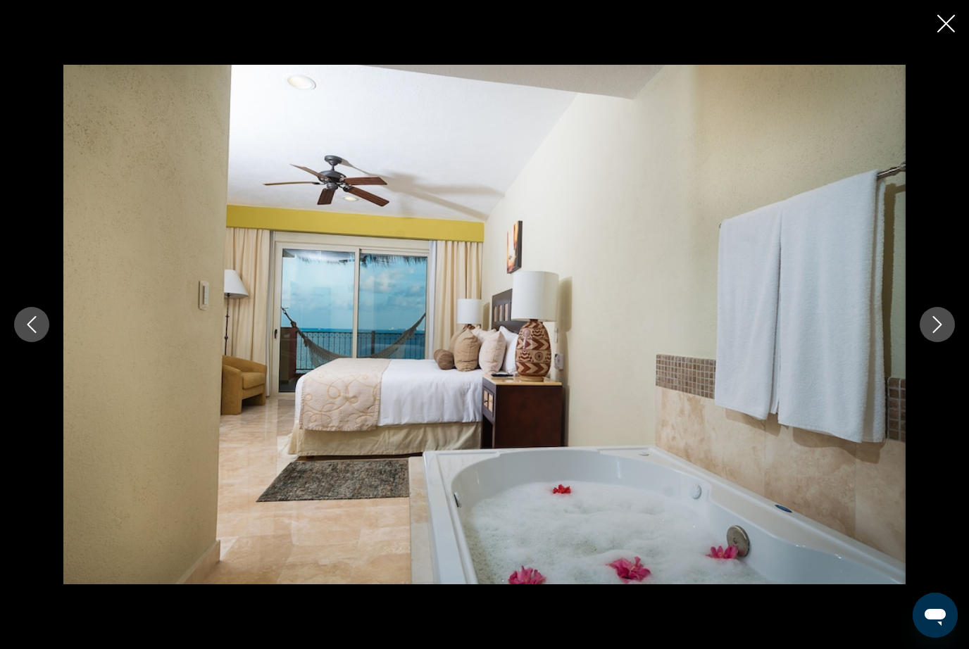
click at [944, 333] on icon "Next image" at bounding box center [937, 324] width 17 height 17
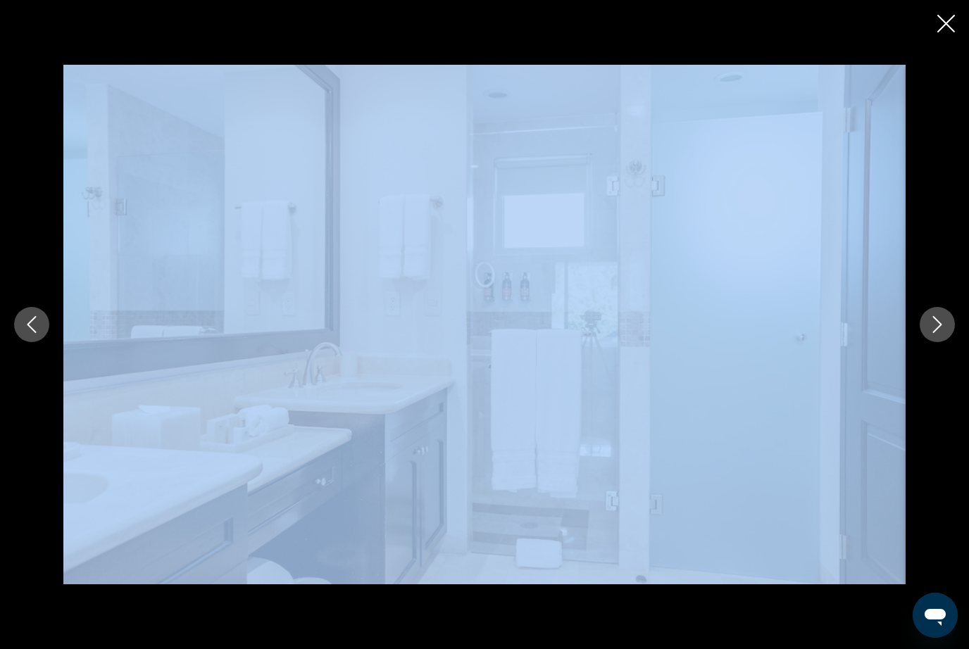
click at [945, 333] on icon "Next image" at bounding box center [937, 324] width 17 height 17
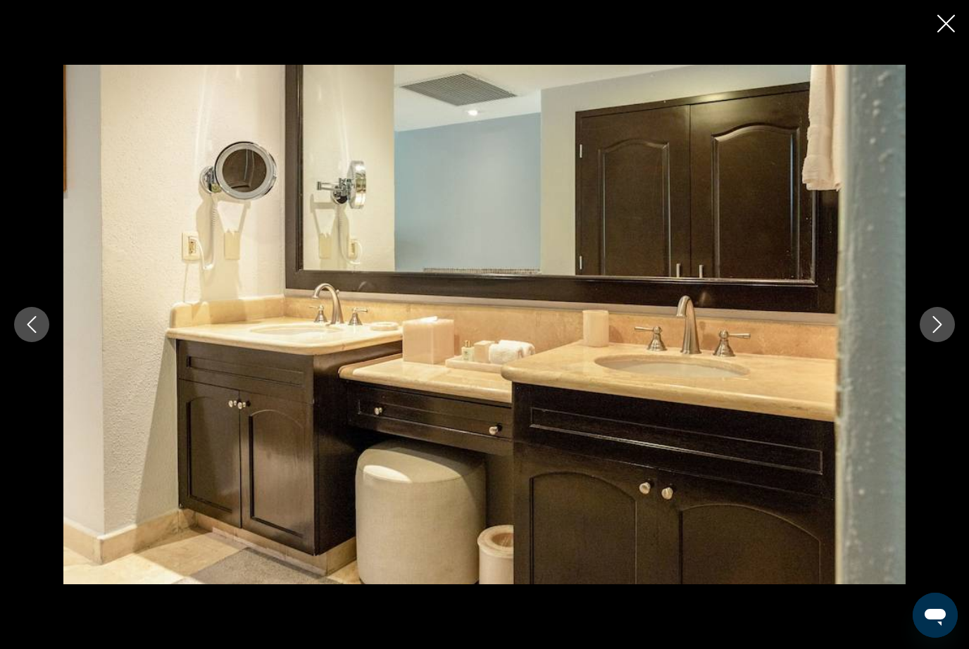
click at [942, 333] on icon "Next image" at bounding box center [937, 324] width 17 height 17
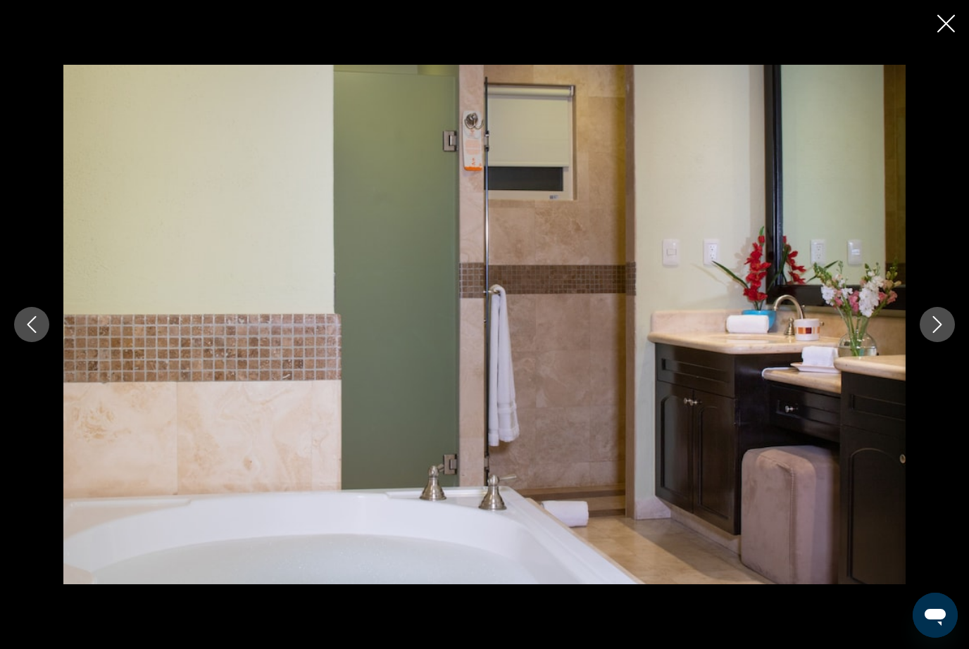
click at [943, 333] on icon "Next image" at bounding box center [937, 324] width 17 height 17
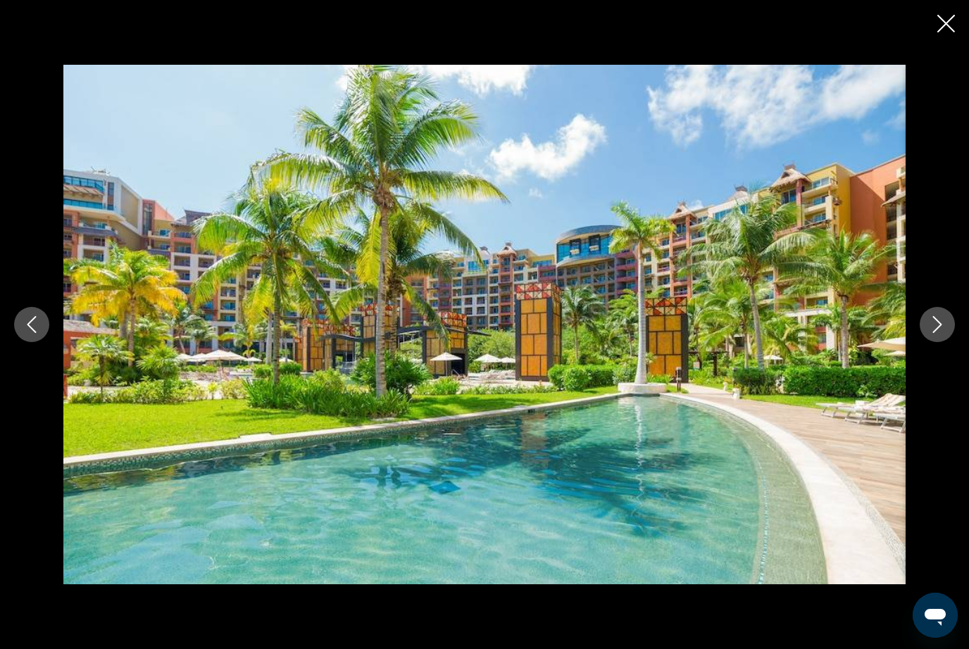
click at [943, 333] on icon "Next image" at bounding box center [937, 324] width 17 height 17
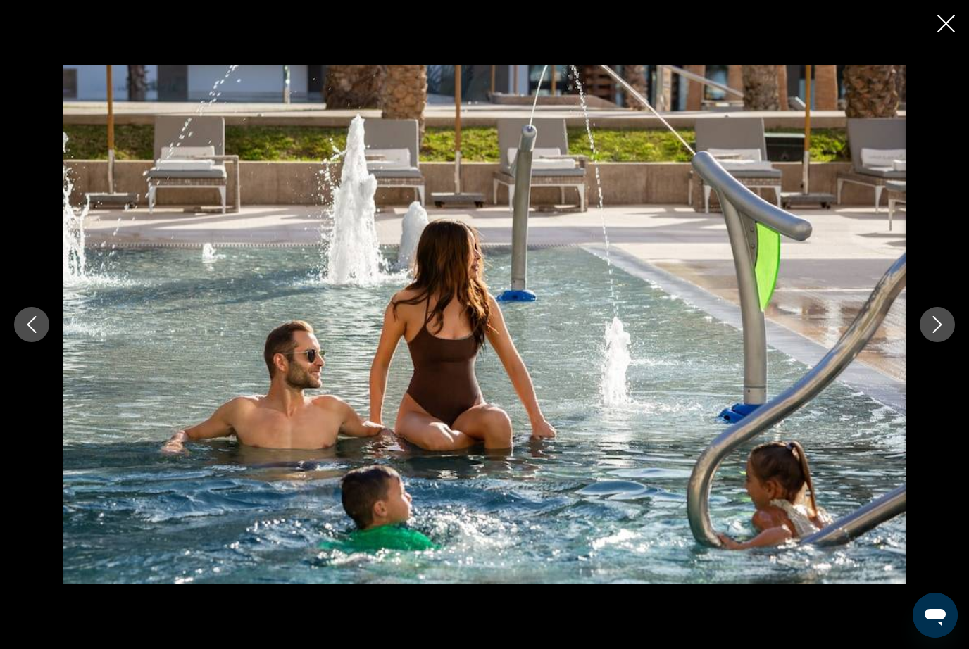
click at [943, 333] on icon "Next image" at bounding box center [937, 324] width 17 height 17
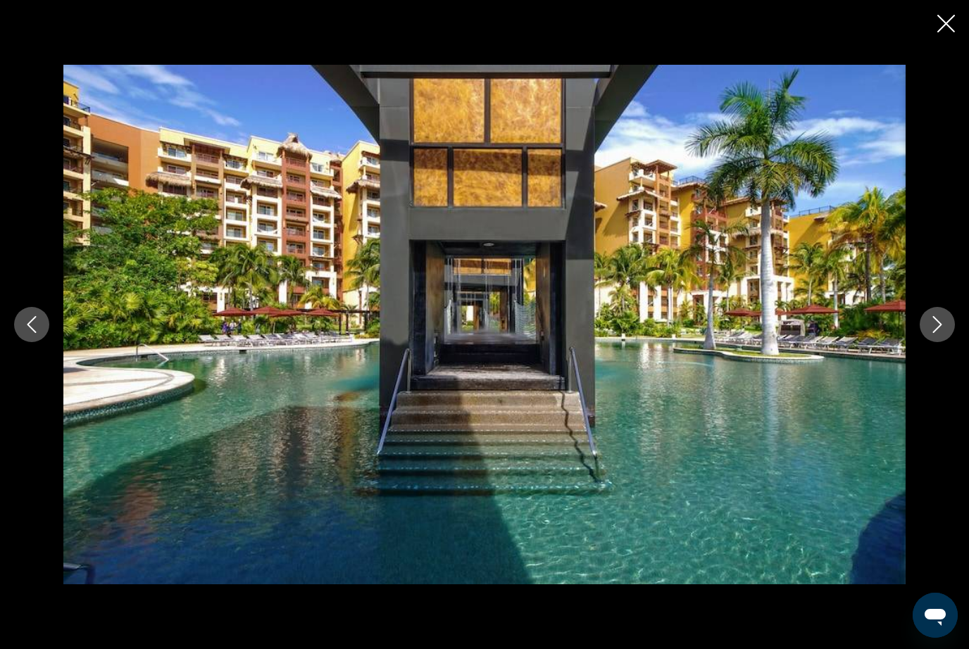
click at [944, 333] on icon "Next image" at bounding box center [937, 324] width 17 height 17
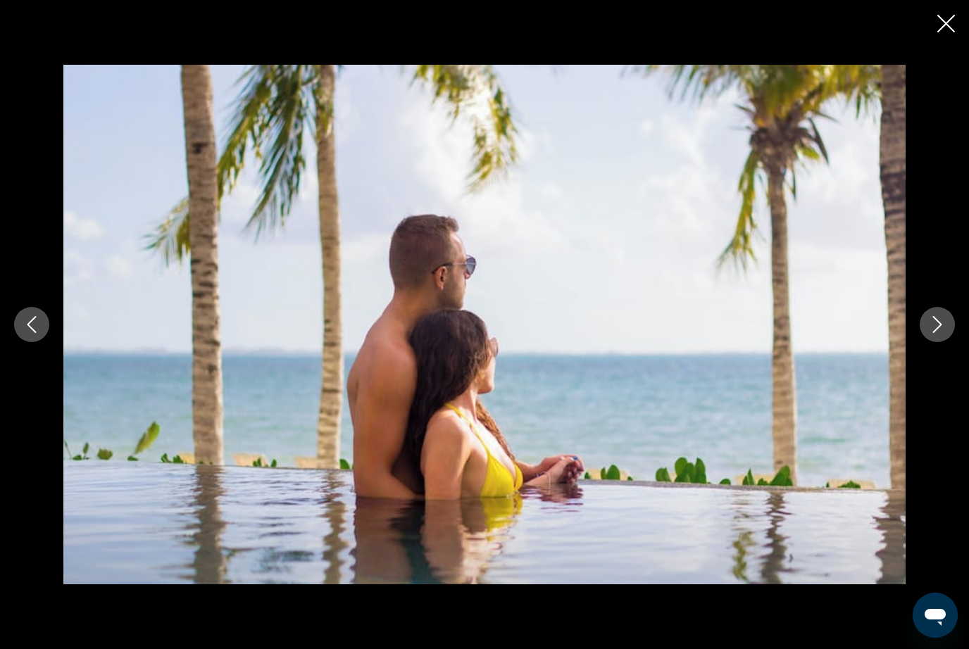
click at [942, 333] on icon "Next image" at bounding box center [937, 324] width 17 height 17
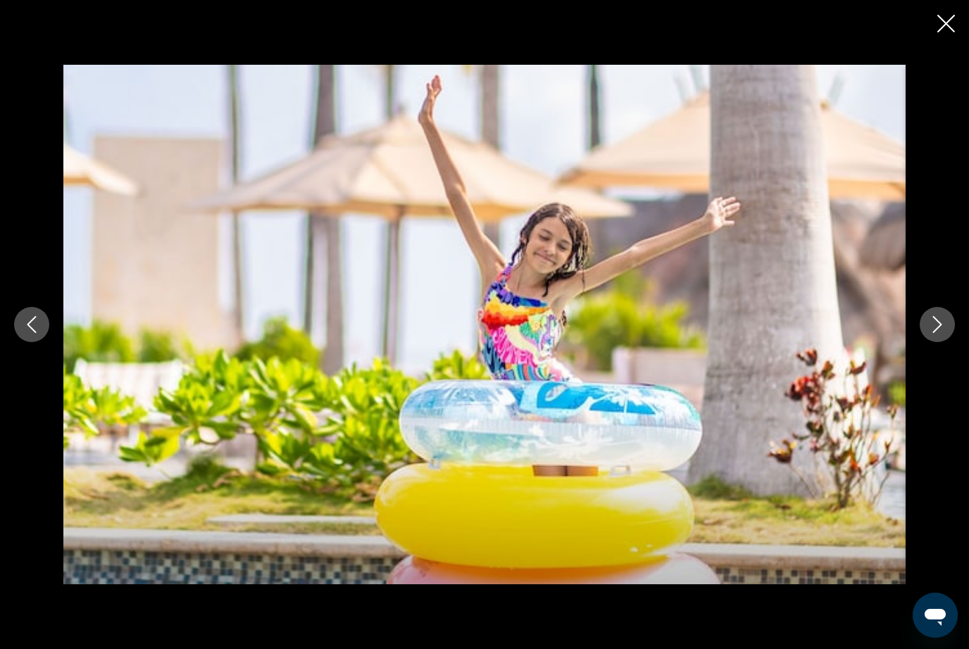
click at [942, 333] on icon "Next image" at bounding box center [937, 324] width 17 height 17
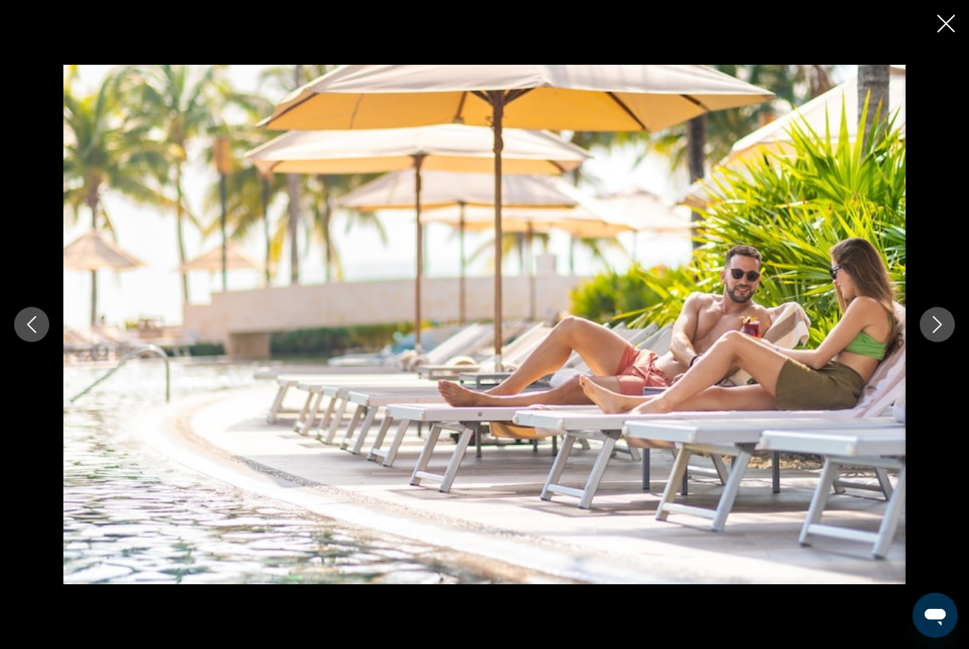
click at [943, 333] on icon "Next image" at bounding box center [937, 324] width 17 height 17
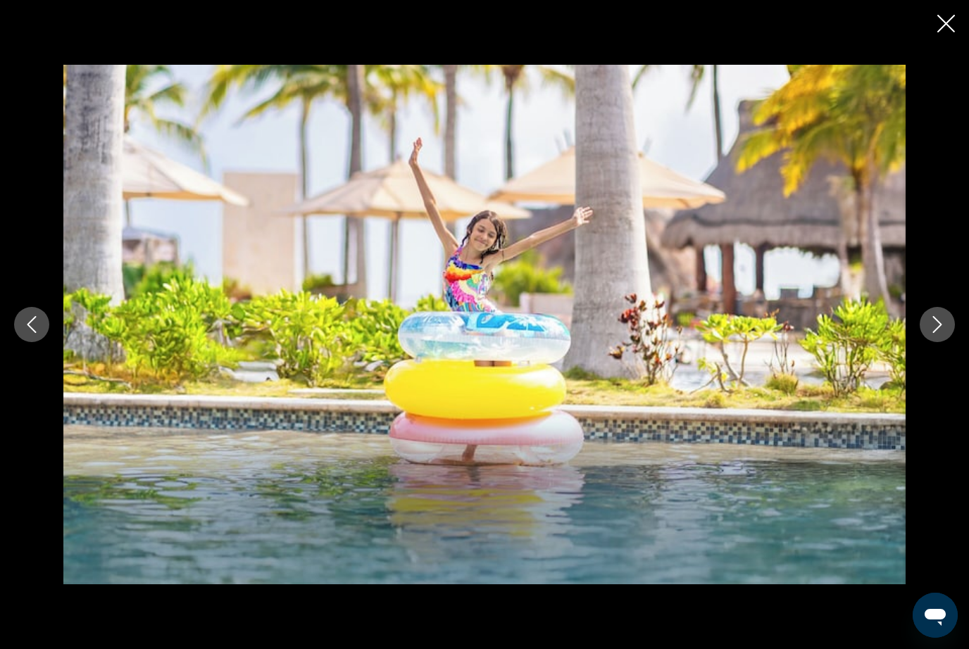
click at [943, 333] on icon "Next image" at bounding box center [937, 324] width 17 height 17
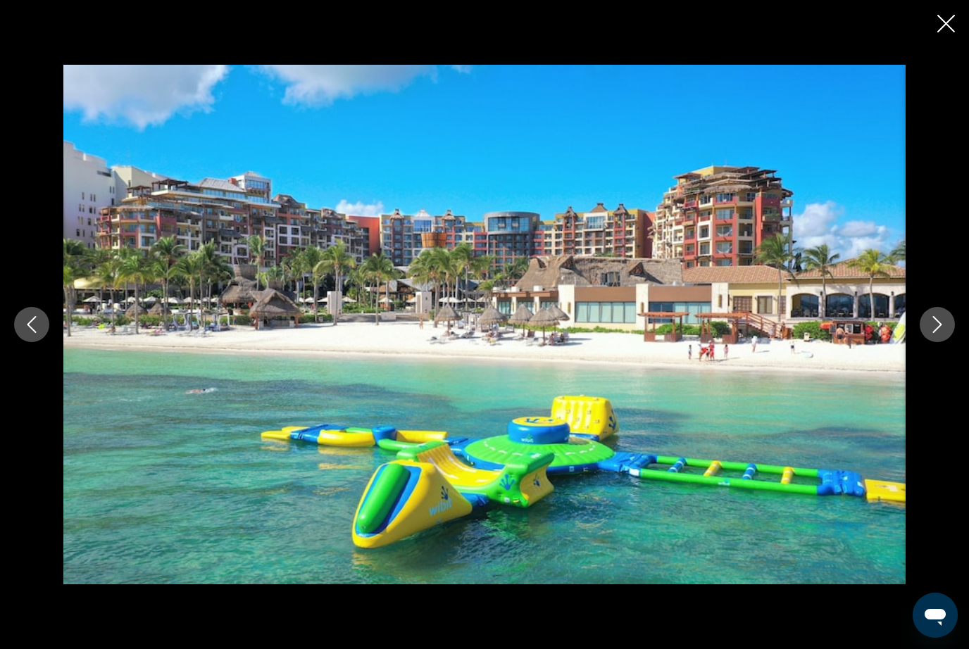
click at [943, 333] on icon "Next image" at bounding box center [937, 324] width 17 height 17
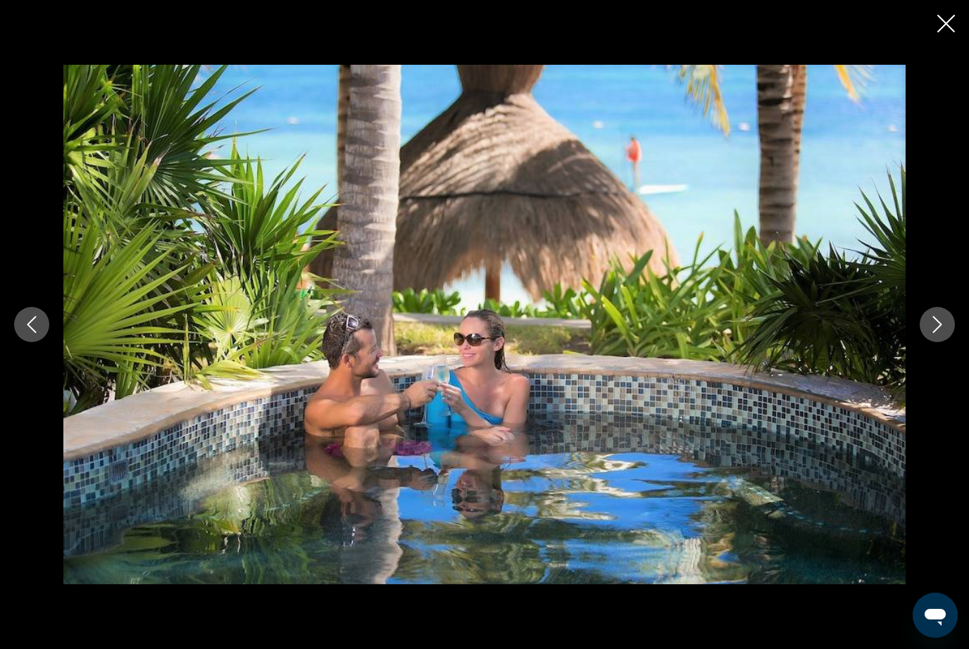
click at [942, 342] on button "Next image" at bounding box center [936, 324] width 35 height 35
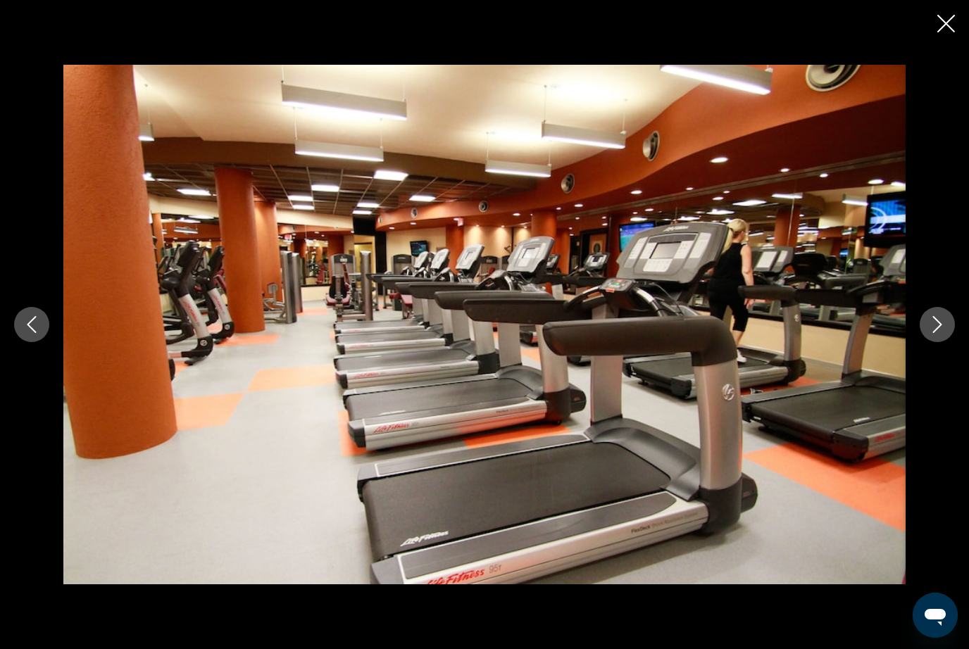
click at [941, 342] on button "Next image" at bounding box center [936, 324] width 35 height 35
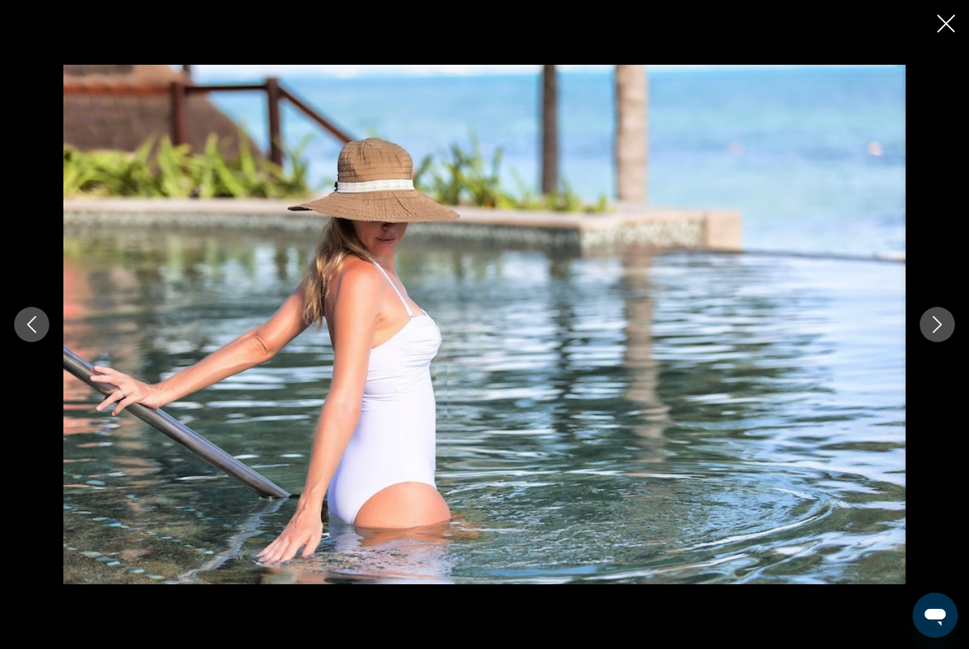
click at [940, 333] on icon "Next image" at bounding box center [937, 324] width 17 height 17
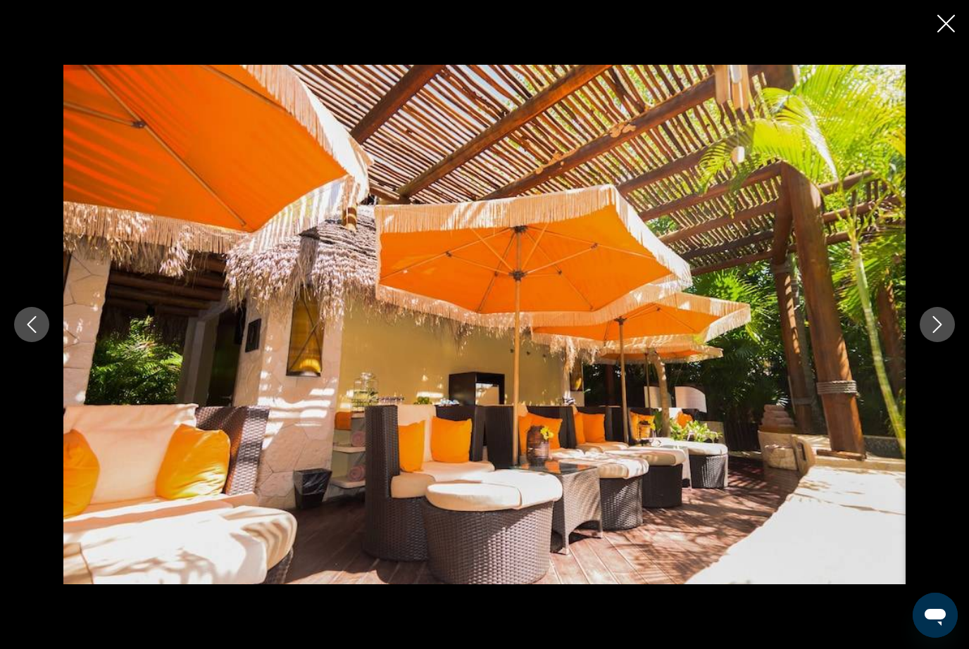
click at [941, 333] on icon "Next image" at bounding box center [937, 324] width 17 height 17
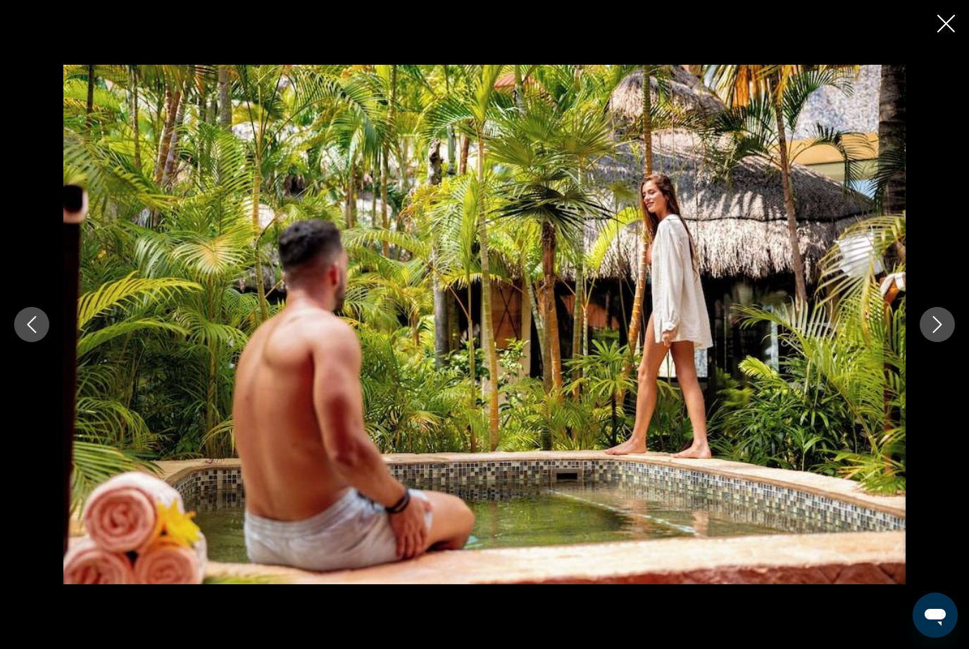
click at [942, 333] on icon "Next image" at bounding box center [937, 324] width 17 height 17
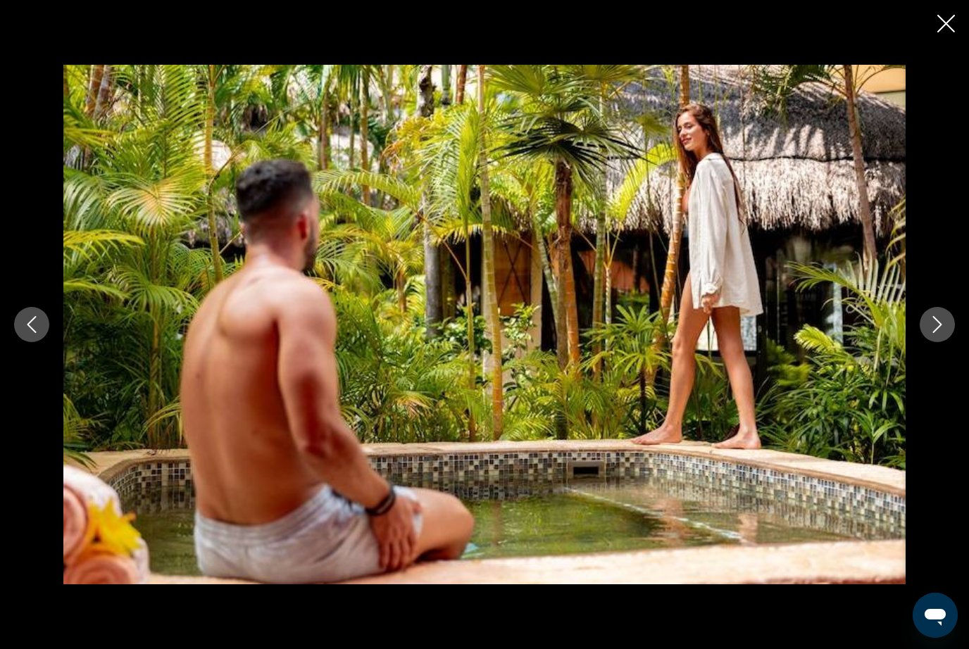
click at [942, 333] on icon "Next image" at bounding box center [937, 324] width 17 height 17
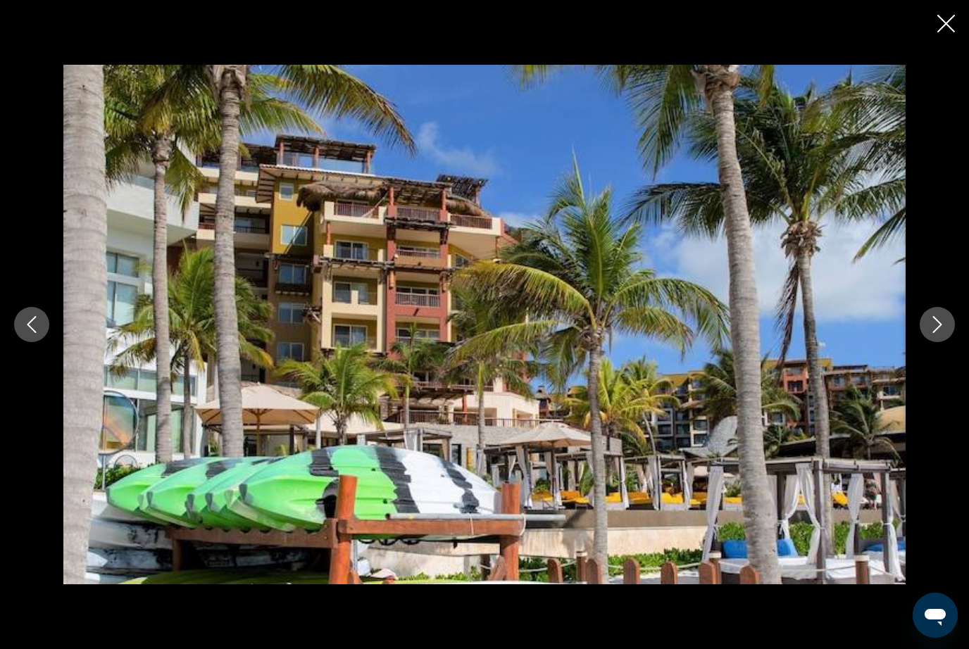
click at [943, 333] on icon "Next image" at bounding box center [937, 324] width 17 height 17
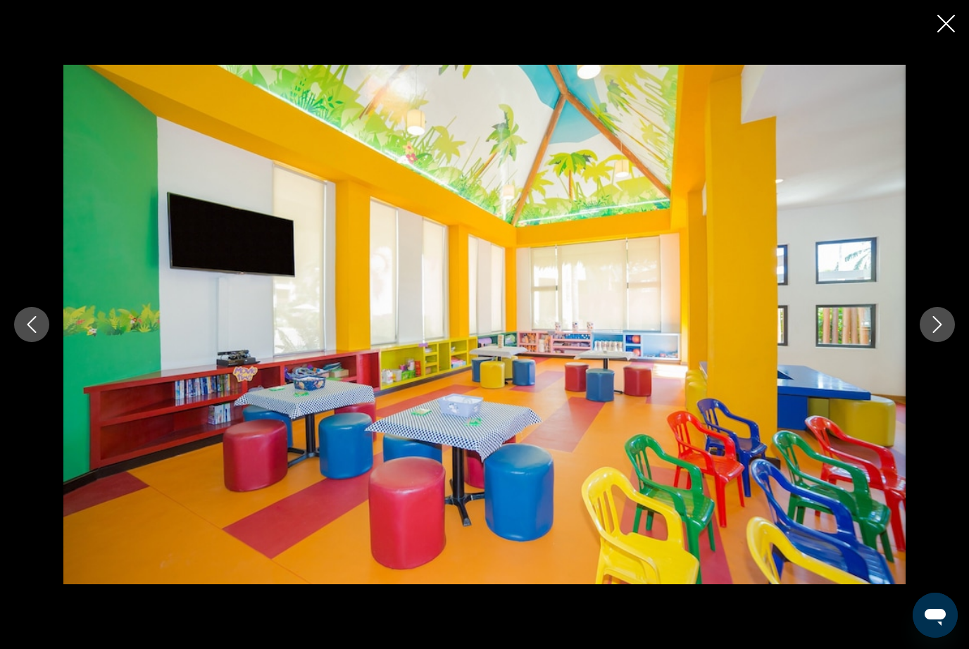
click at [926, 339] on button "Next image" at bounding box center [936, 324] width 35 height 35
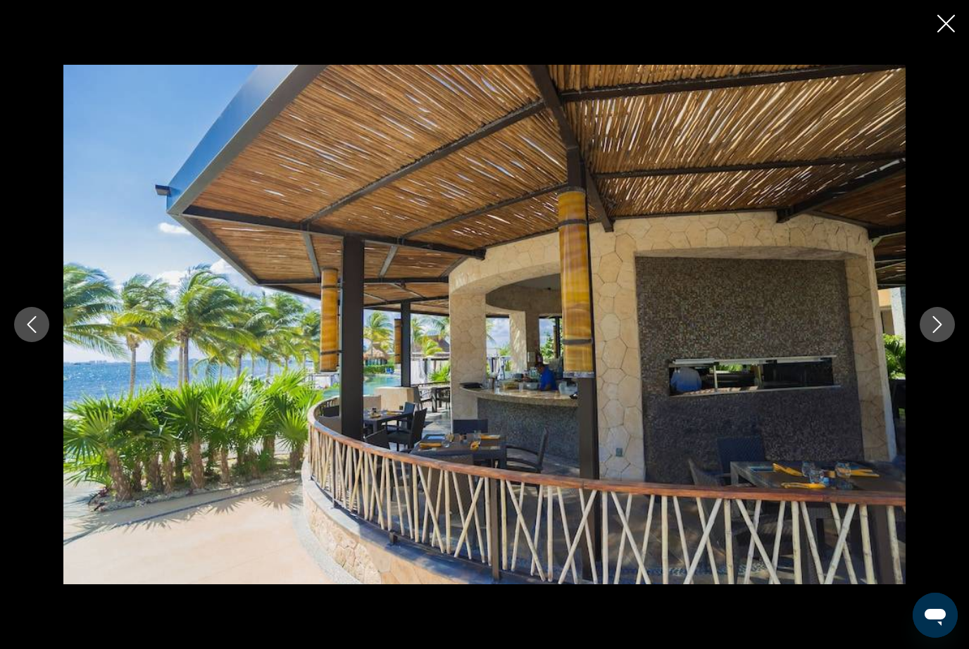
click at [952, 342] on button "Next image" at bounding box center [936, 324] width 35 height 35
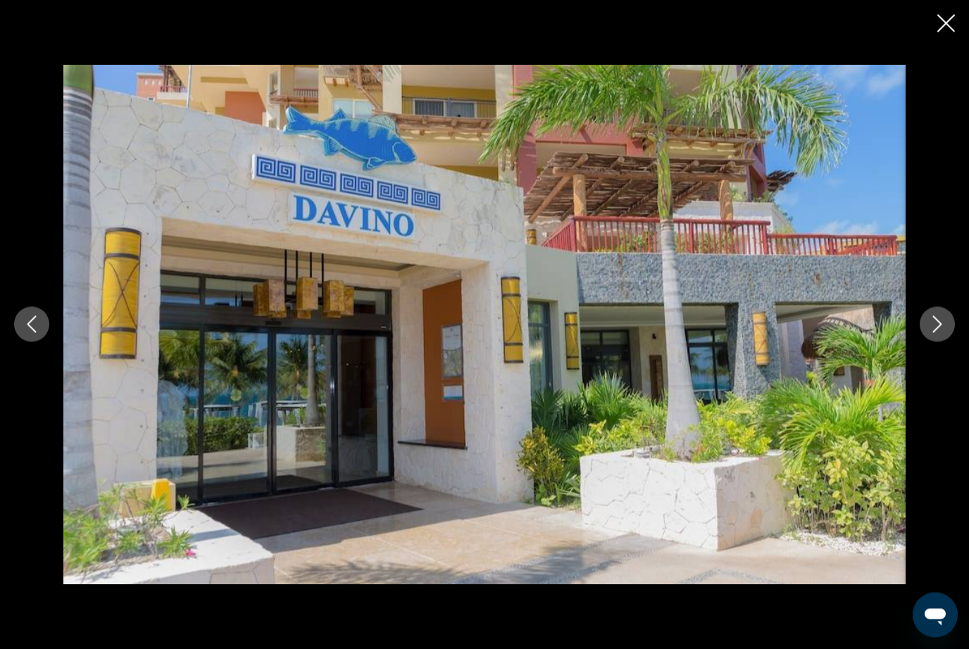
click at [945, 338] on button "Next image" at bounding box center [936, 324] width 35 height 35
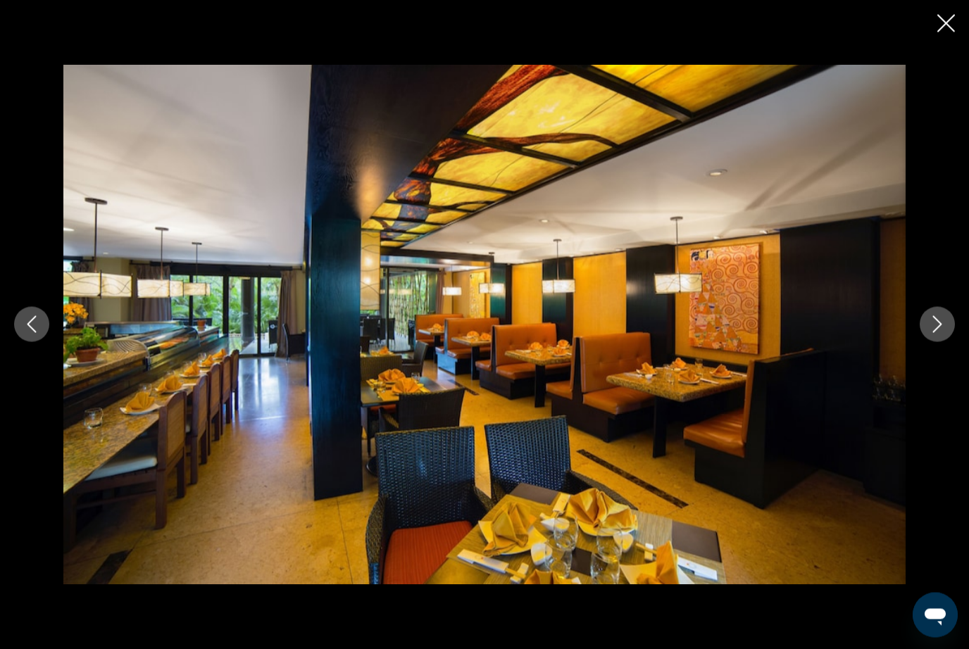
scroll to position [1062, 0]
click at [942, 322] on icon "Next image" at bounding box center [937, 324] width 17 height 17
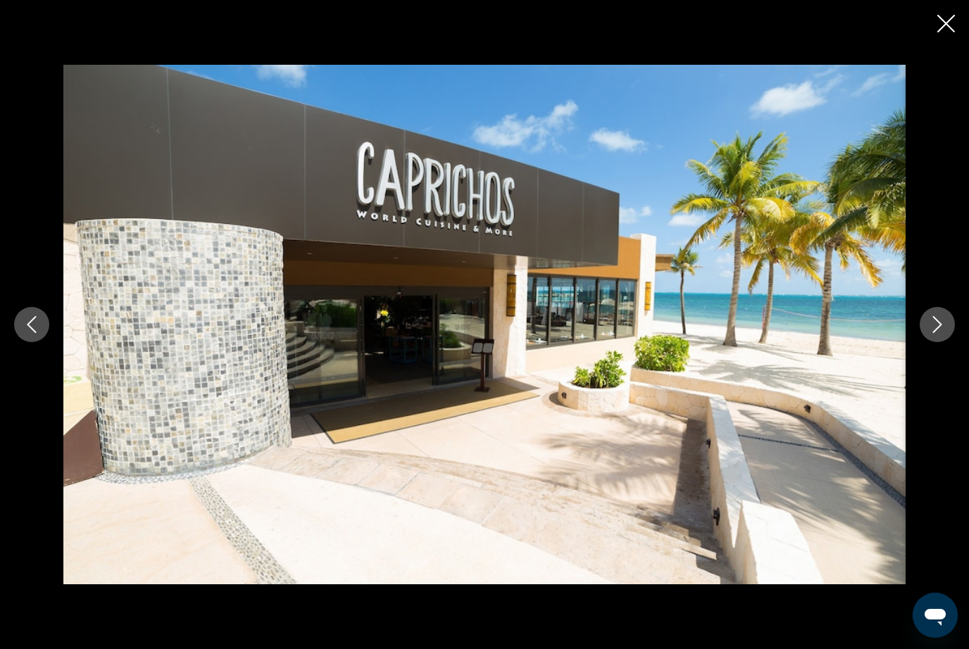
click at [925, 326] on button "Next image" at bounding box center [936, 324] width 35 height 35
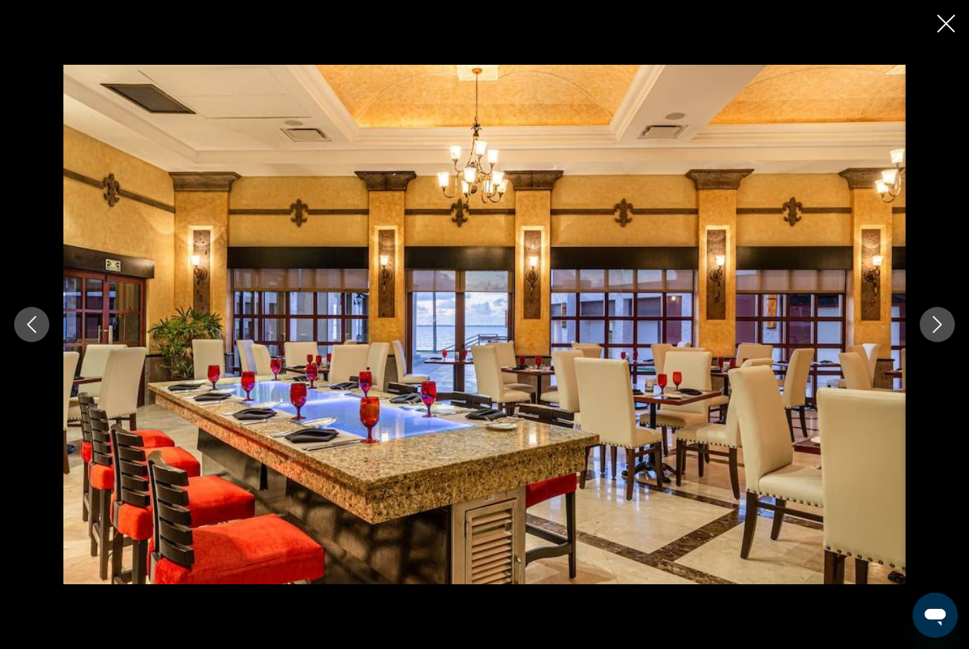
click at [937, 331] on icon "Next image" at bounding box center [937, 324] width 17 height 17
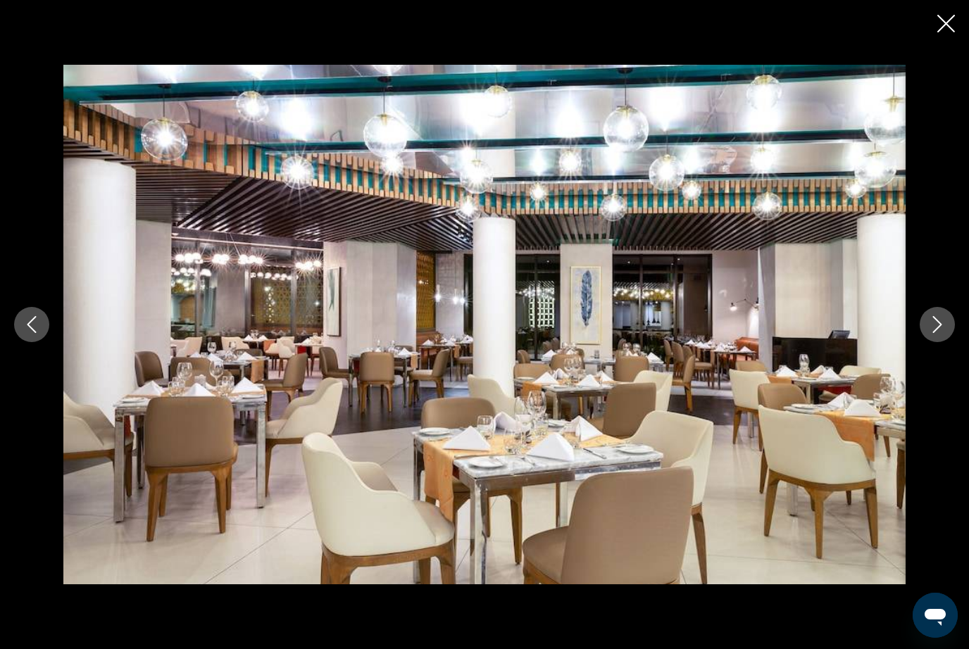
click at [934, 332] on icon "Next image" at bounding box center [937, 324] width 9 height 17
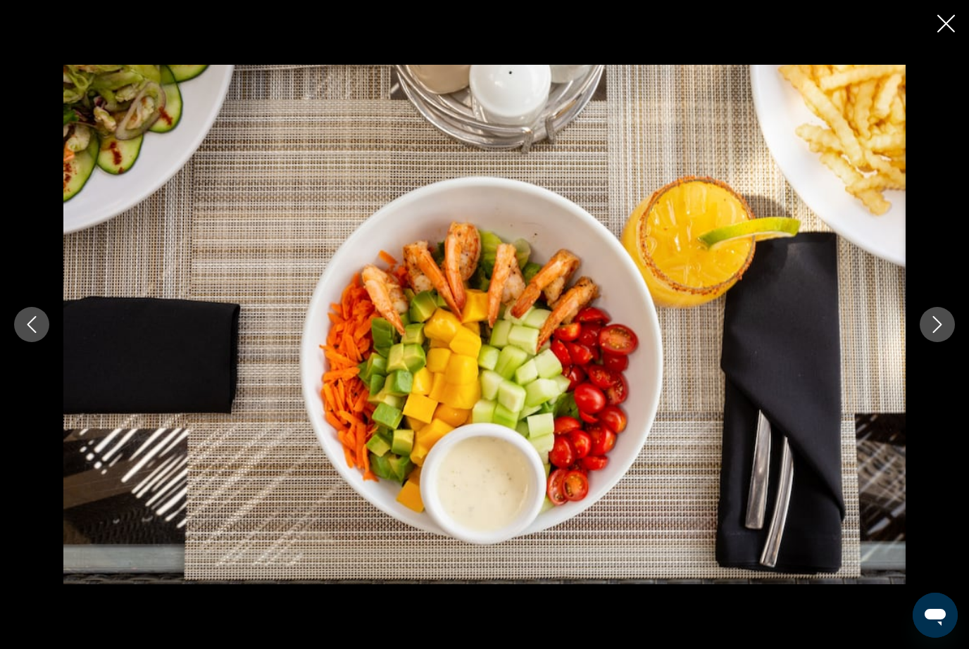
click at [929, 330] on icon "Next image" at bounding box center [937, 324] width 17 height 17
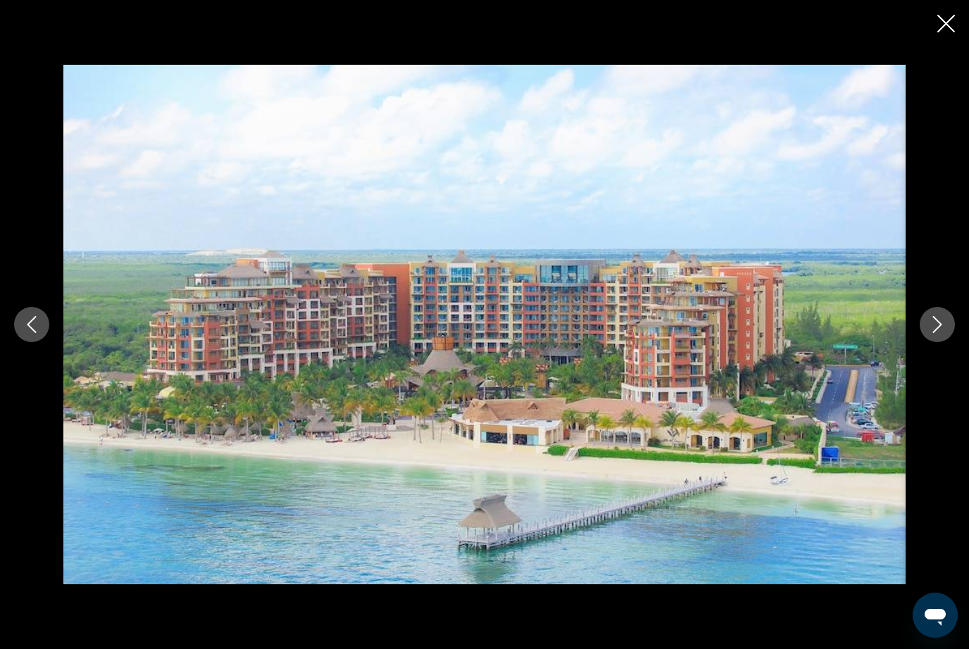
click at [923, 337] on div "Main content" at bounding box center [484, 325] width 969 height 520
click at [943, 329] on icon "Next image" at bounding box center [937, 324] width 17 height 17
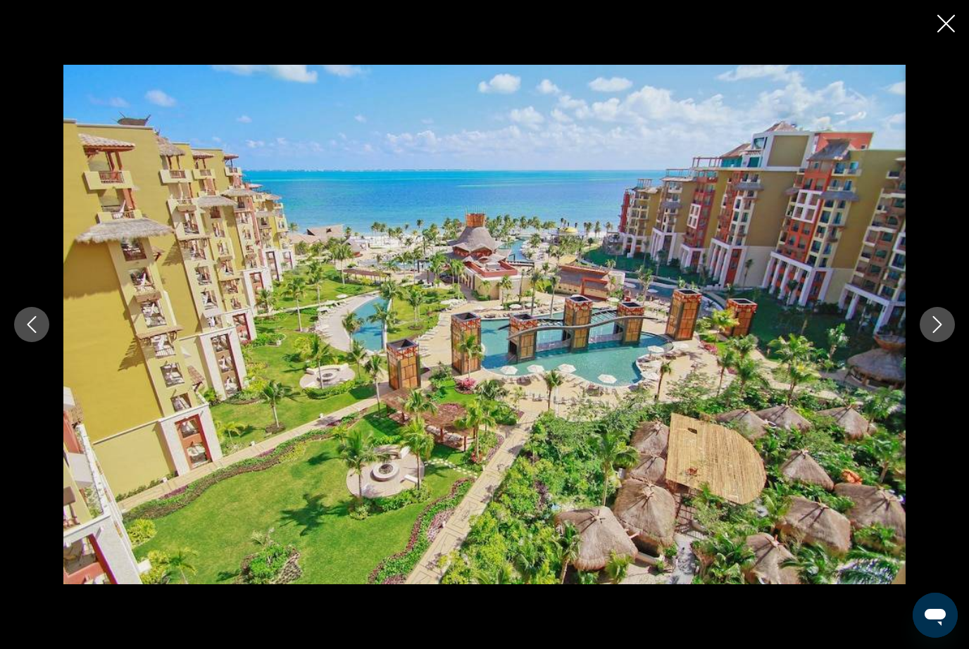
click at [945, 329] on icon "Next image" at bounding box center [937, 324] width 17 height 17
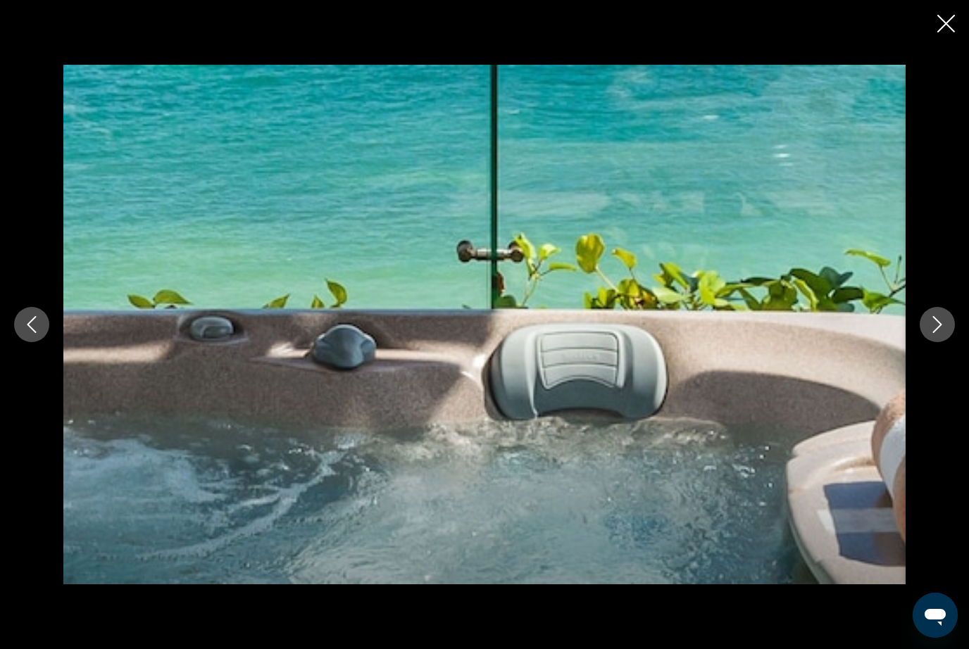
click at [947, 337] on button "Next image" at bounding box center [936, 324] width 35 height 35
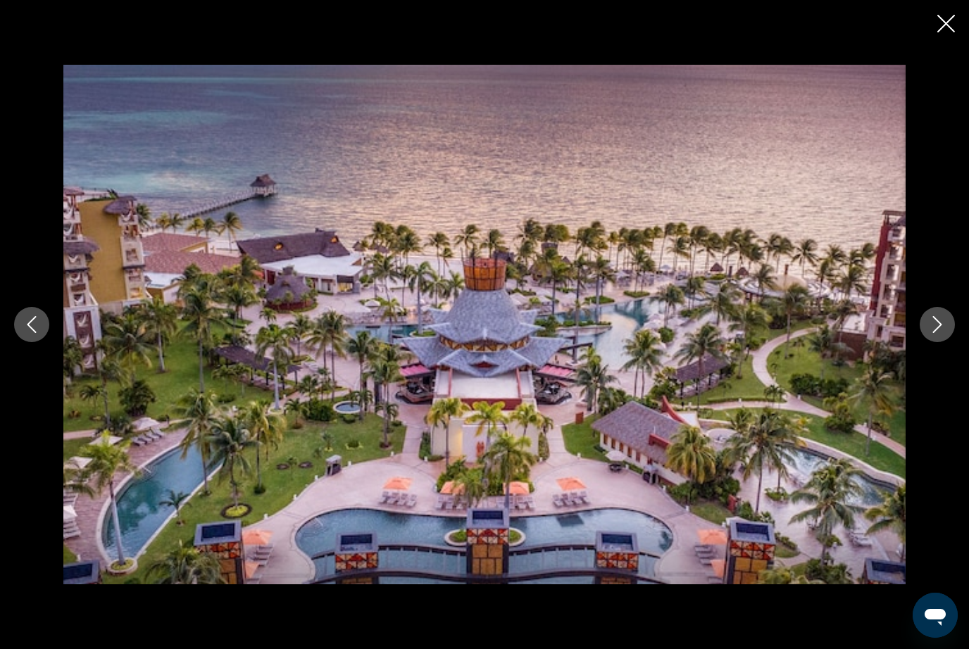
click at [942, 356] on div "Main content" at bounding box center [484, 325] width 969 height 520
click at [929, 344] on div "Main content" at bounding box center [484, 325] width 969 height 520
click at [938, 337] on button "Next image" at bounding box center [936, 324] width 35 height 35
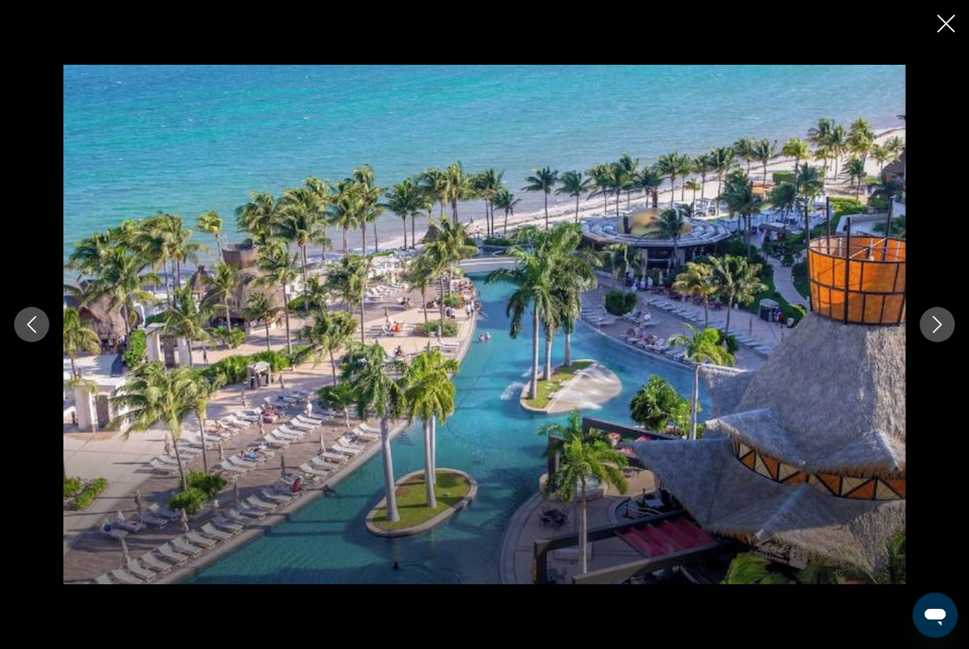
click at [933, 326] on icon "Next image" at bounding box center [937, 324] width 17 height 17
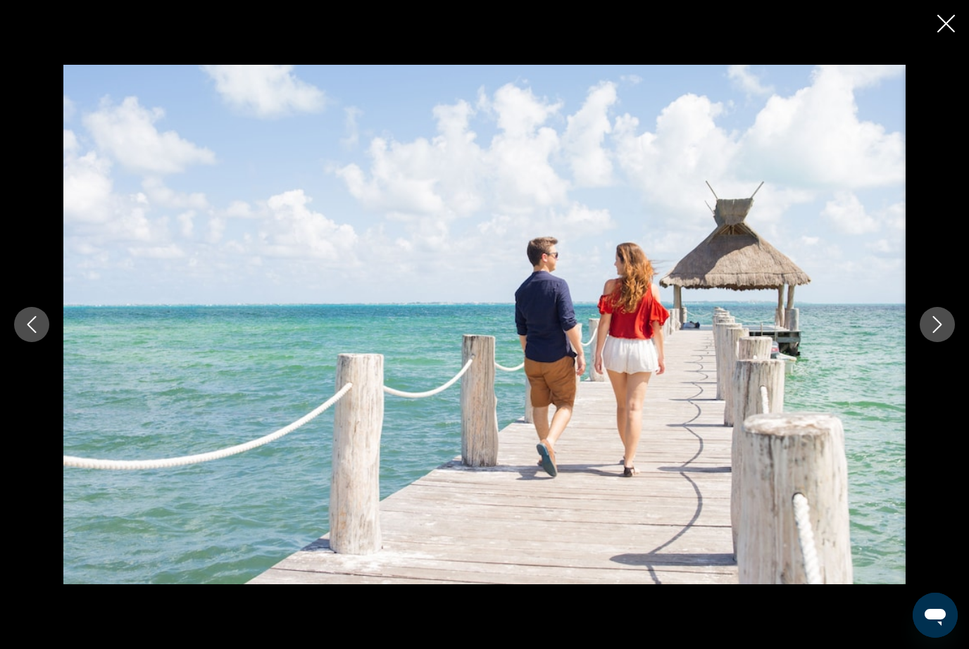
click at [943, 330] on icon "Next image" at bounding box center [937, 324] width 17 height 17
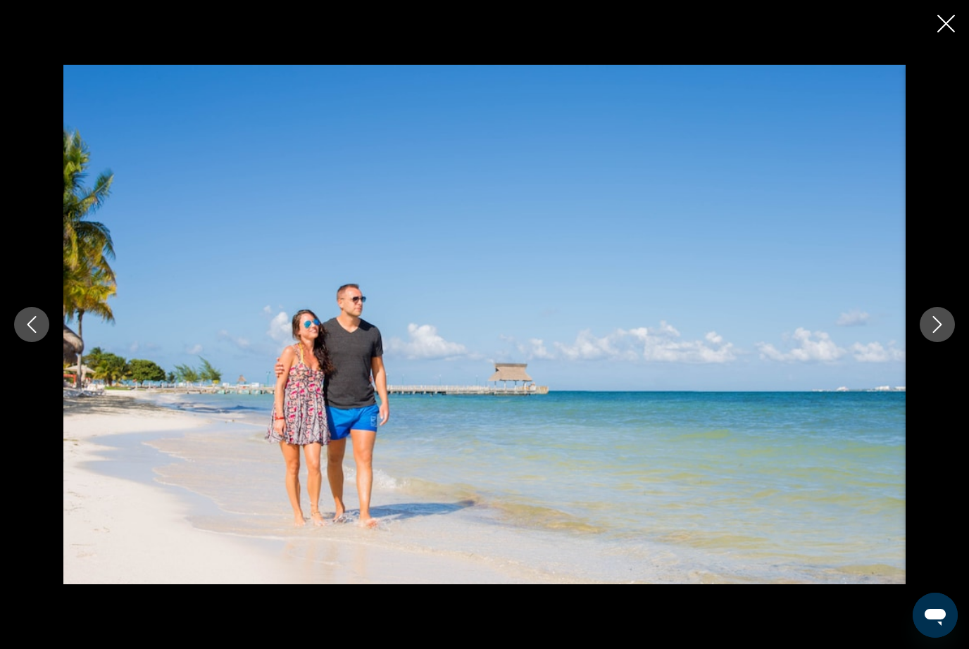
click at [929, 328] on icon "Next image" at bounding box center [937, 324] width 17 height 17
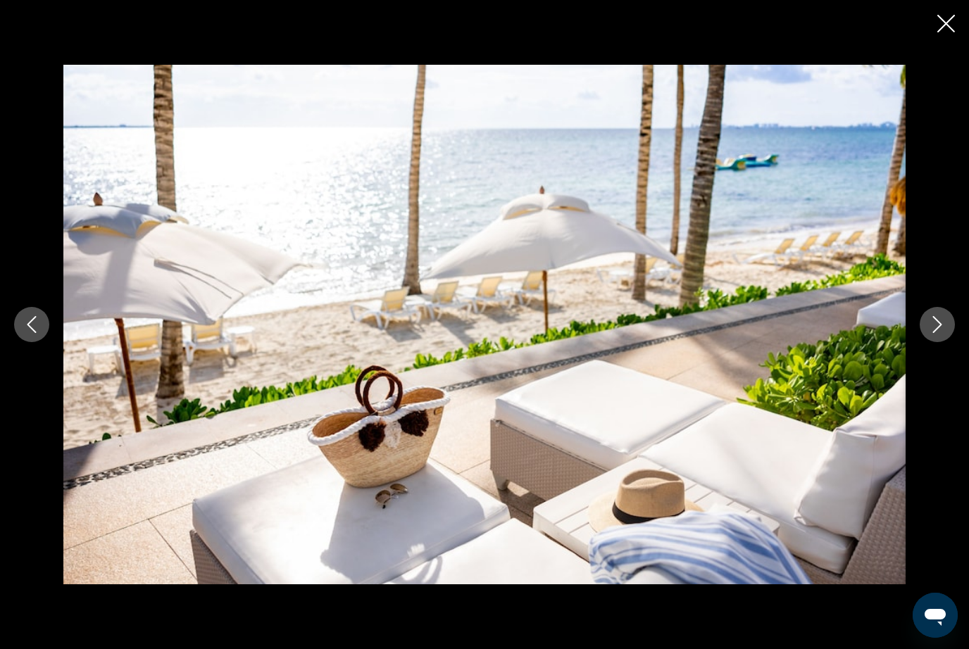
click at [945, 329] on icon "Next image" at bounding box center [937, 324] width 17 height 17
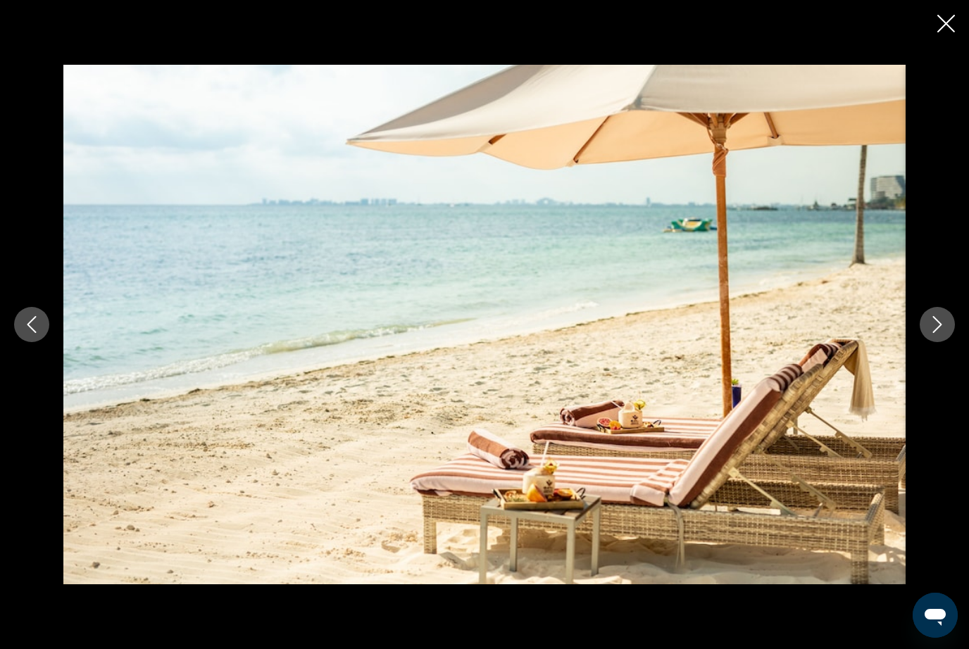
click at [933, 325] on icon "Next image" at bounding box center [937, 324] width 17 height 17
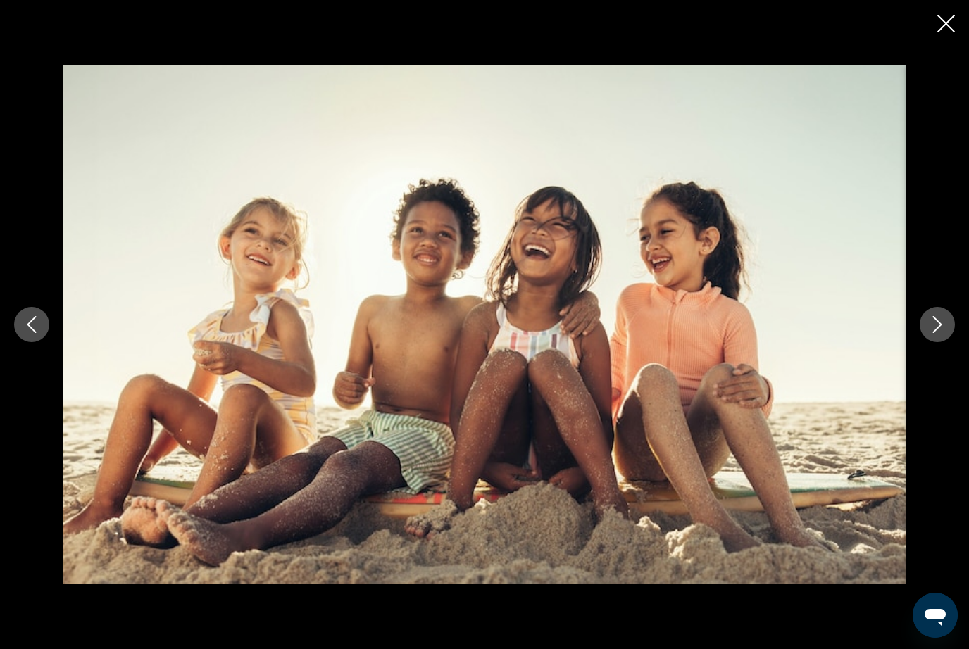
click at [936, 341] on button "Next image" at bounding box center [936, 324] width 35 height 35
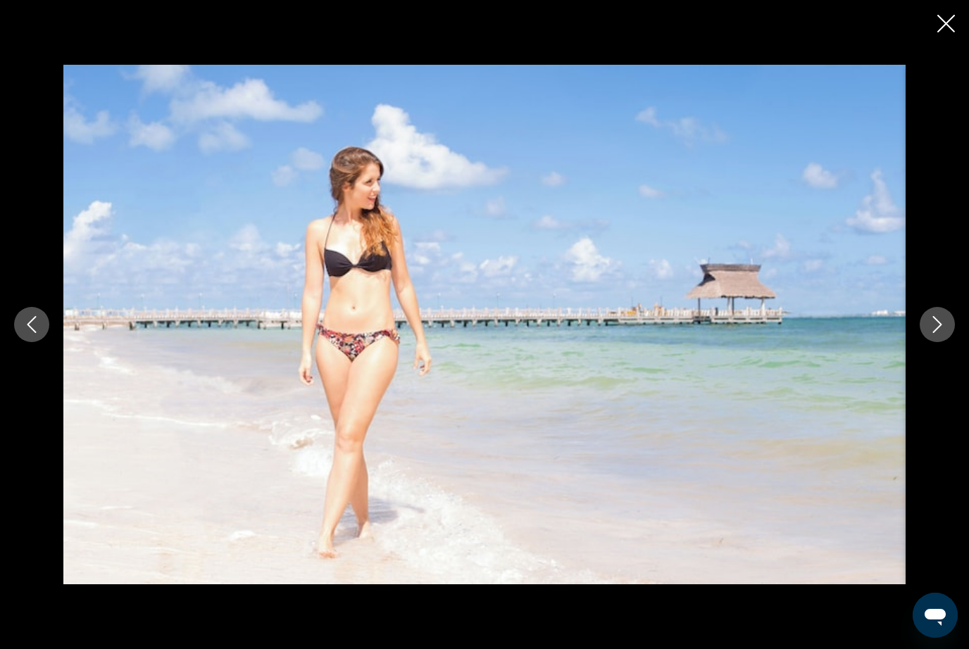
click at [927, 339] on button "Next image" at bounding box center [936, 324] width 35 height 35
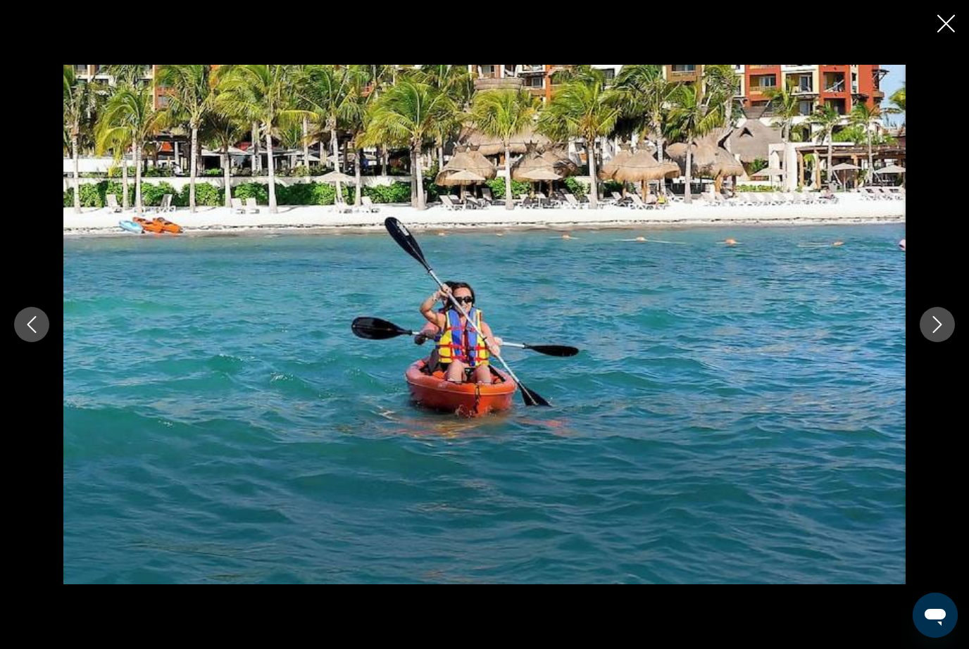
click at [940, 327] on icon "Next image" at bounding box center [937, 324] width 17 height 17
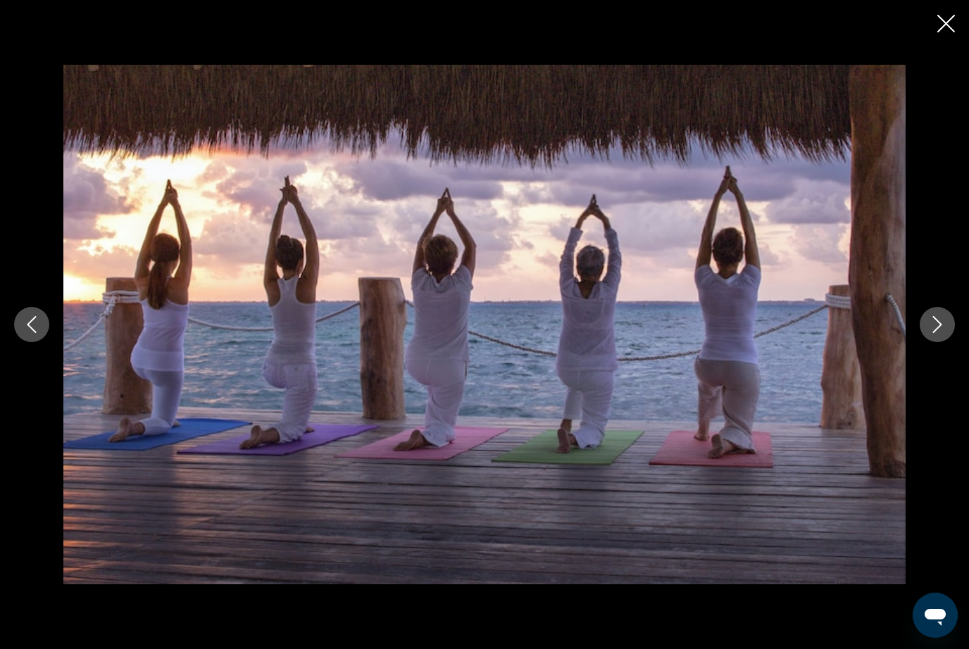
click at [942, 323] on icon "Next image" at bounding box center [937, 324] width 17 height 17
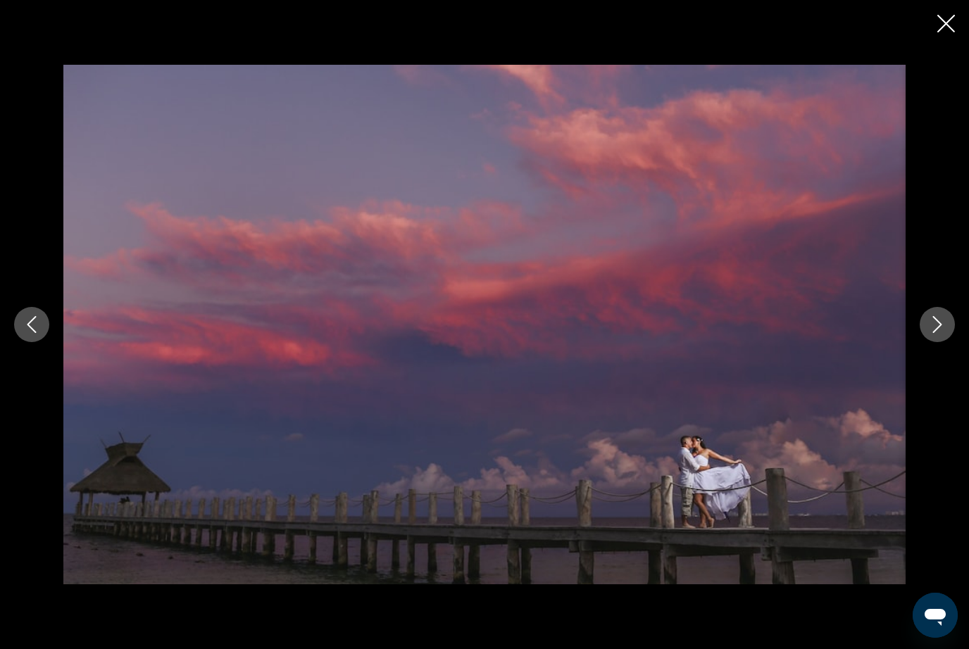
click at [933, 336] on button "Next image" at bounding box center [936, 324] width 35 height 35
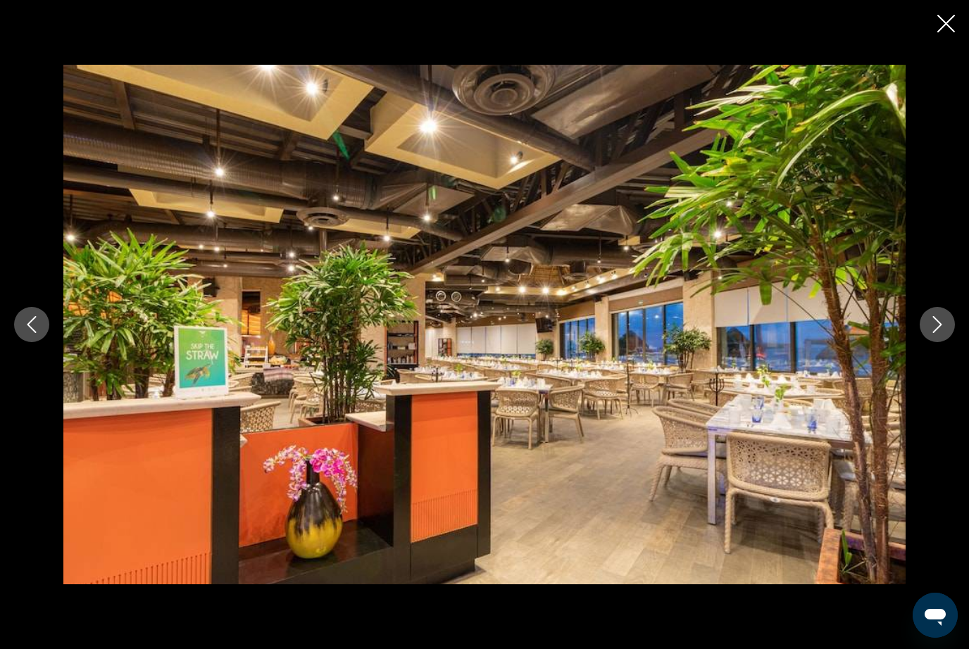
click at [936, 337] on button "Next image" at bounding box center [936, 324] width 35 height 35
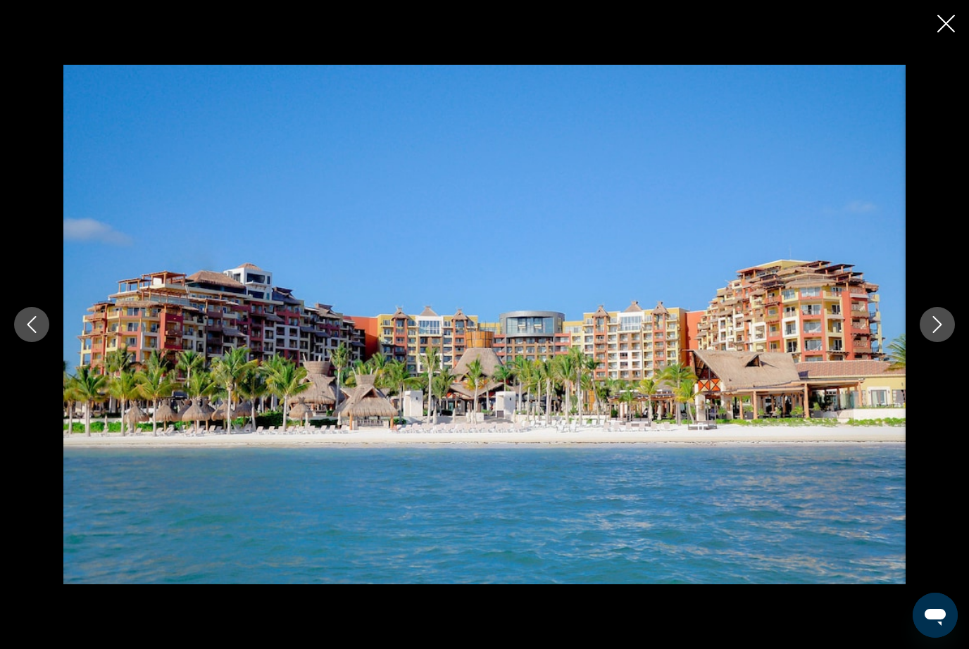
click at [935, 328] on icon "Next image" at bounding box center [937, 324] width 17 height 17
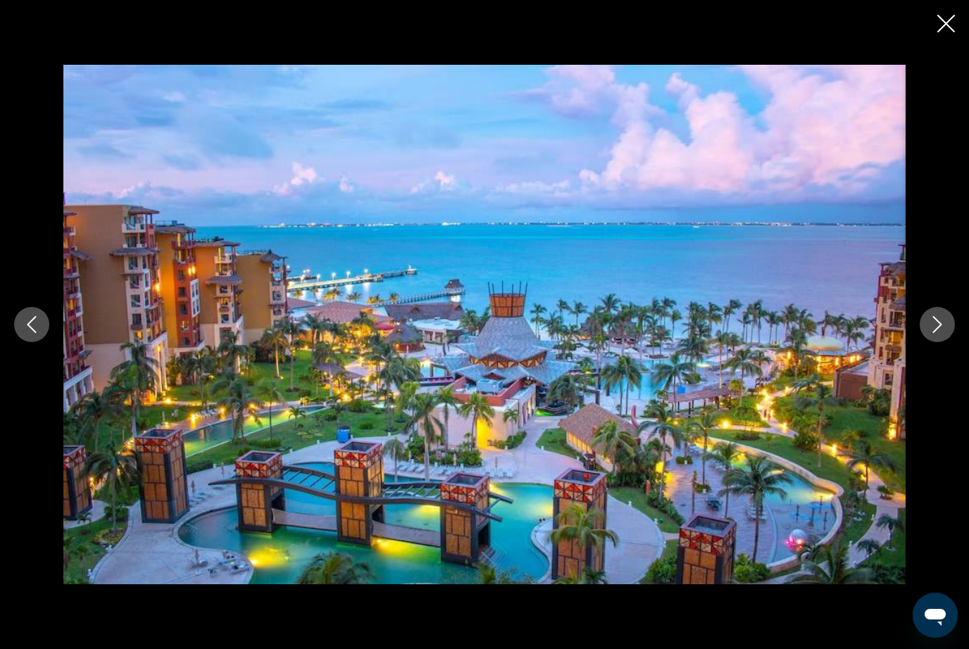
click at [938, 329] on icon "Next image" at bounding box center [937, 324] width 17 height 17
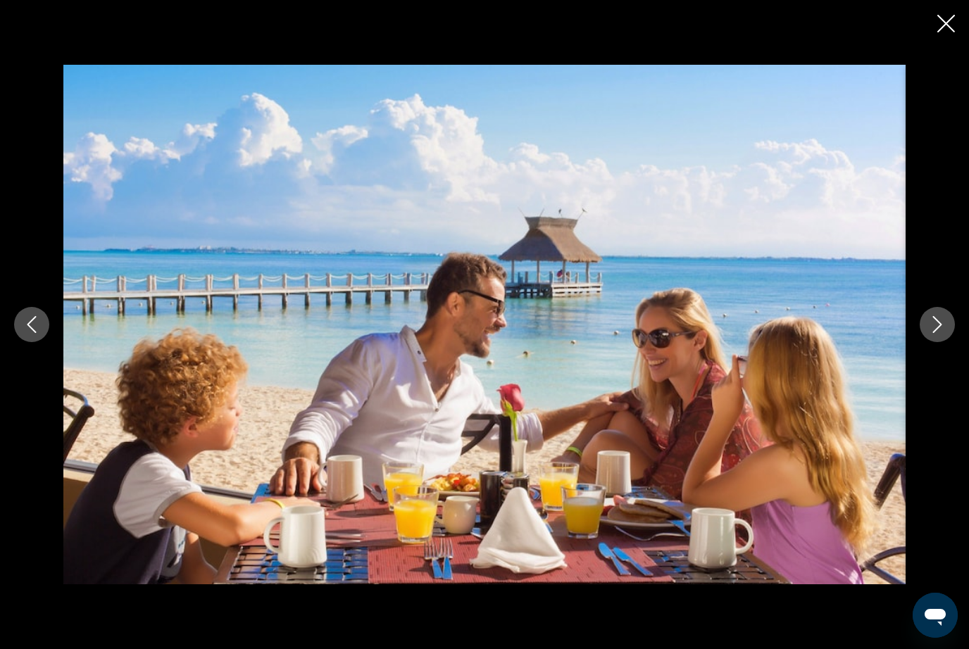
click at [929, 345] on div "Main content" at bounding box center [484, 325] width 969 height 520
click at [933, 327] on icon "Next image" at bounding box center [937, 324] width 17 height 17
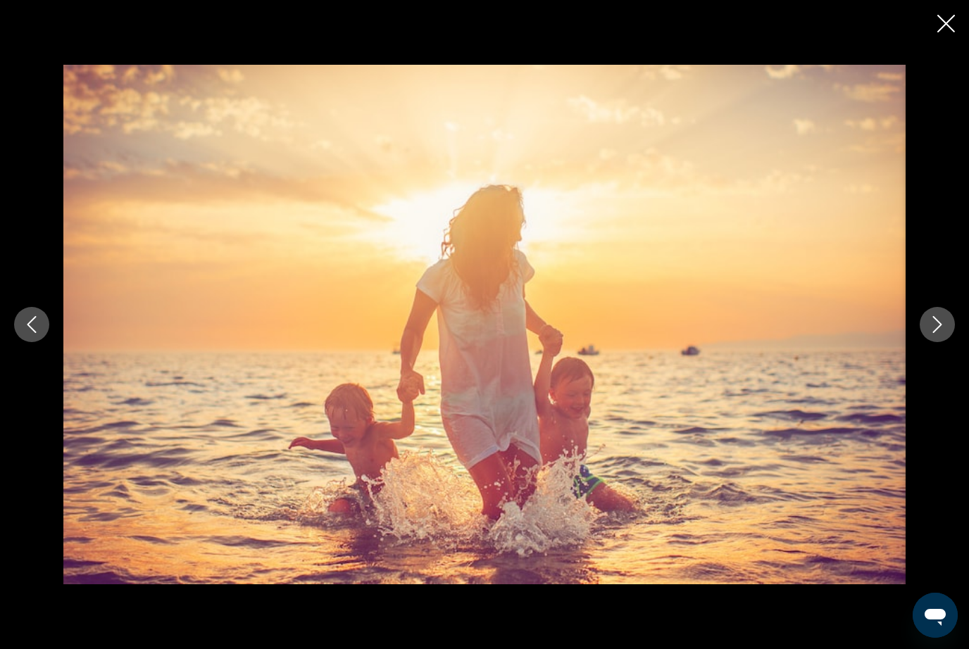
click at [939, 325] on icon "Next image" at bounding box center [937, 324] width 17 height 17
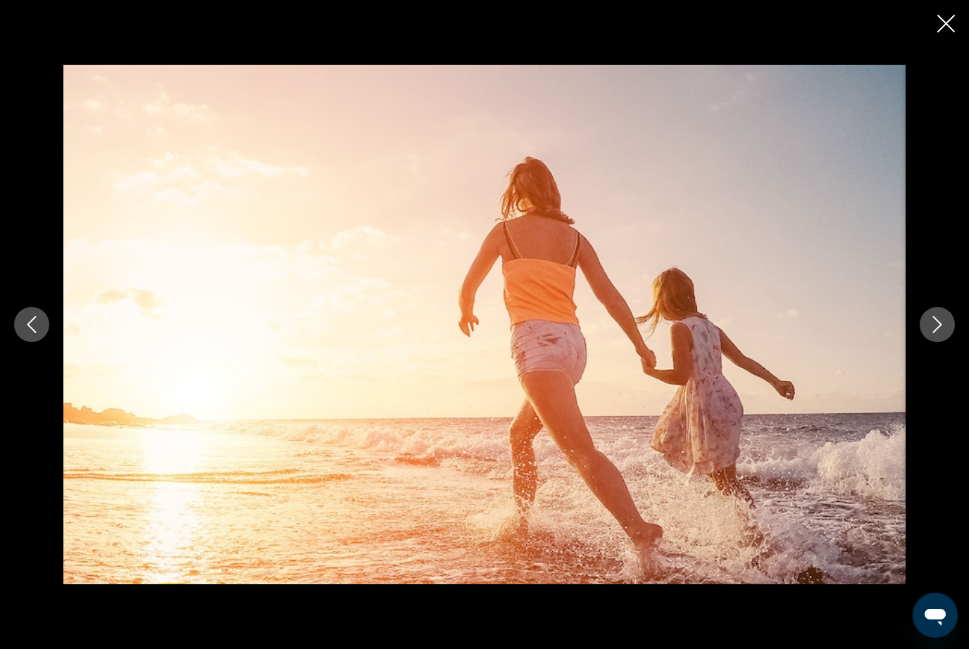
click at [945, 328] on icon "Next image" at bounding box center [937, 324] width 17 height 17
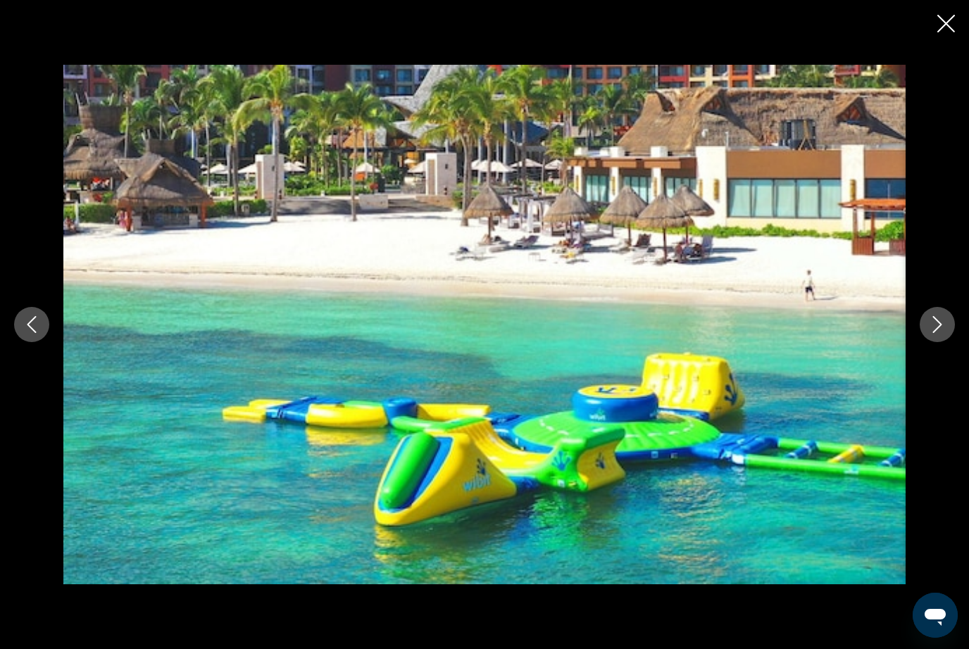
click at [939, 332] on icon "Next image" at bounding box center [937, 324] width 17 height 17
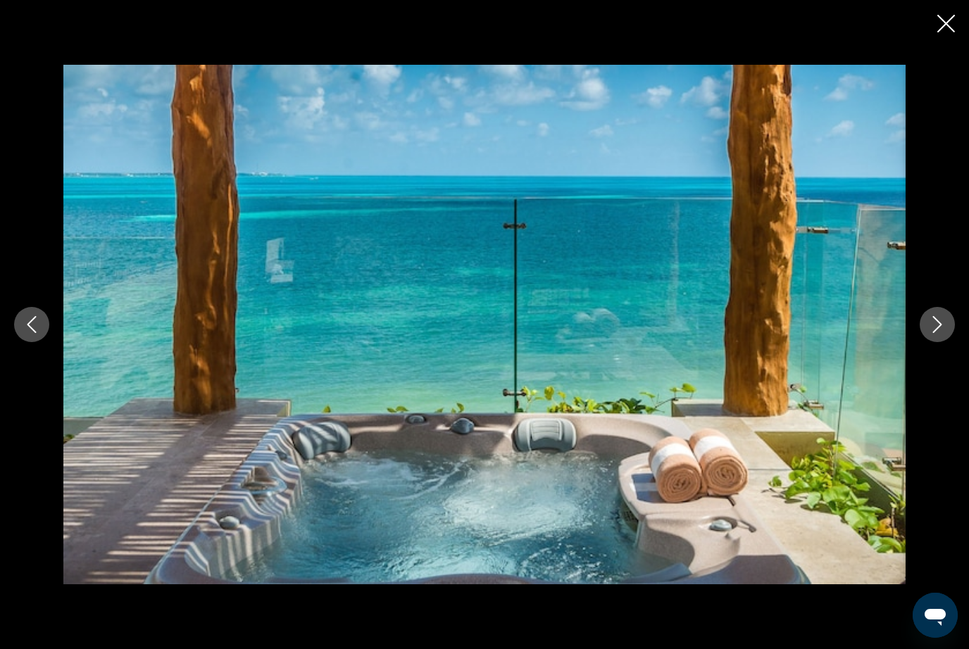
click at [928, 316] on button "Next image" at bounding box center [936, 324] width 35 height 35
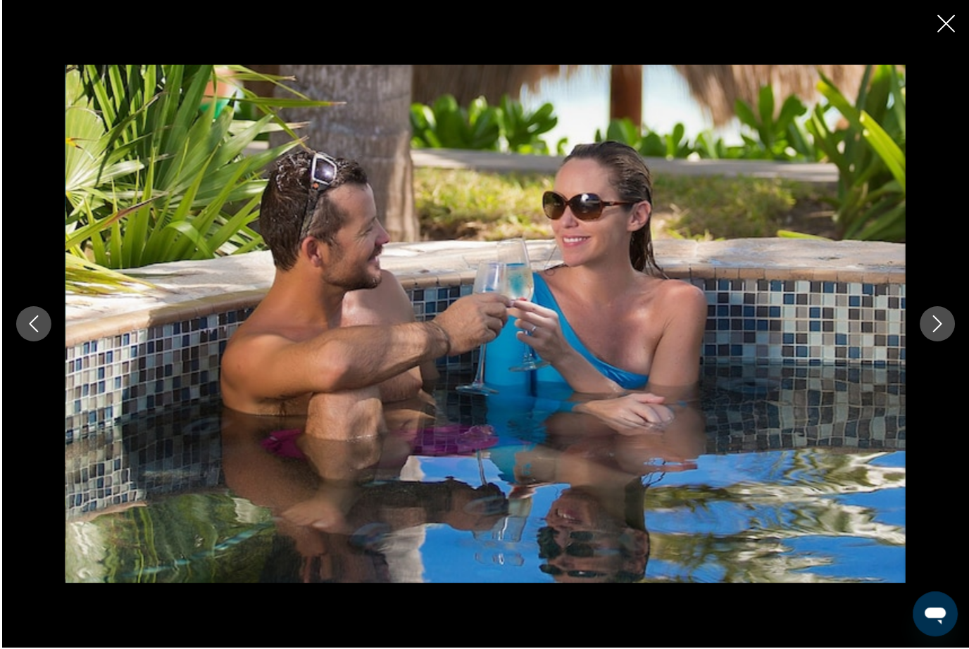
scroll to position [1017, 0]
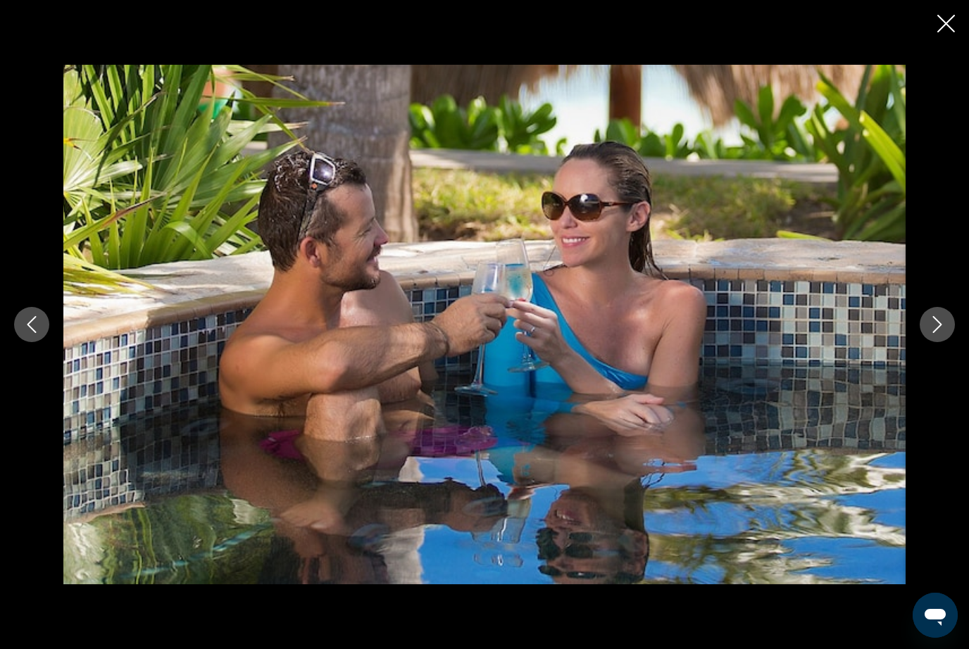
click at [939, 333] on icon "Next image" at bounding box center [937, 324] width 17 height 17
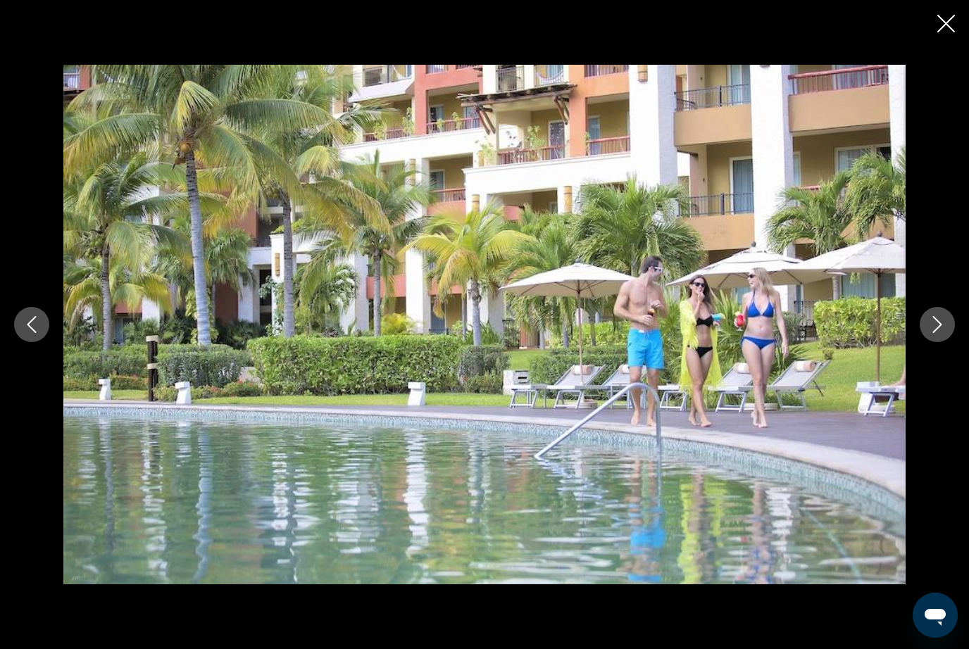
click at [926, 341] on button "Next image" at bounding box center [936, 324] width 35 height 35
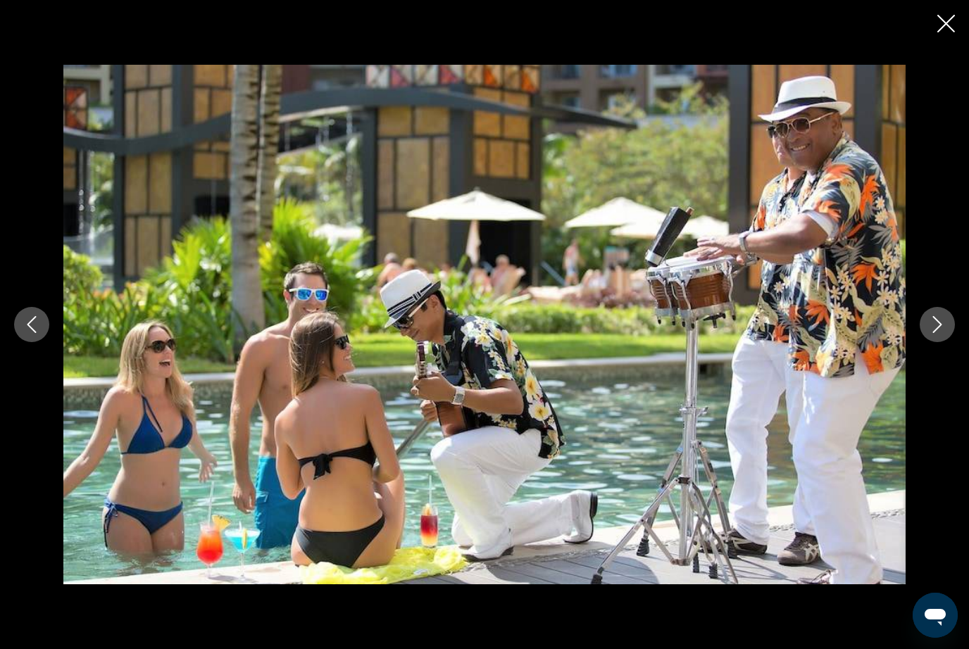
click at [938, 342] on button "Next image" at bounding box center [936, 324] width 35 height 35
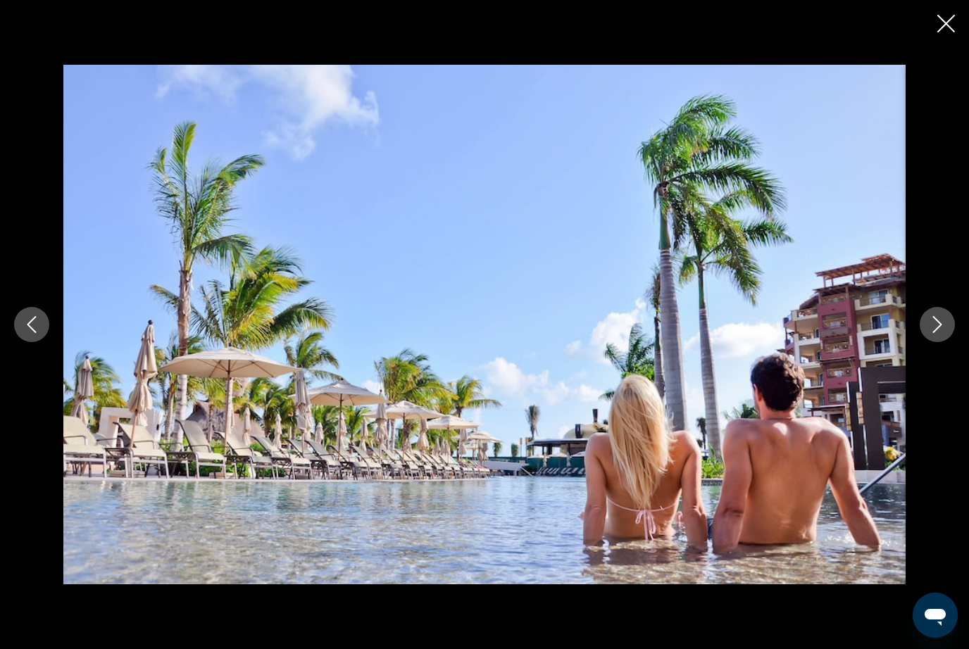
click at [937, 342] on button "Next image" at bounding box center [936, 324] width 35 height 35
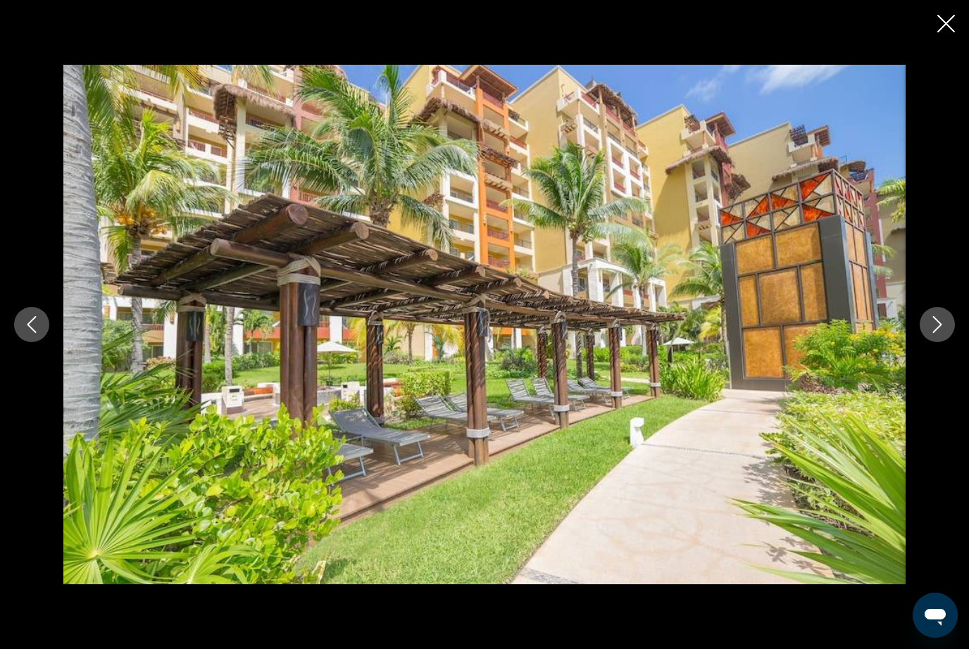
click at [925, 342] on button "Next image" at bounding box center [936, 324] width 35 height 35
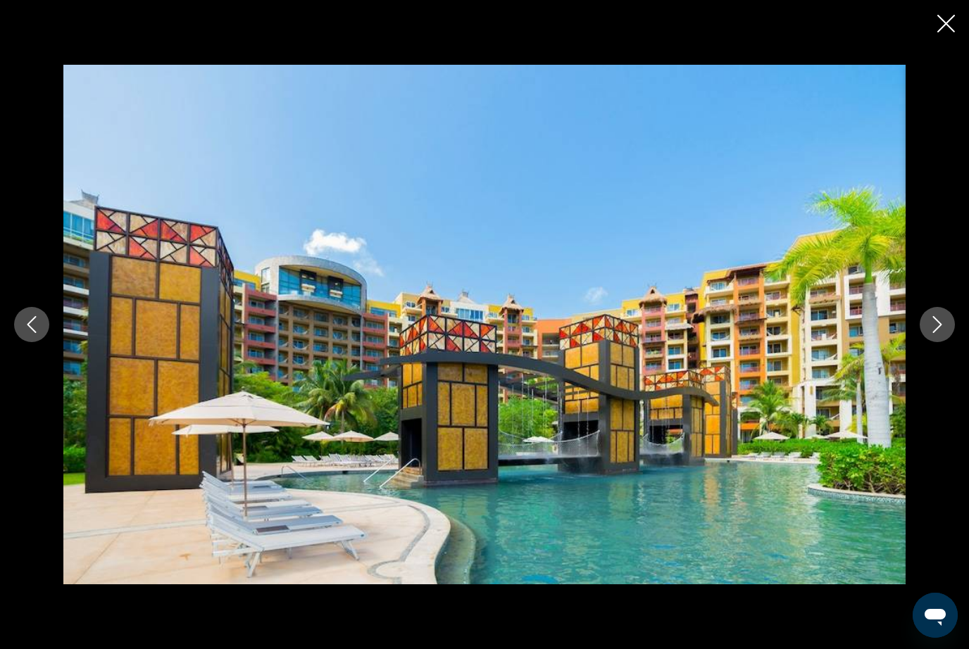
click at [935, 333] on icon "Next image" at bounding box center [937, 324] width 9 height 17
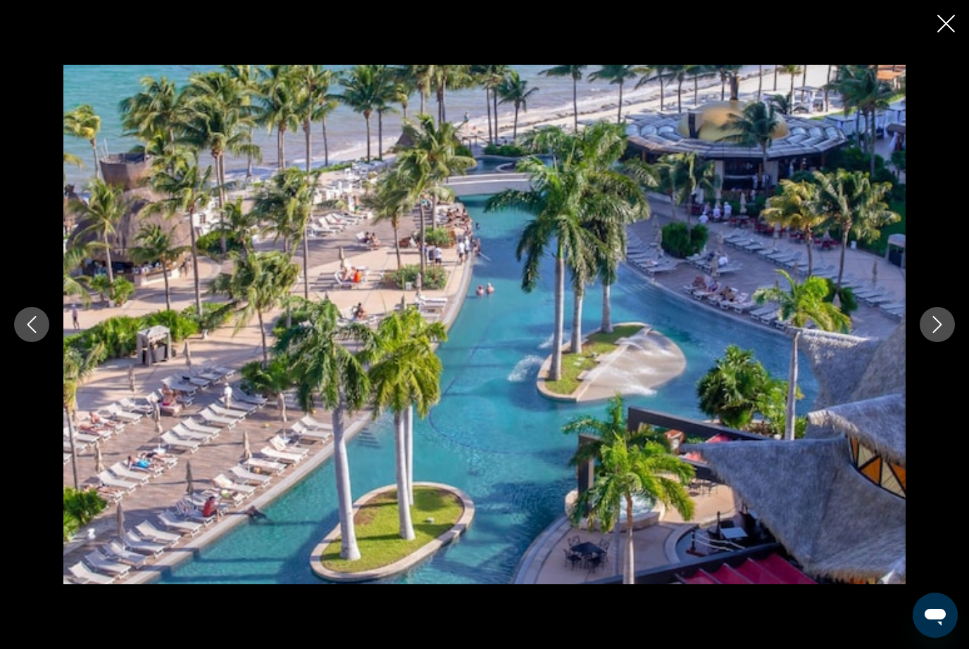
click at [926, 342] on button "Next image" at bounding box center [936, 324] width 35 height 35
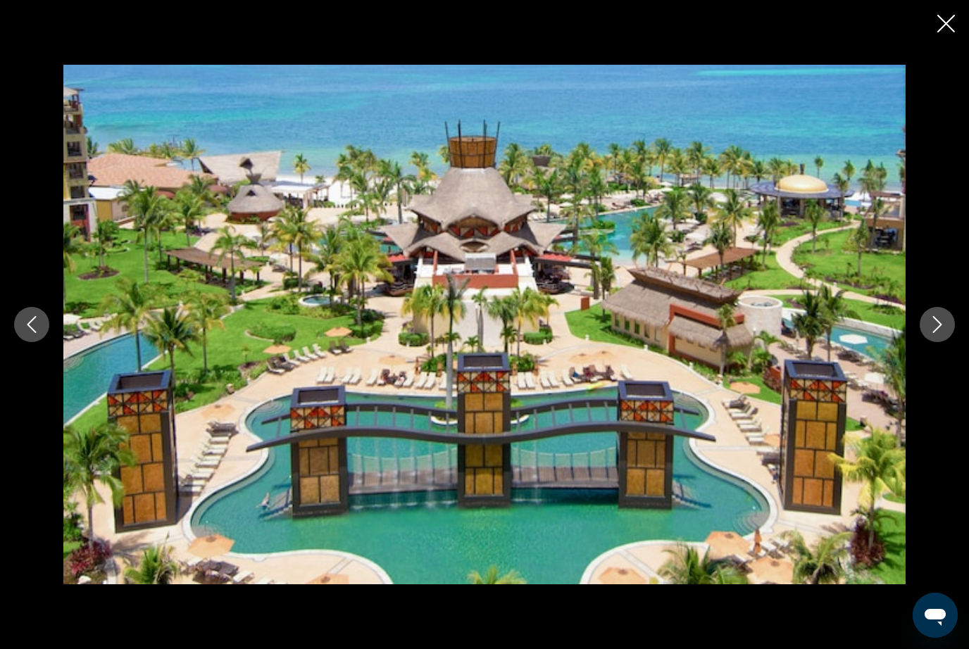
click at [936, 342] on button "Next image" at bounding box center [936, 324] width 35 height 35
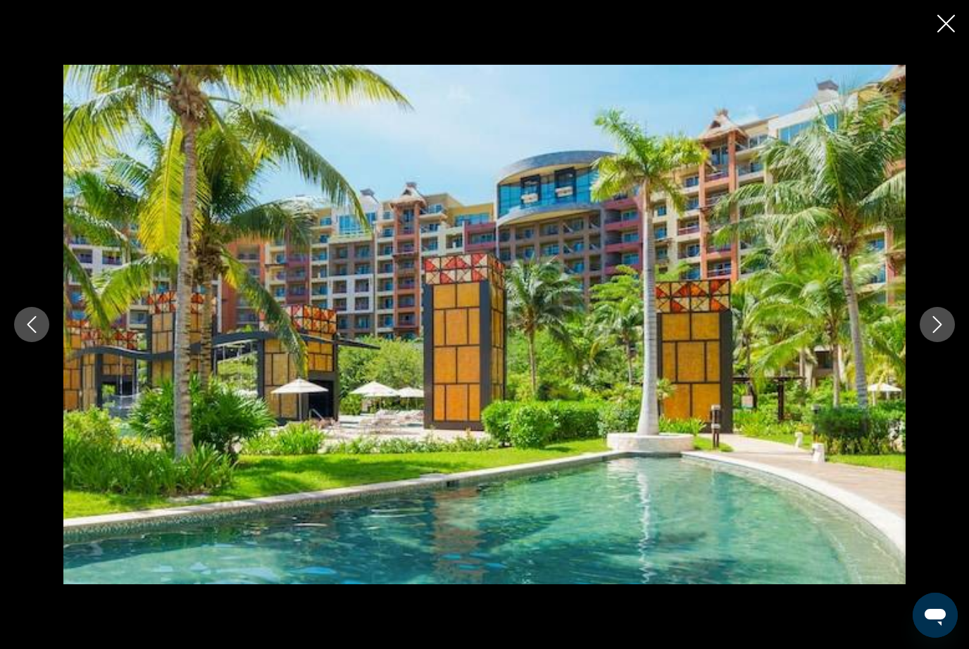
click at [924, 342] on button "Next image" at bounding box center [936, 324] width 35 height 35
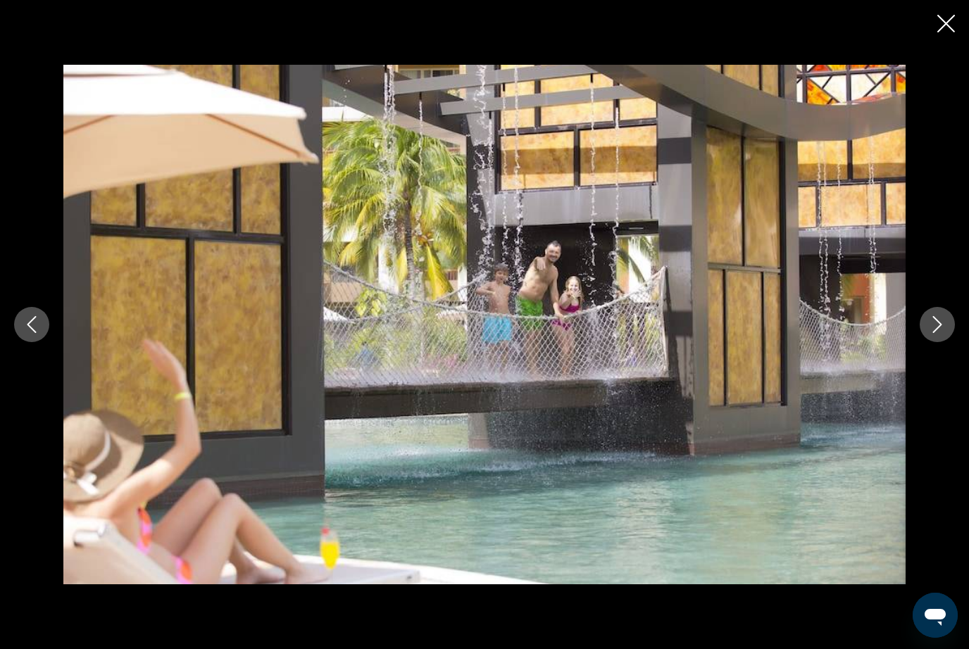
click at [924, 363] on div "Main content" at bounding box center [484, 325] width 969 height 520
click at [924, 342] on button "Next image" at bounding box center [936, 324] width 35 height 35
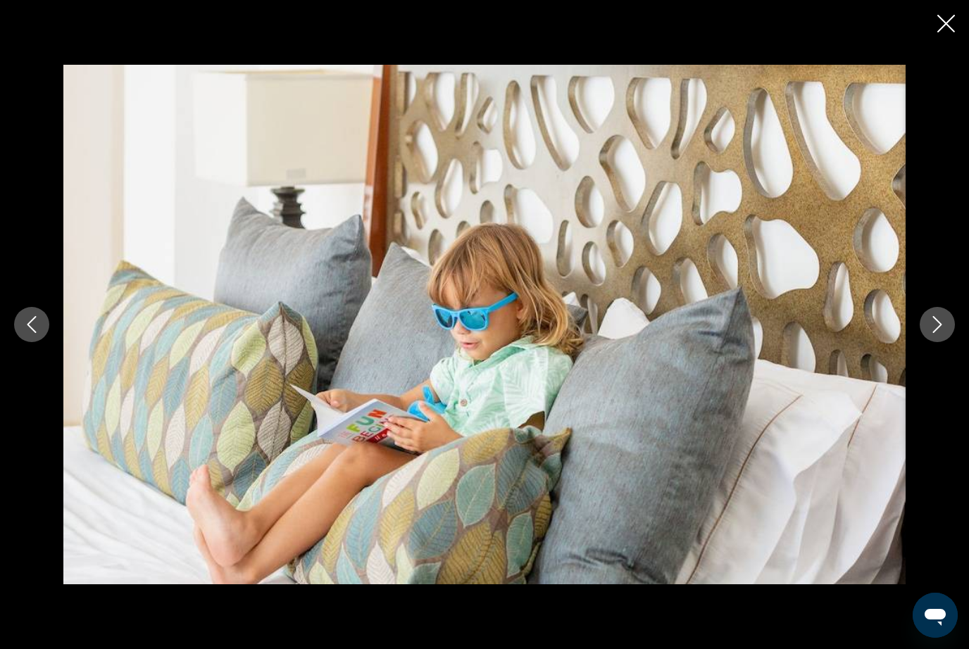
click at [920, 342] on button "Next image" at bounding box center [936, 324] width 35 height 35
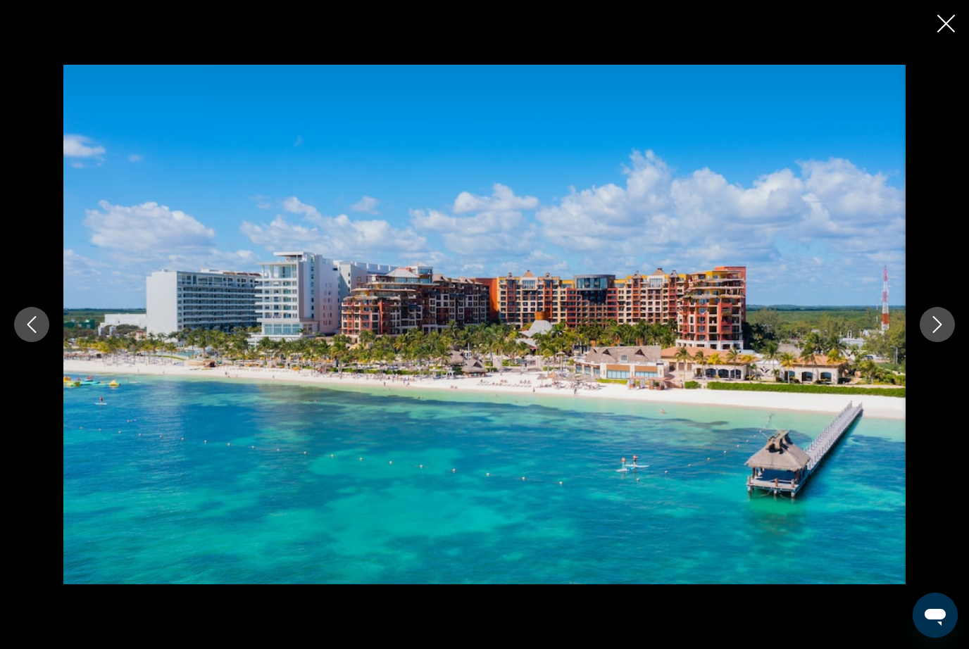
click at [912, 356] on div "Main content" at bounding box center [484, 325] width 969 height 520
click at [922, 342] on button "Next image" at bounding box center [936, 324] width 35 height 35
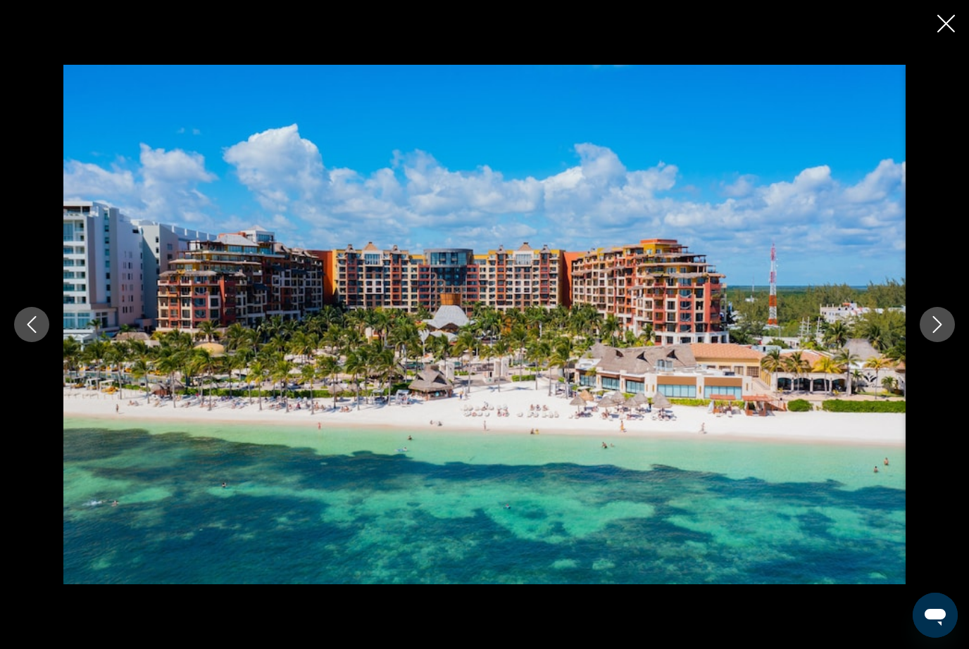
click at [917, 364] on div "Main content" at bounding box center [484, 325] width 969 height 520
click at [937, 333] on icon "Next image" at bounding box center [937, 324] width 17 height 17
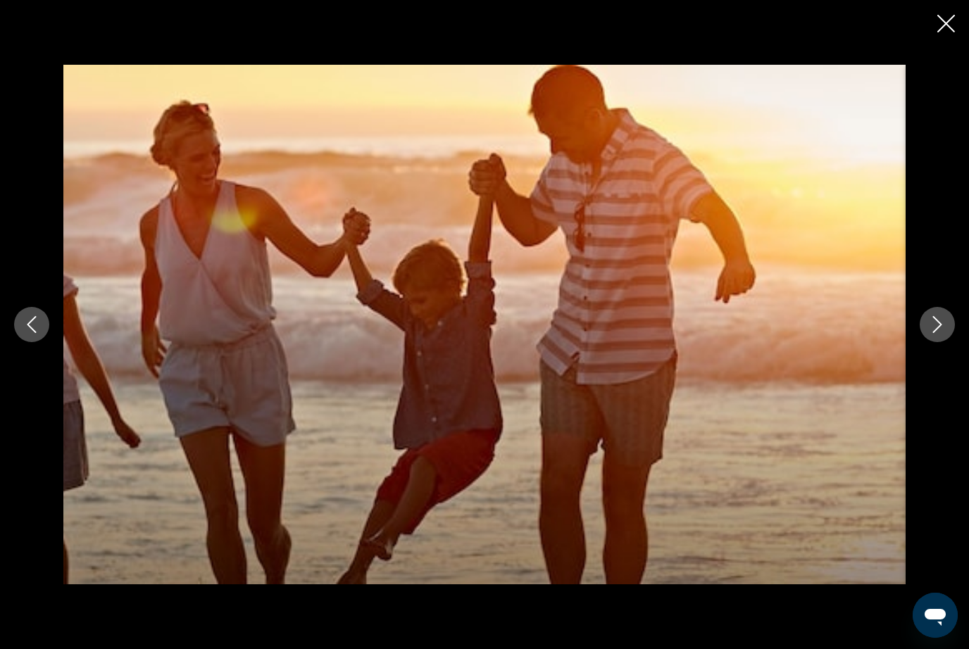
click at [924, 363] on div "Main content" at bounding box center [484, 325] width 969 height 520
click at [936, 342] on button "Next image" at bounding box center [936, 324] width 35 height 35
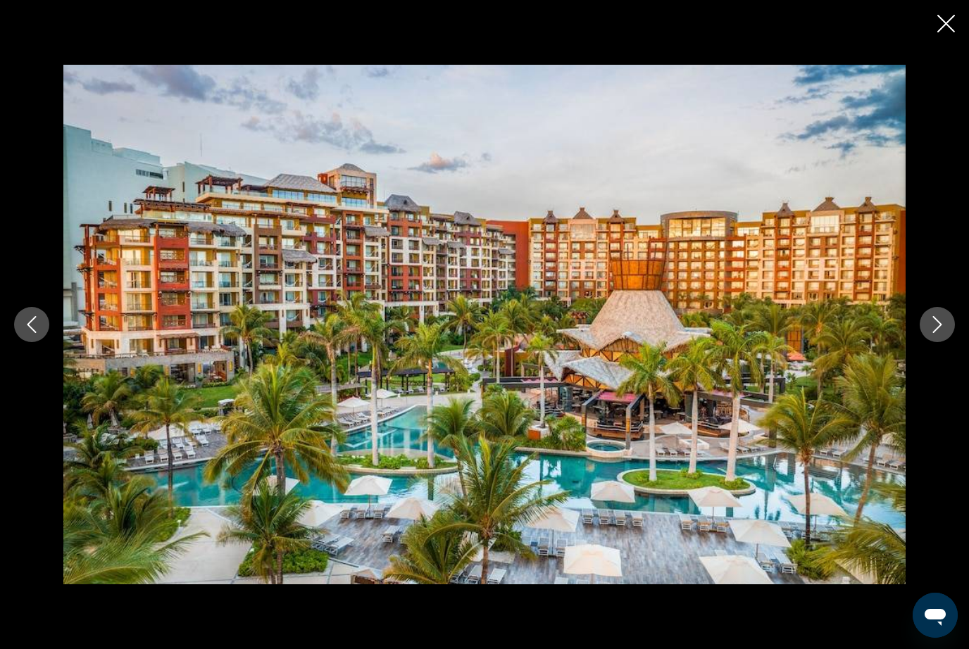
click at [939, 333] on icon "Next image" at bounding box center [937, 324] width 17 height 17
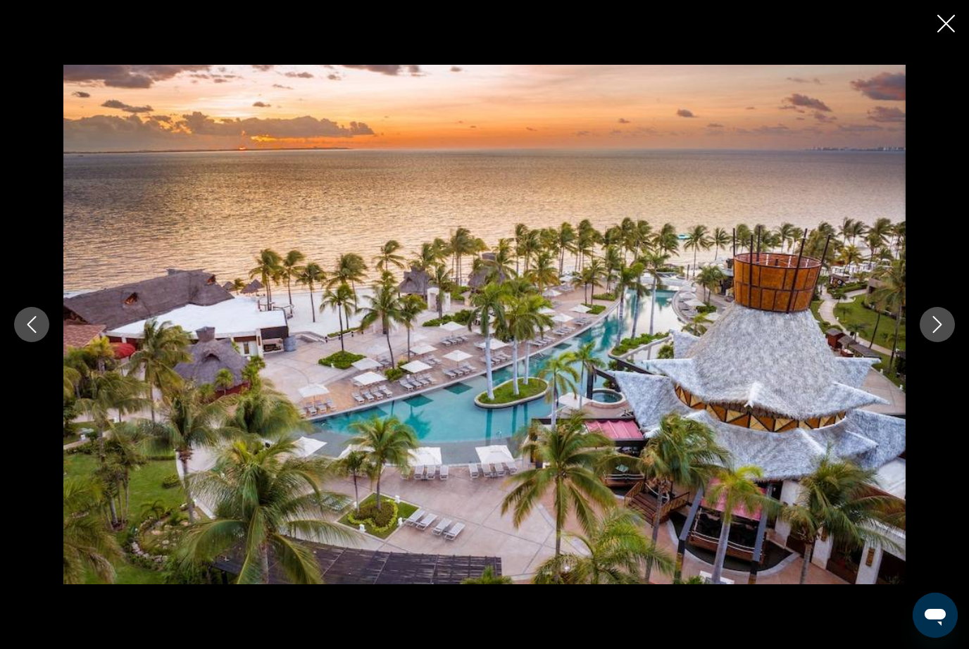
click at [947, 342] on button "Next image" at bounding box center [936, 324] width 35 height 35
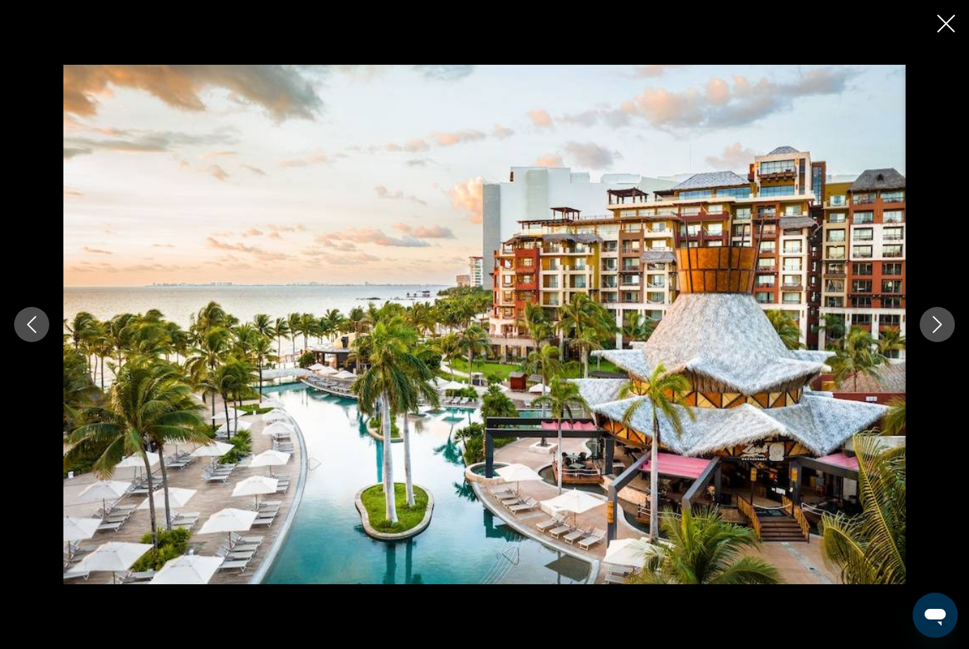
click at [924, 342] on button "Next image" at bounding box center [936, 324] width 35 height 35
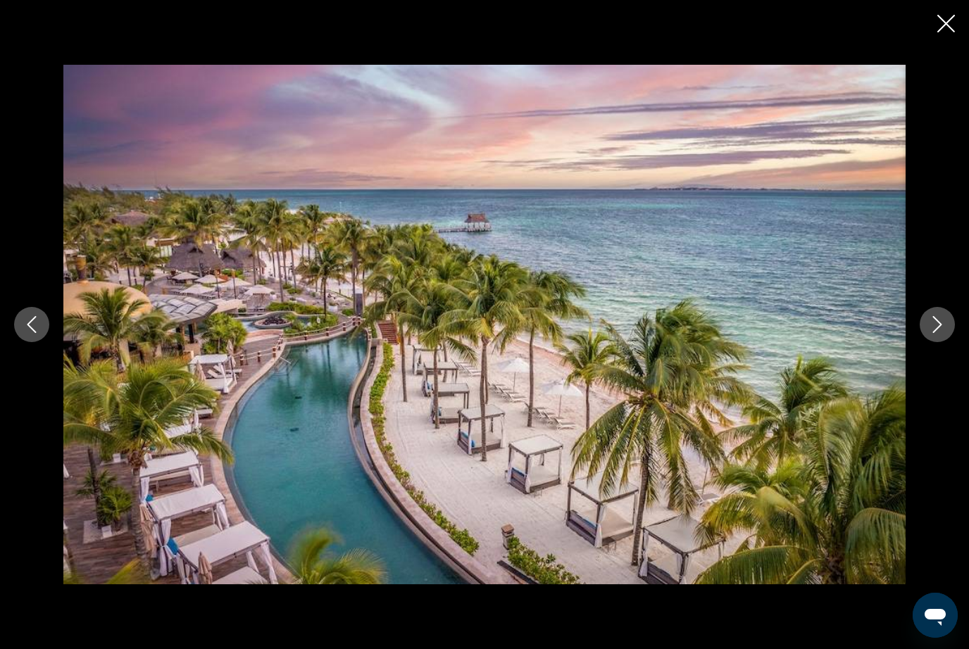
click at [936, 333] on icon "Next image" at bounding box center [937, 324] width 17 height 17
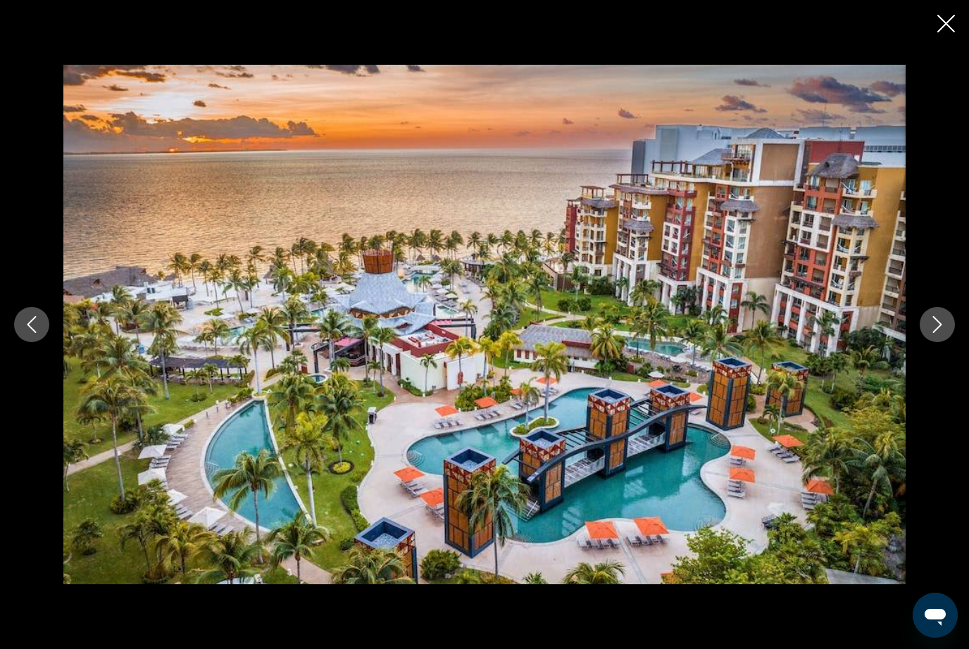
click at [926, 342] on button "Next image" at bounding box center [936, 324] width 35 height 35
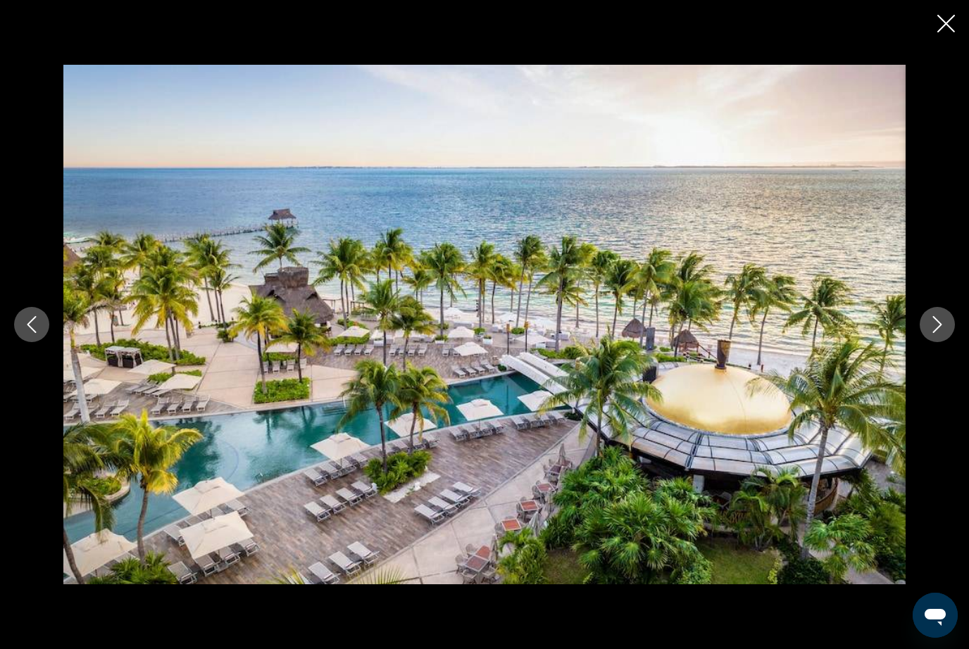
click at [942, 342] on button "Next image" at bounding box center [936, 324] width 35 height 35
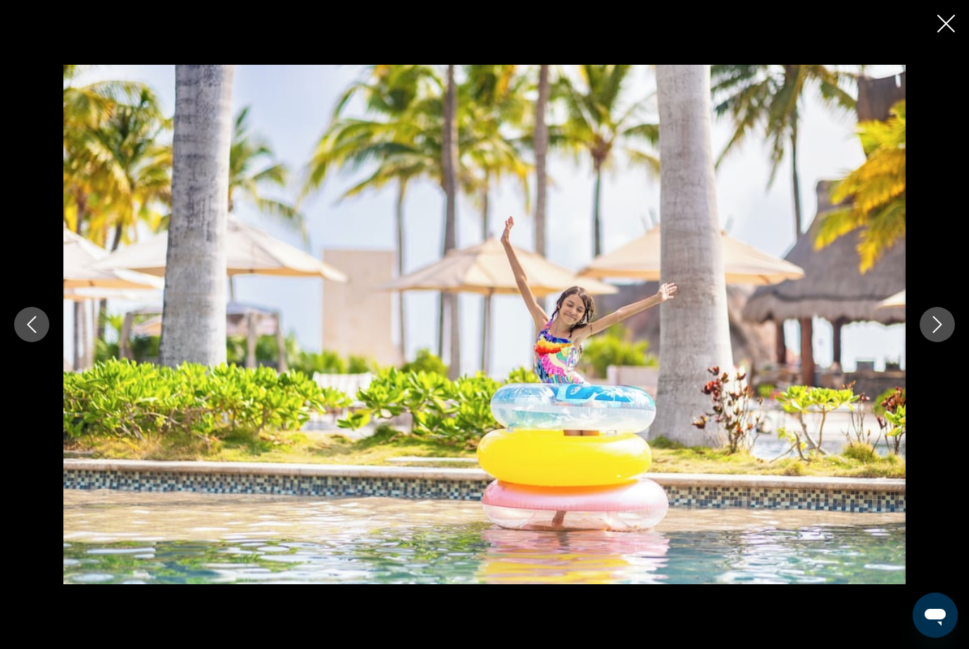
click at [941, 342] on button "Next image" at bounding box center [936, 324] width 35 height 35
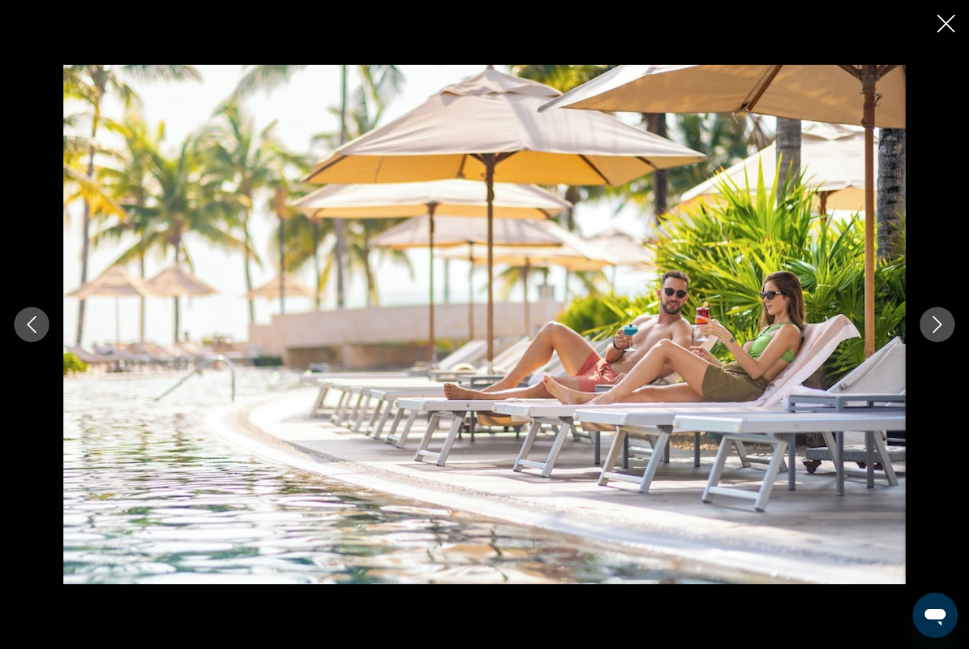
click at [938, 342] on button "Next image" at bounding box center [936, 324] width 35 height 35
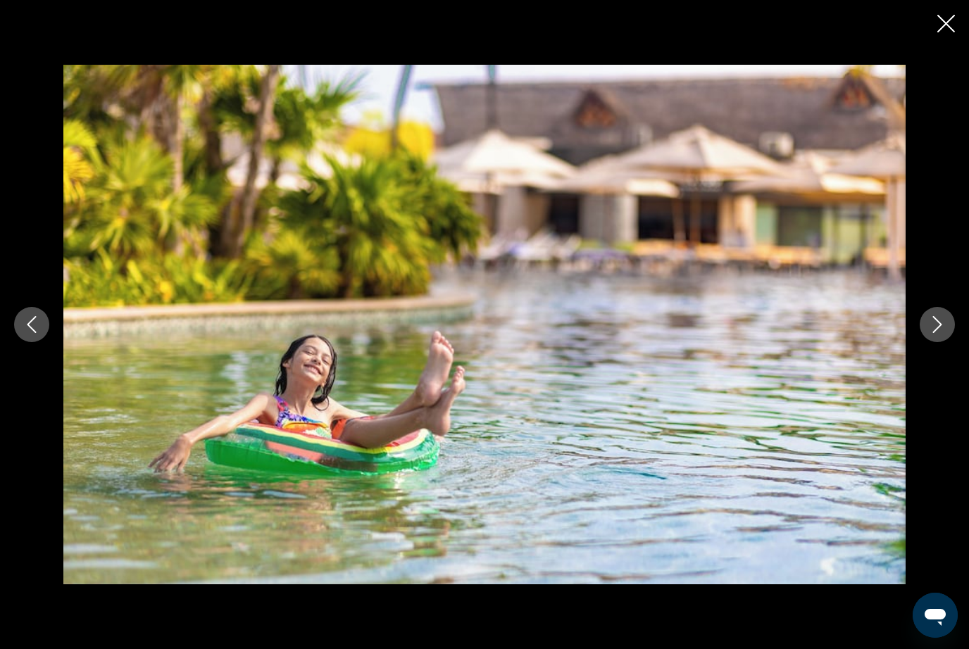
scroll to position [838, 0]
click at [925, 339] on div "Main content" at bounding box center [484, 325] width 969 height 520
click at [924, 346] on div "Main content" at bounding box center [484, 325] width 969 height 520
click at [945, 338] on button "Next image" at bounding box center [936, 324] width 35 height 35
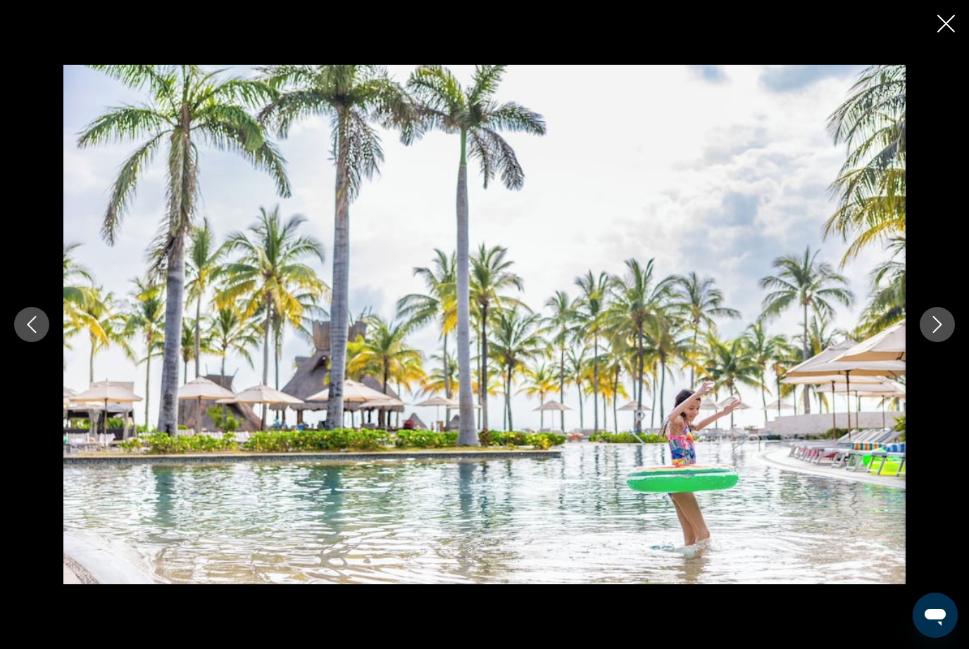
click at [920, 325] on button "Next image" at bounding box center [936, 324] width 35 height 35
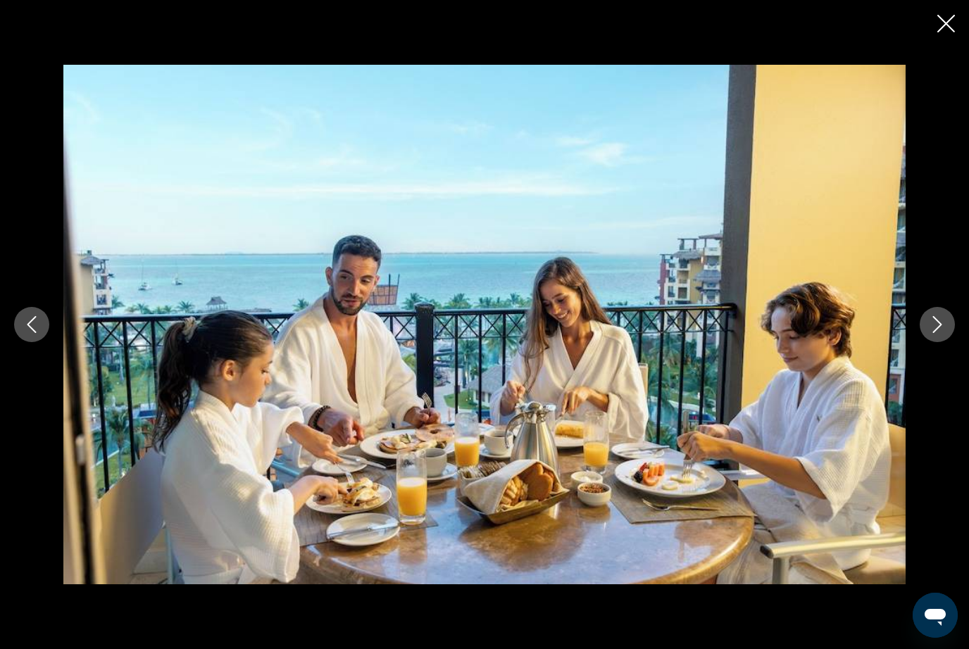
click at [922, 332] on button "Next image" at bounding box center [936, 324] width 35 height 35
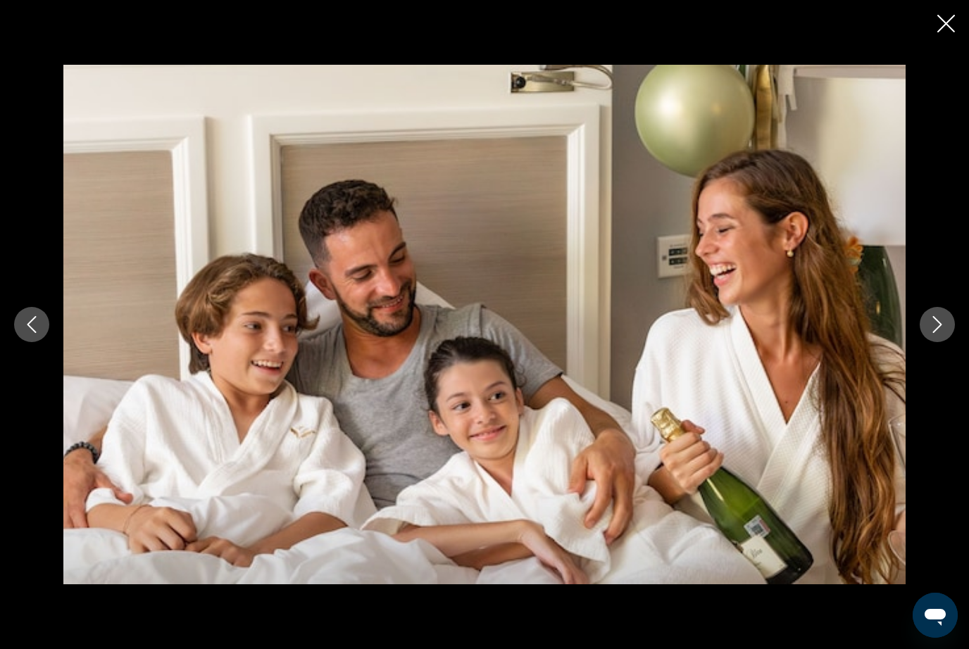
click at [927, 332] on button "Next image" at bounding box center [936, 324] width 35 height 35
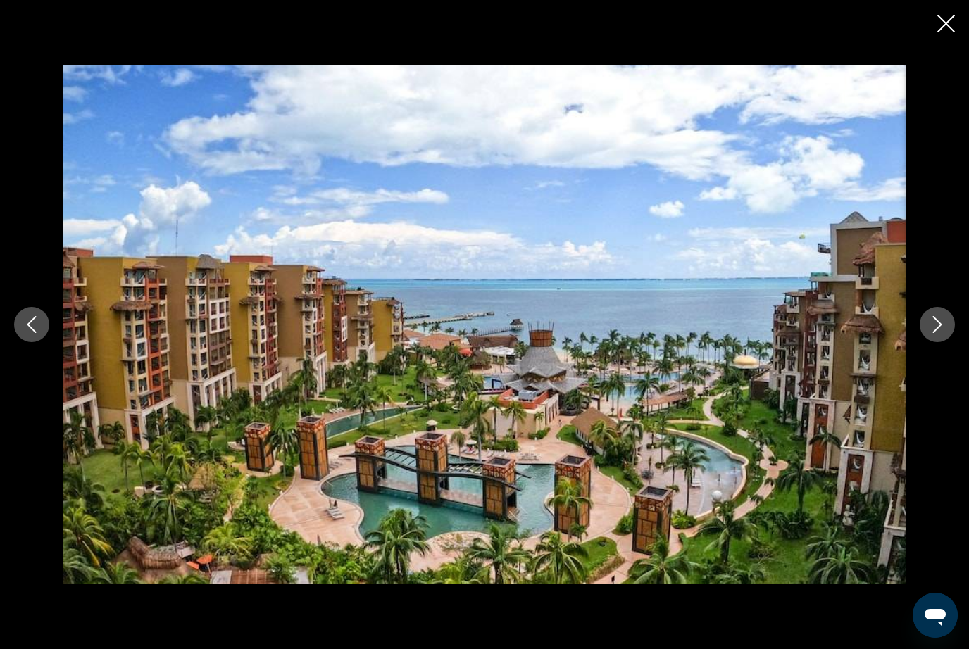
click at [923, 345] on div "Main content" at bounding box center [484, 325] width 969 height 520
click at [926, 330] on button "Next image" at bounding box center [936, 324] width 35 height 35
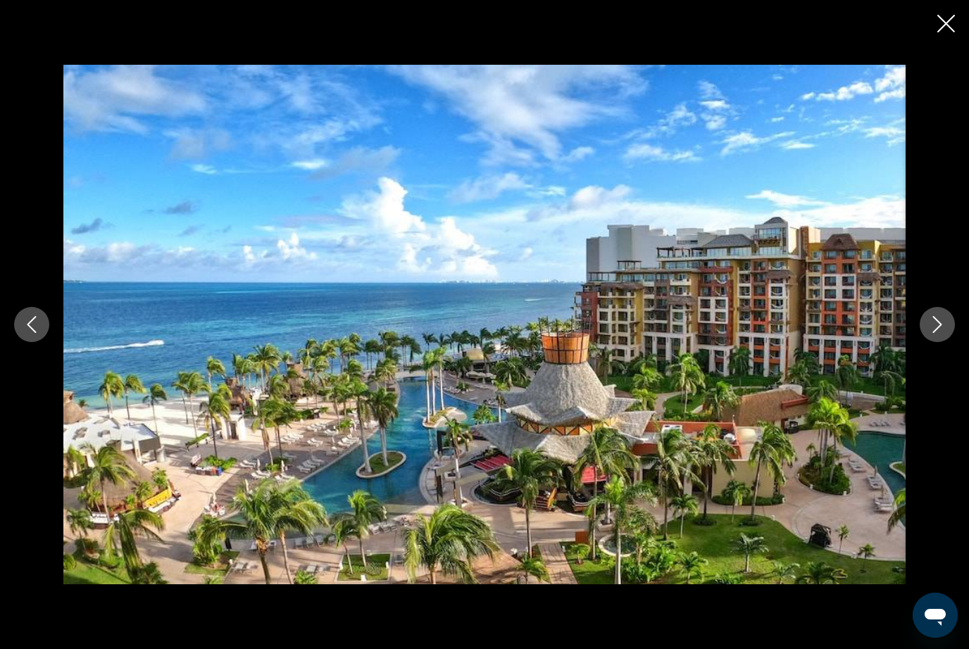
click at [929, 346] on div "Main content" at bounding box center [484, 325] width 969 height 520
click at [929, 326] on icon "Next image" at bounding box center [937, 324] width 17 height 17
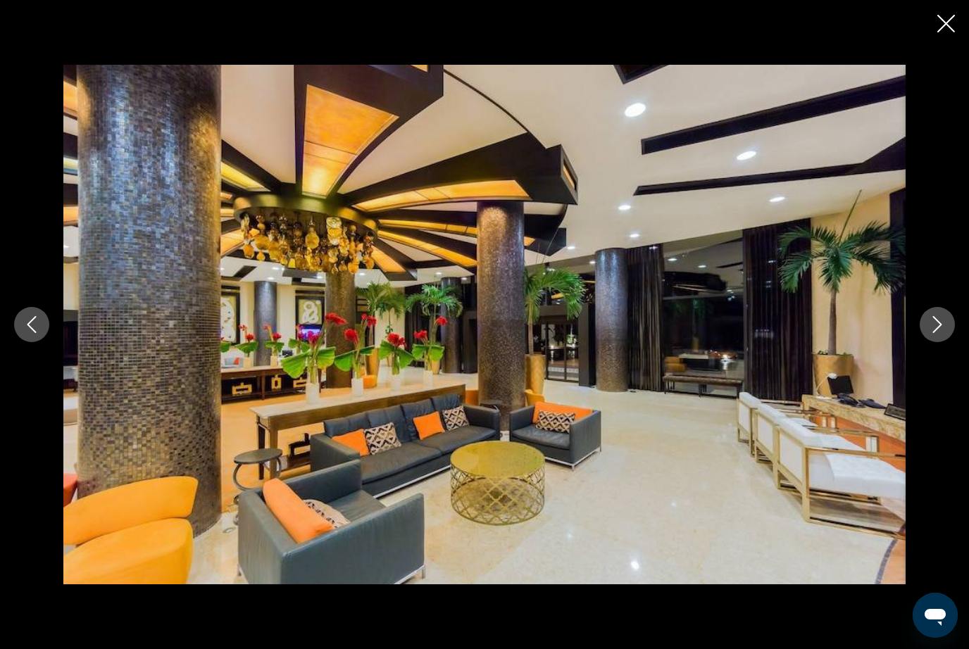
click at [941, 33] on button "Close slideshow" at bounding box center [946, 25] width 18 height 22
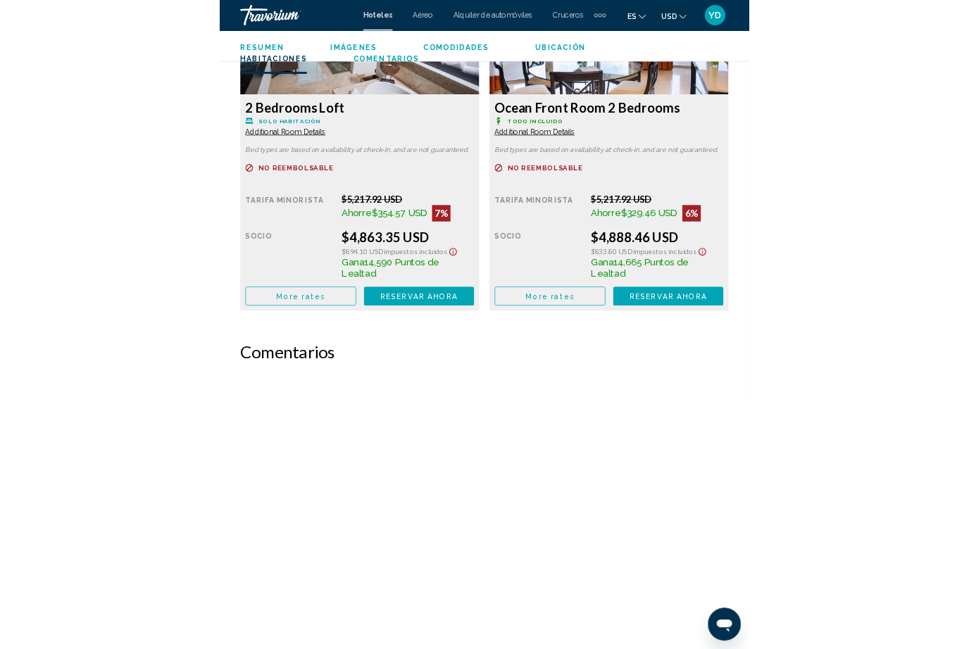
scroll to position [4017, 0]
